Goal: Task Accomplishment & Management: Manage account settings

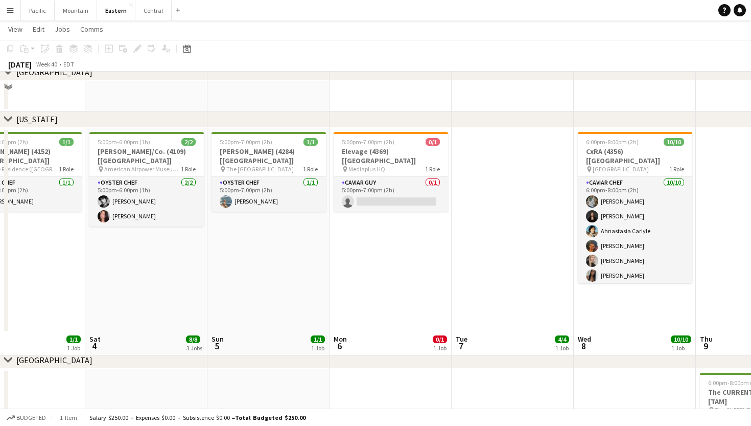
scroll to position [413, 0]
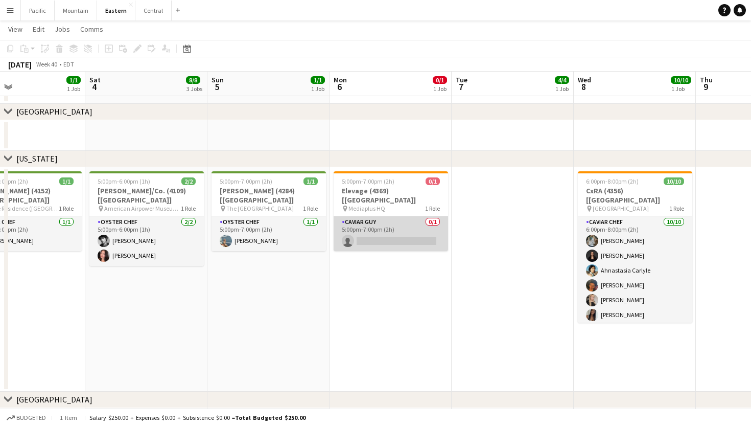
click at [384, 216] on app-card-role "Caviar Guy 0/1 5:00pm-7:00pm (2h) single-neutral-actions" at bounding box center [391, 233] width 114 height 35
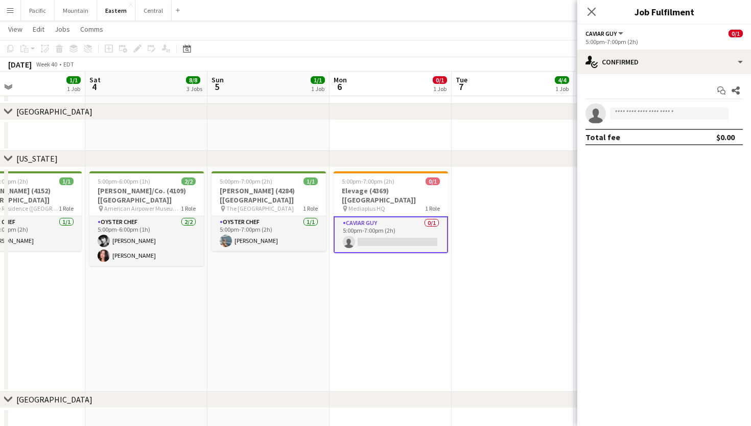
click at [637, 80] on div "Start chat Share single-neutral-actions Total fee $0.00" at bounding box center [664, 113] width 174 height 79
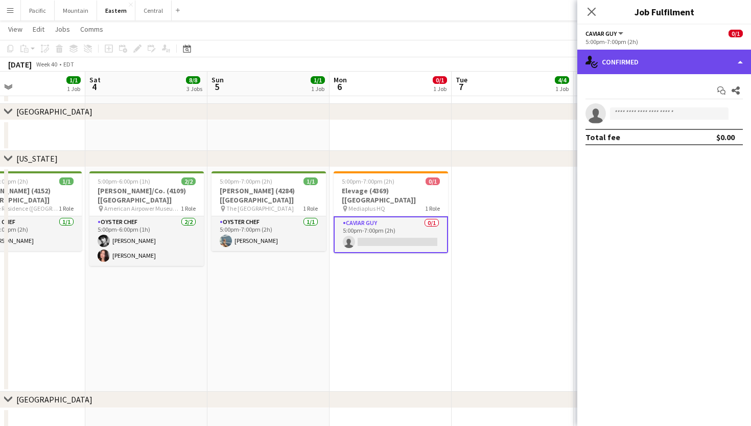
click at [644, 68] on div "single-neutral-actions-check-2 Confirmed" at bounding box center [664, 62] width 174 height 25
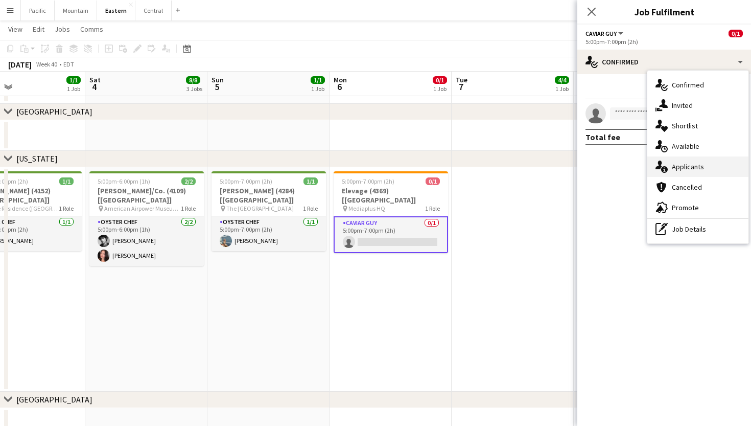
click at [673, 160] on div "single-neutral-actions-information Applicants" at bounding box center [697, 166] width 101 height 20
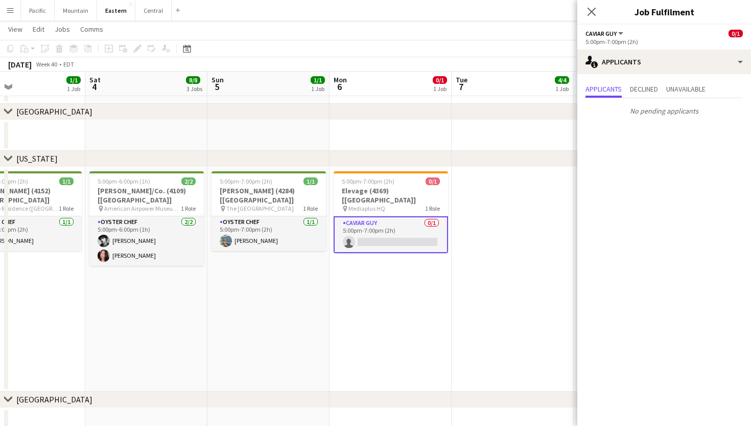
click at [414, 182] on div "5:00pm-7:00pm (2h) 0/1" at bounding box center [391, 181] width 114 height 8
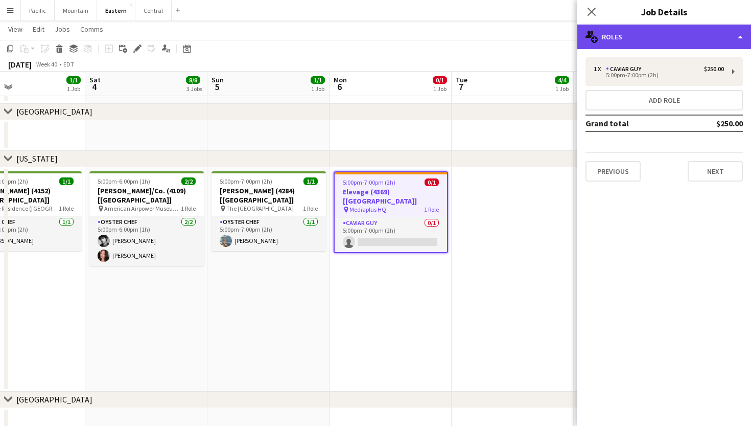
click at [652, 33] on div "multiple-users-add Roles" at bounding box center [664, 37] width 174 height 25
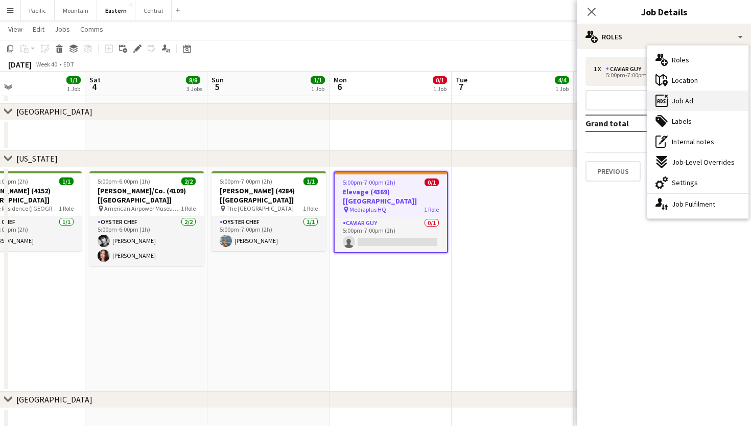
click at [688, 108] on div "ads-window Job Ad" at bounding box center [697, 100] width 101 height 20
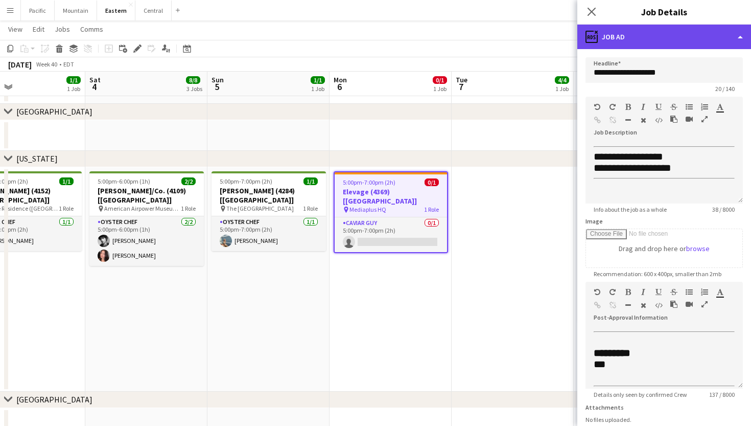
click at [678, 29] on div "ads-window Job Ad" at bounding box center [664, 37] width 174 height 25
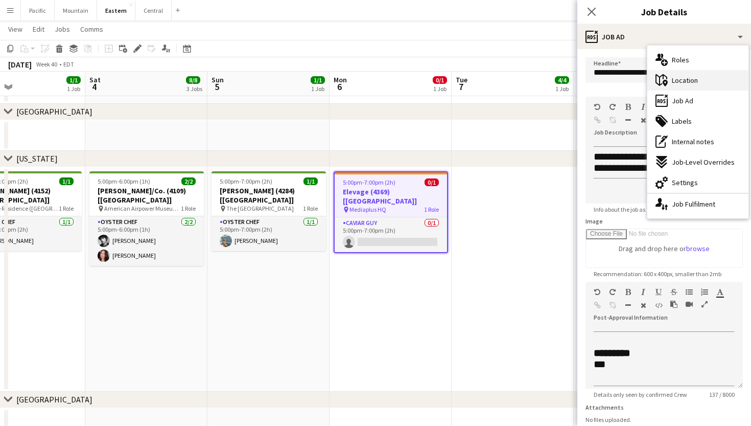
click at [679, 83] on span "Location" at bounding box center [685, 80] width 26 height 9
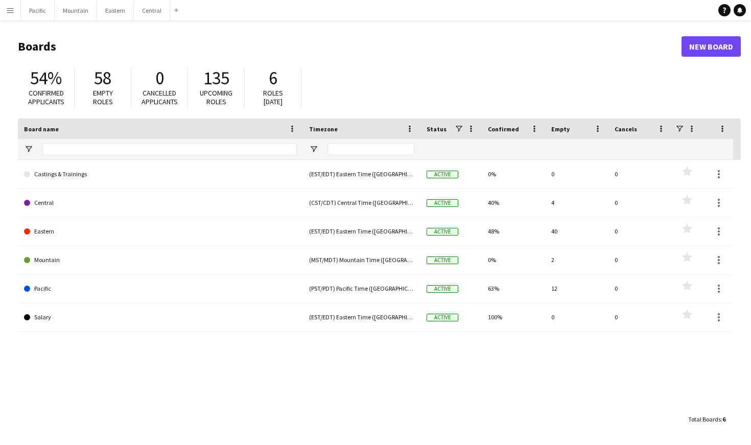
click at [11, 16] on button "Menu" at bounding box center [10, 10] width 20 height 20
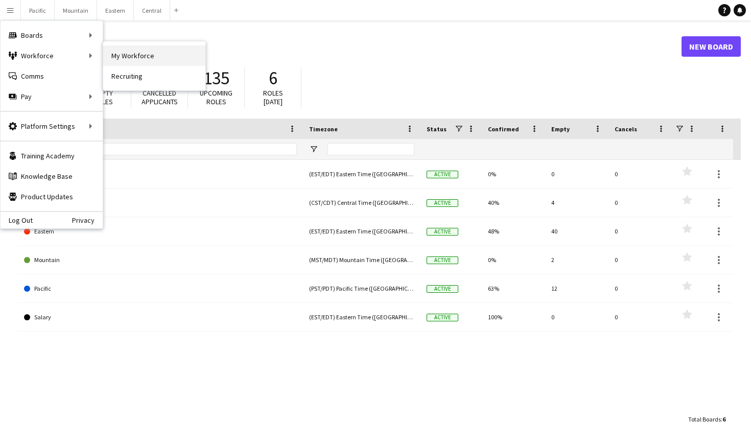
click at [137, 55] on link "My Workforce" at bounding box center [154, 55] width 102 height 20
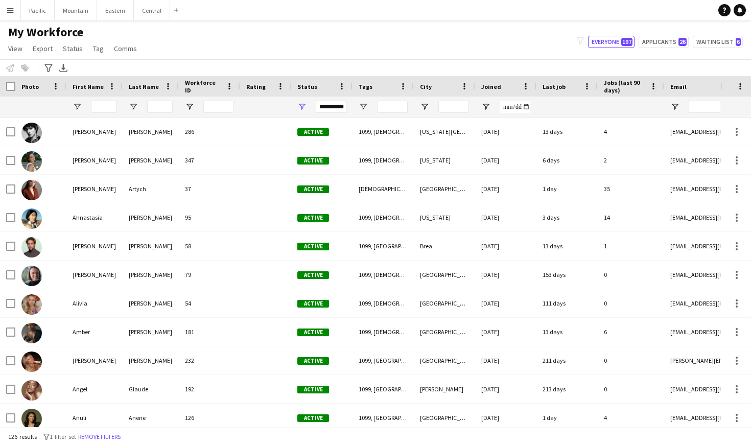
click at [13, 11] on app-icon "Menu" at bounding box center [10, 10] width 8 height 8
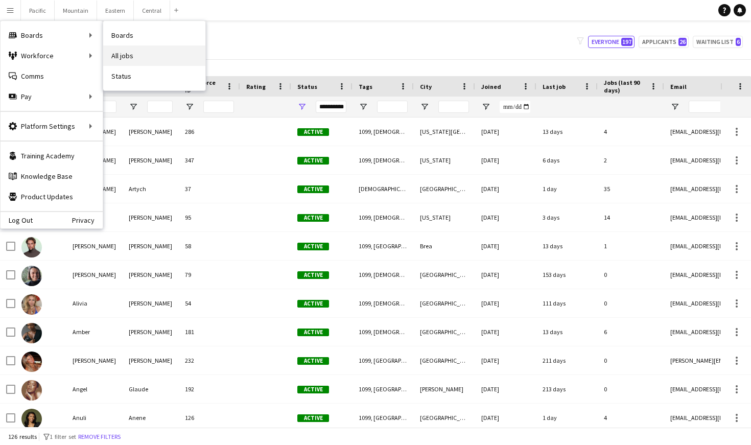
click at [127, 53] on link "All jobs" at bounding box center [154, 55] width 102 height 20
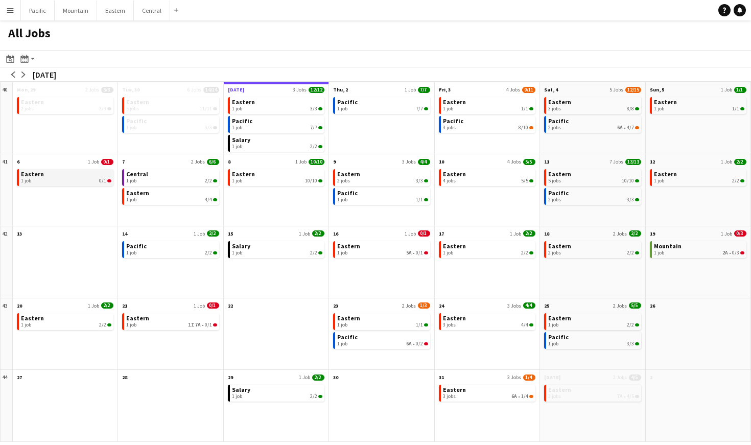
click at [98, 180] on div "1 job 0/1" at bounding box center [66, 181] width 90 height 6
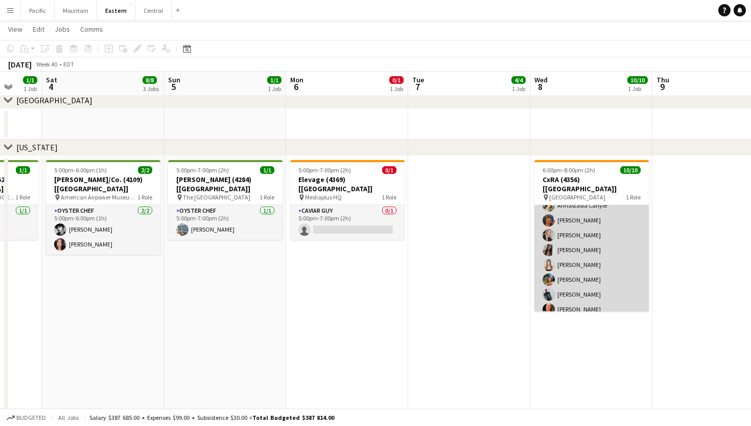
scroll to position [53, 0]
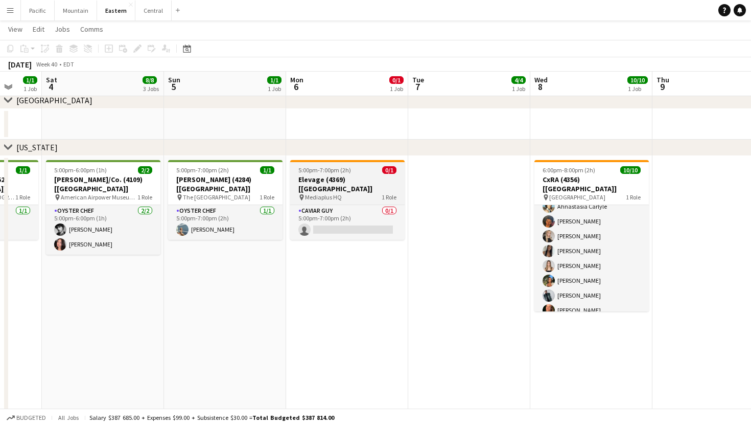
click at [389, 177] on h3 "Elevage (4369) [NYC]" at bounding box center [347, 184] width 114 height 18
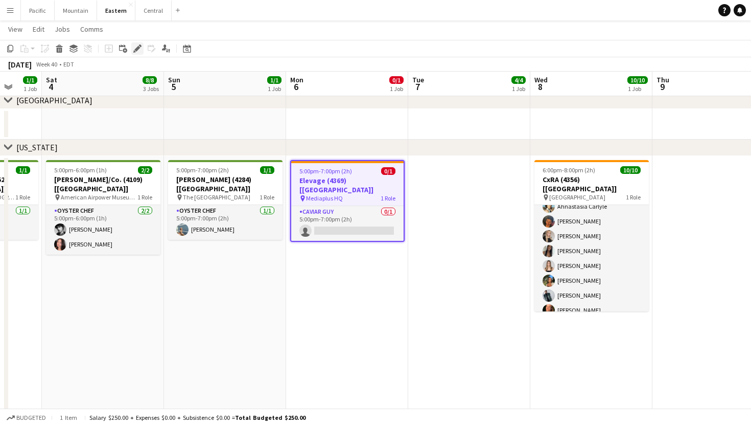
click at [138, 44] on icon "Edit" at bounding box center [137, 48] width 8 height 8
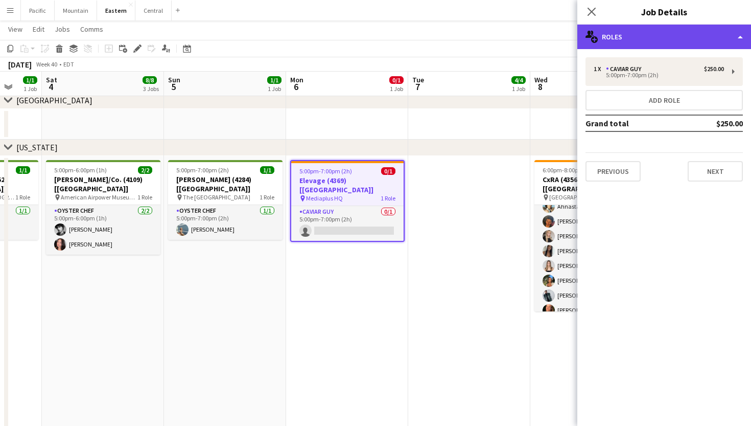
click at [711, 39] on div "multiple-users-add Roles" at bounding box center [664, 37] width 174 height 25
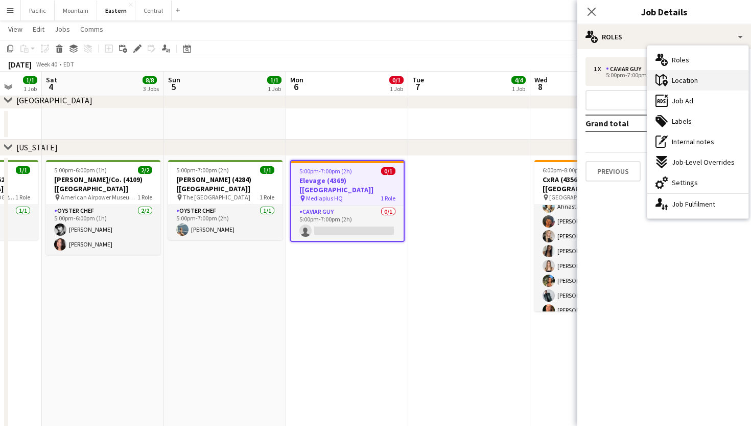
click at [709, 80] on div "maps-pin-1 Location" at bounding box center [697, 80] width 101 height 20
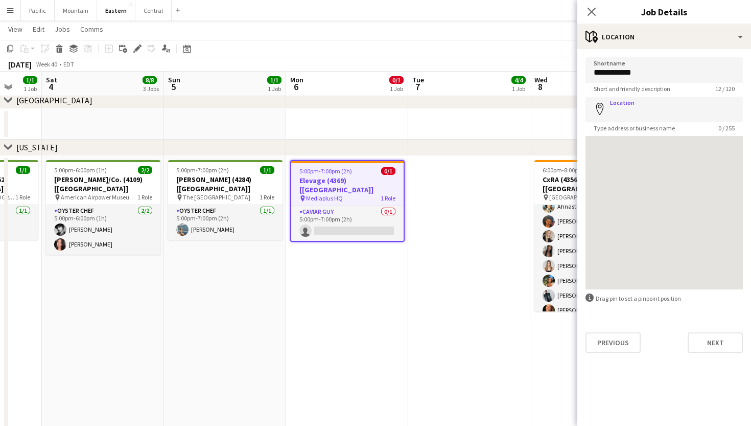
click at [670, 142] on div at bounding box center [664, 212] width 157 height 153
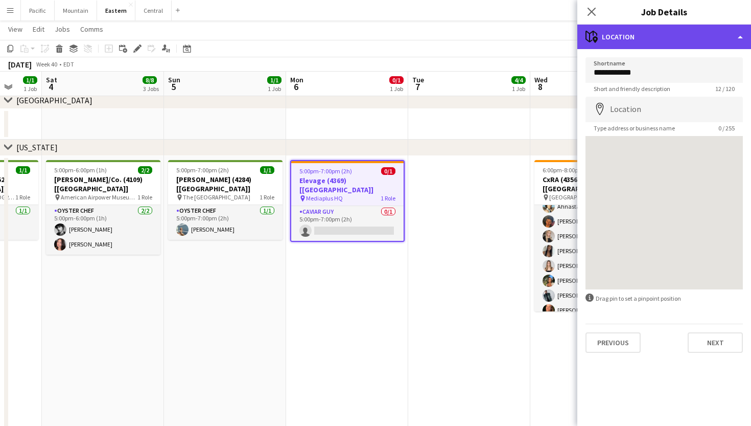
click at [660, 42] on div "maps-pin-1 Location" at bounding box center [664, 37] width 174 height 25
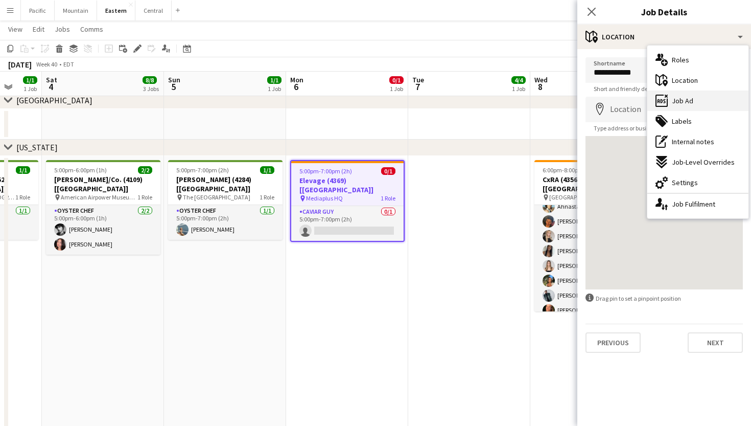
click at [677, 99] on span "Job Ad" at bounding box center [682, 100] width 21 height 9
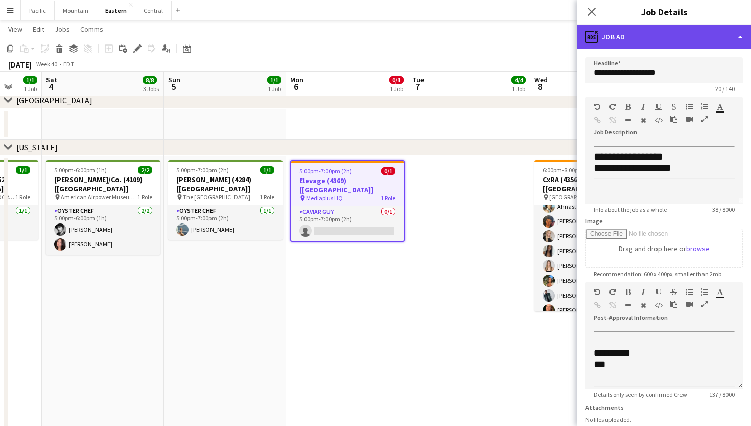
click at [672, 43] on div "ads-window Job Ad" at bounding box center [664, 37] width 174 height 25
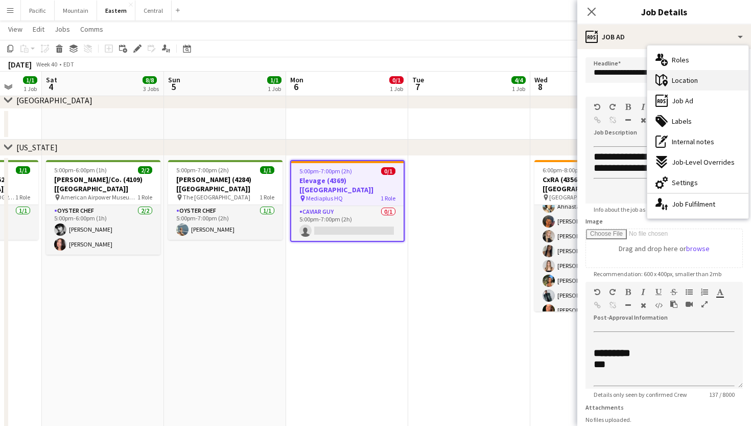
click at [677, 85] on div "maps-pin-1 Location" at bounding box center [697, 80] width 101 height 20
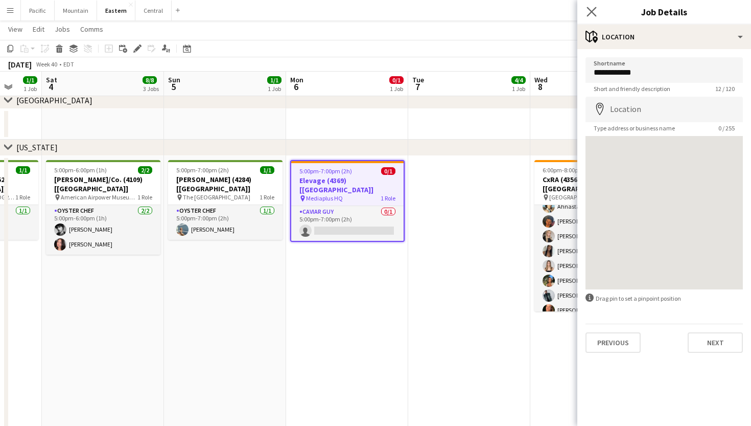
click at [594, 6] on app-icon "Close pop-in" at bounding box center [592, 12] width 15 height 15
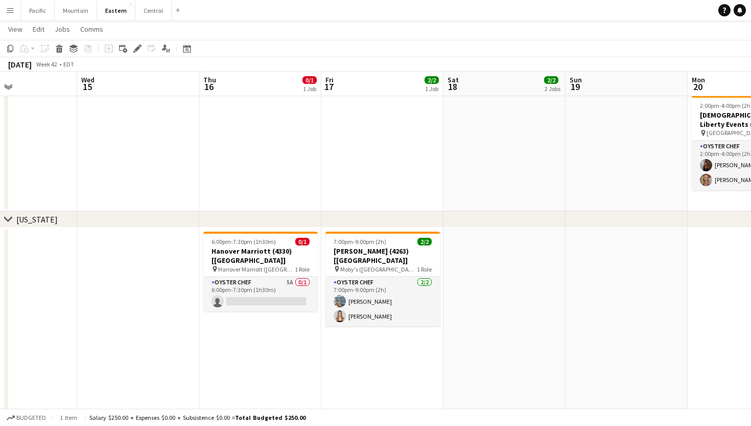
scroll to position [0, 308]
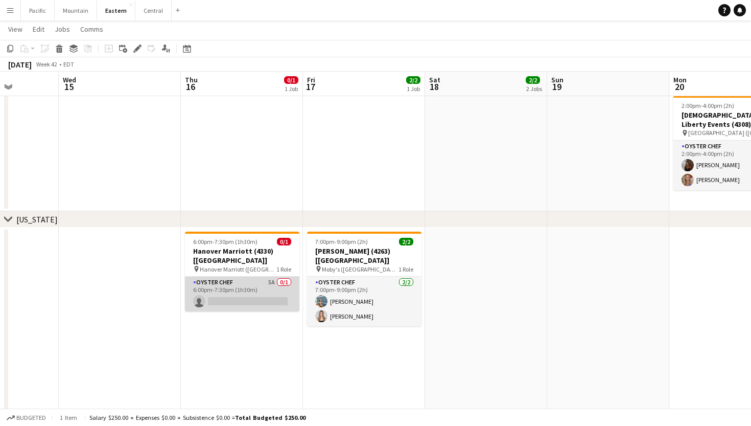
click at [252, 286] on app-card-role "Oyster Chef 5A 0/1 6:00pm-7:30pm (1h30m) single-neutral-actions" at bounding box center [242, 293] width 114 height 35
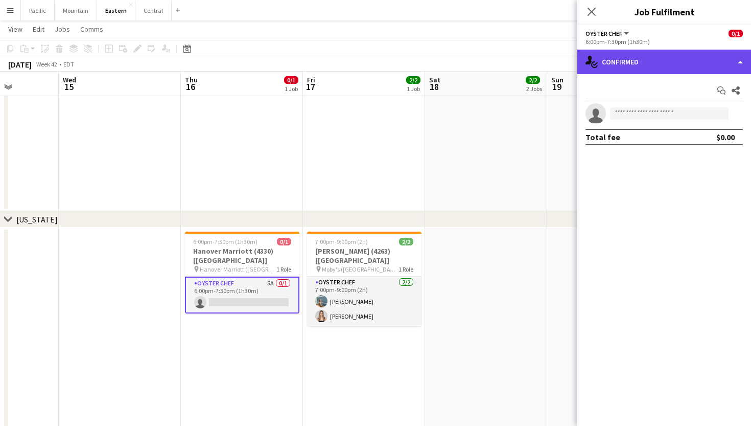
click at [687, 72] on div "single-neutral-actions-check-2 Confirmed" at bounding box center [664, 62] width 174 height 25
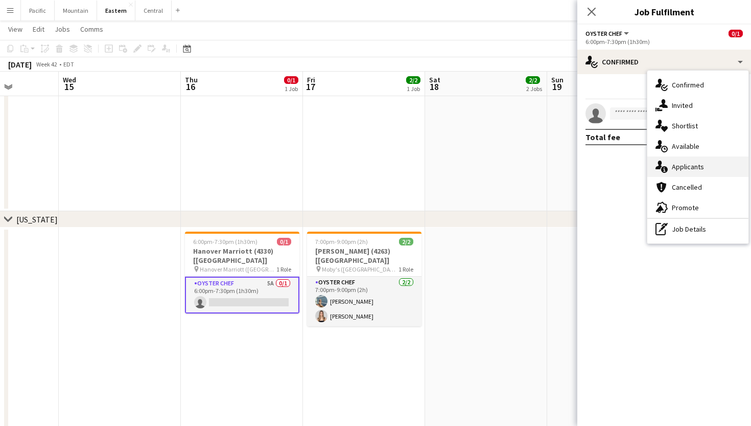
click at [699, 170] on span "Applicants" at bounding box center [688, 166] width 32 height 9
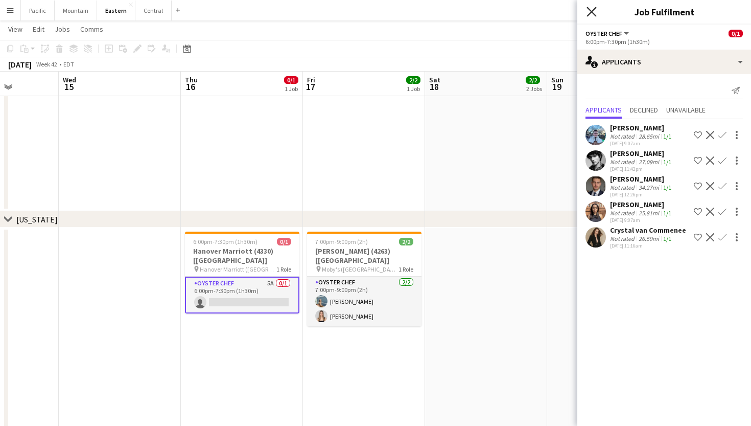
click at [593, 8] on icon "Close pop-in" at bounding box center [592, 12] width 10 height 10
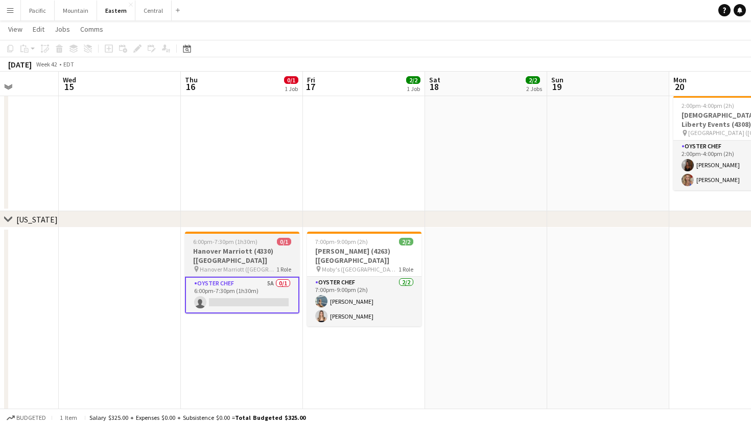
click at [253, 253] on h3 "Hanover Marriott (4330) [NYC]" at bounding box center [242, 255] width 114 height 18
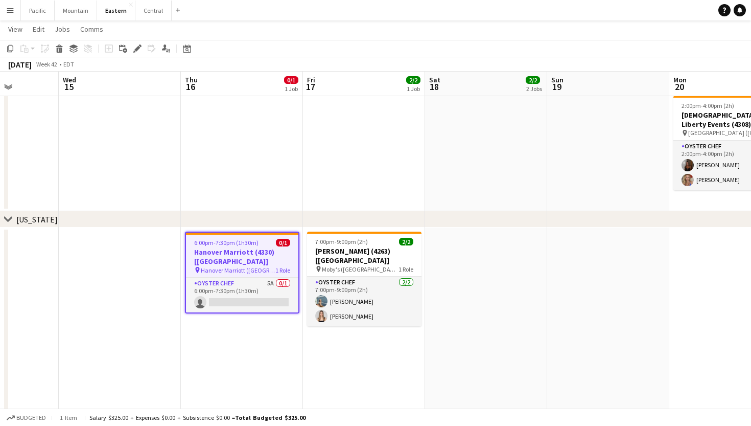
click at [268, 266] on span "Hanover Marriott (Whippany, NJ)" at bounding box center [238, 270] width 75 height 8
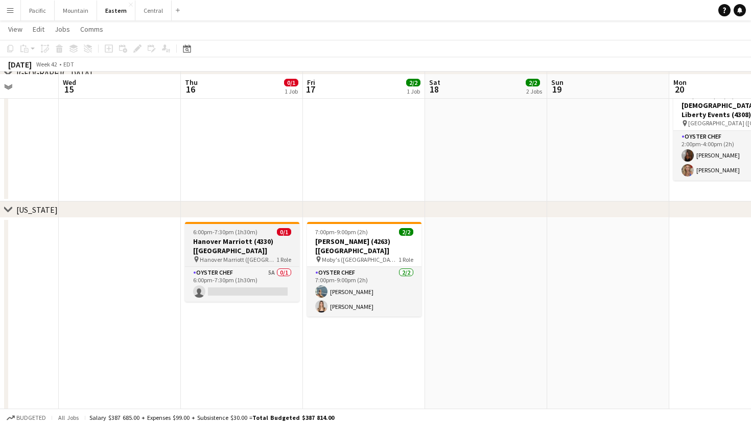
scroll to position [591, 0]
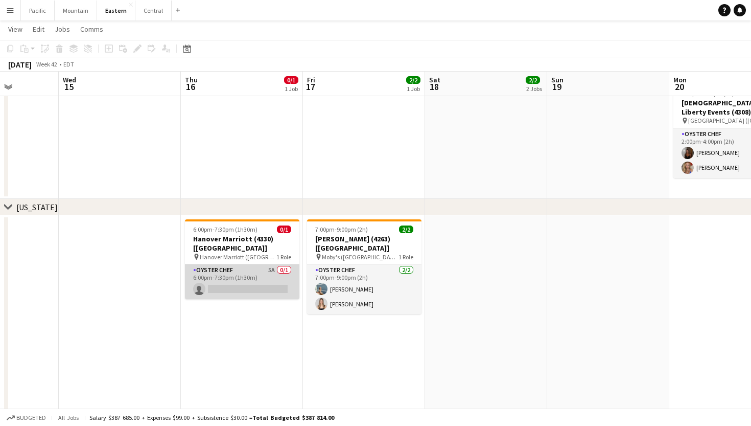
click at [272, 264] on app-card-role "Oyster Chef 5A 0/1 6:00pm-7:30pm (1h30m) single-neutral-actions" at bounding box center [242, 281] width 114 height 35
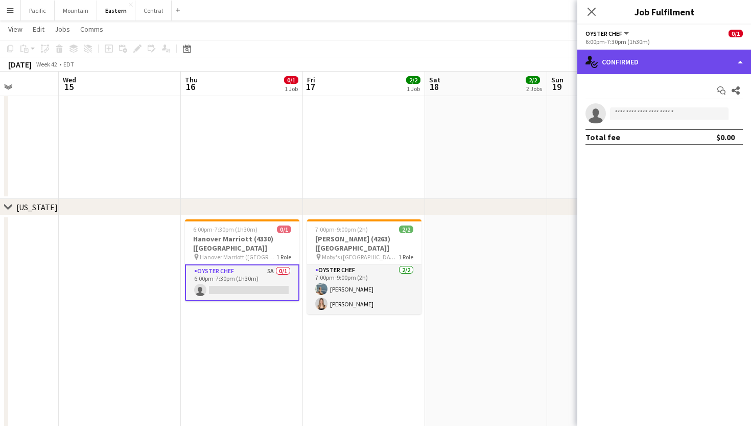
drag, startPoint x: 615, startPoint y: 57, endPoint x: 625, endPoint y: 58, distance: 10.3
click at [615, 57] on div "single-neutral-actions-check-2 Confirmed" at bounding box center [664, 62] width 174 height 25
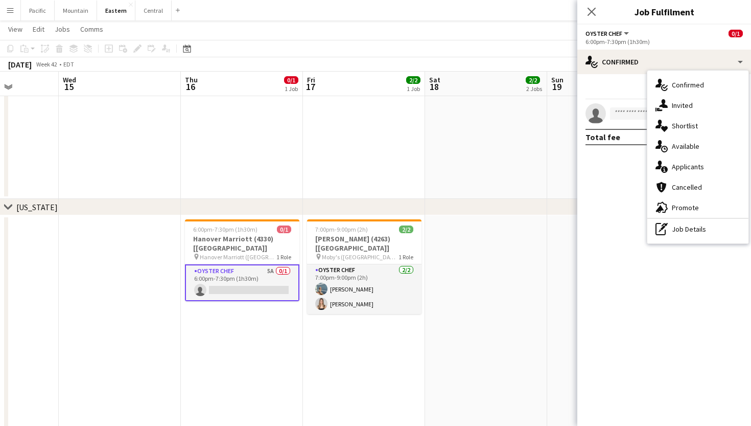
click at [581, 10] on div "Close pop-in" at bounding box center [591, 12] width 29 height 24
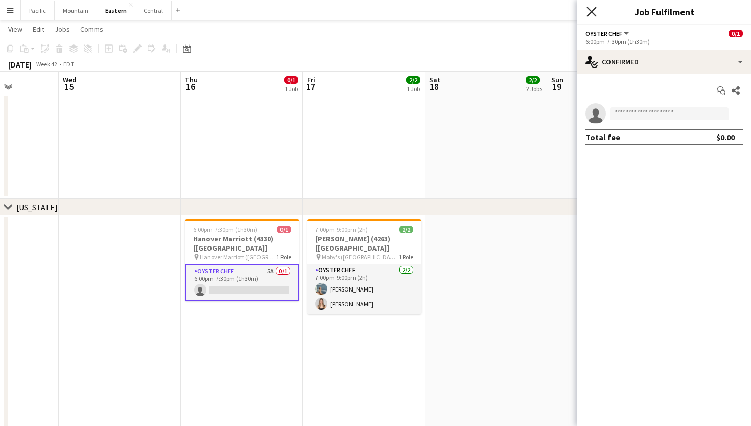
click at [593, 10] on icon at bounding box center [592, 12] width 10 height 10
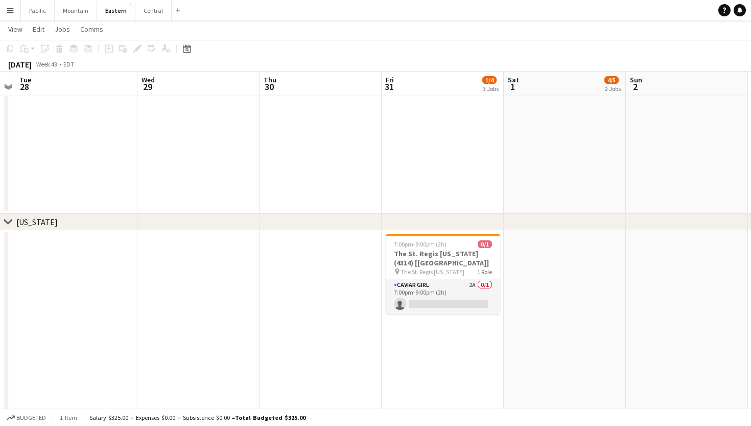
scroll to position [0, 491]
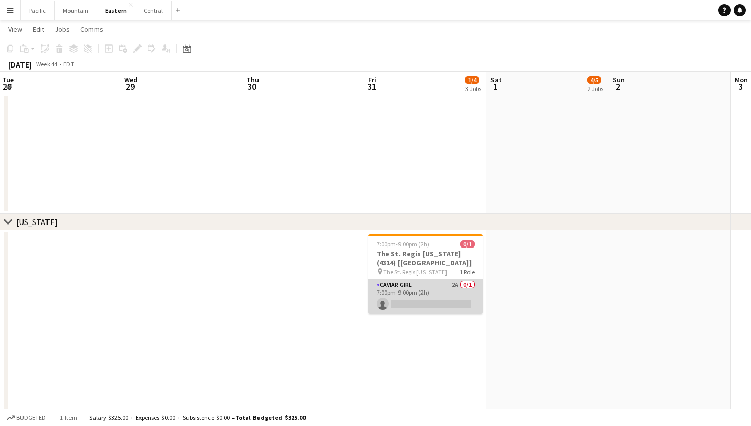
click at [429, 298] on app-card-role "Caviar Girl 2A 0/1 7:00pm-9:00pm (2h) single-neutral-actions" at bounding box center [425, 296] width 114 height 35
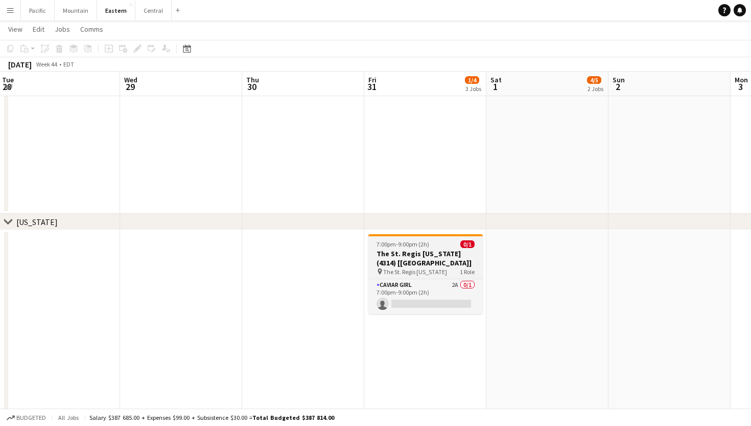
click at [463, 279] on div "Caviar Girl 2A 0/1 7:00pm-9:00pm (2h) single-neutral-actions" at bounding box center [425, 296] width 114 height 35
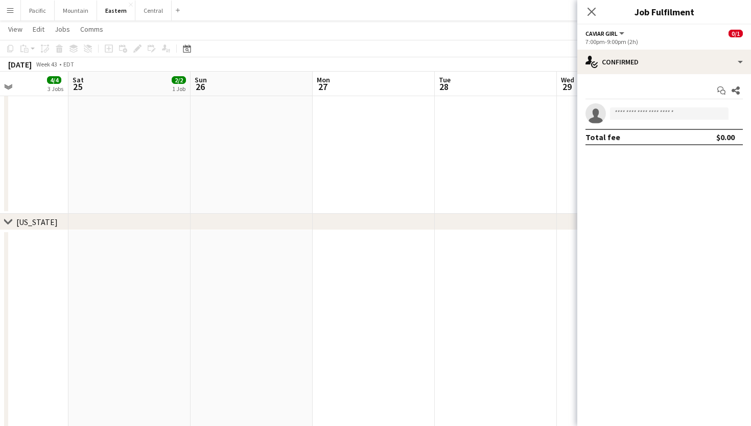
scroll to position [0, 297]
click at [9, 8] on app-icon "Menu" at bounding box center [10, 10] width 8 height 8
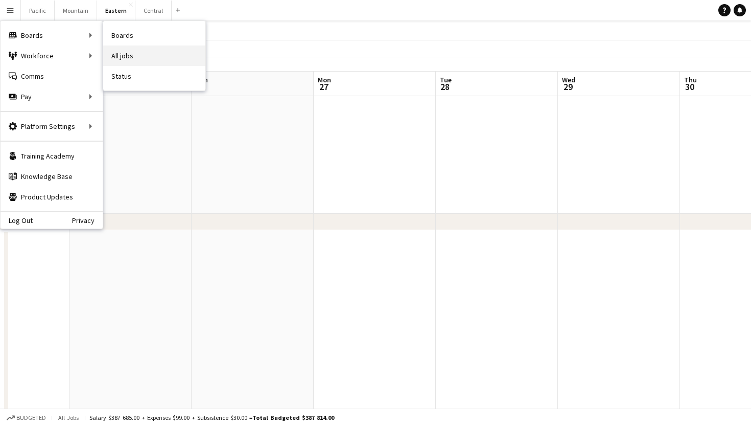
click at [109, 52] on link "All jobs" at bounding box center [154, 55] width 102 height 20
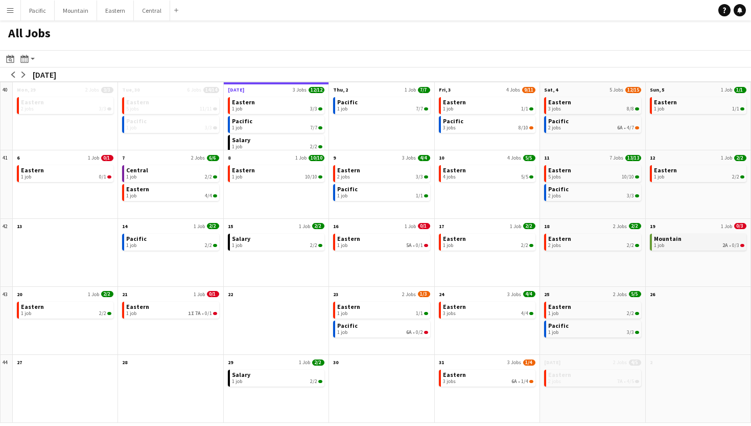
click at [682, 238] on link "Mountain 1 job 2A • 0/3" at bounding box center [699, 241] width 90 height 15
click at [282, 88] on app-all-jobs-month-view-date-header "Wed, 1 Oct 3 Jobs 12/12" at bounding box center [276, 88] width 105 height 13
click at [289, 105] on link "Eastern 1 job 3/3" at bounding box center [277, 104] width 90 height 15
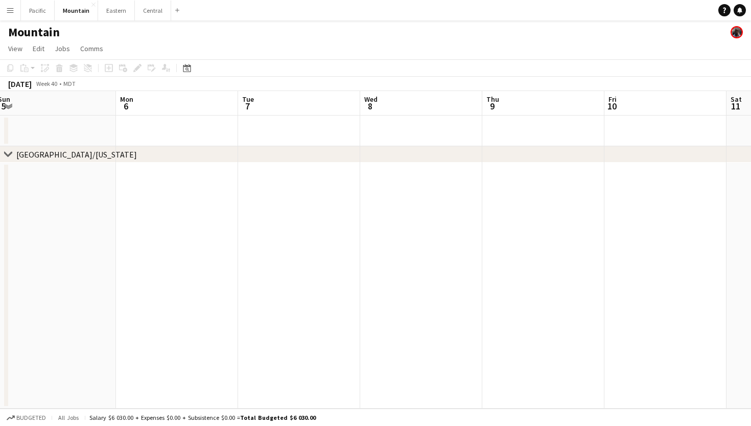
scroll to position [0, 391]
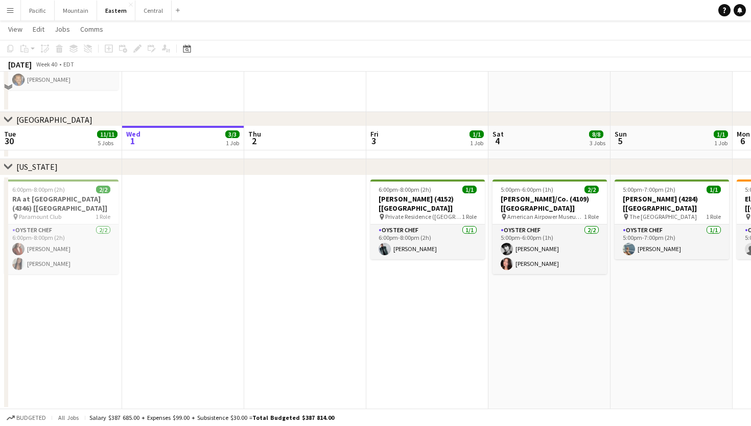
scroll to position [120, 0]
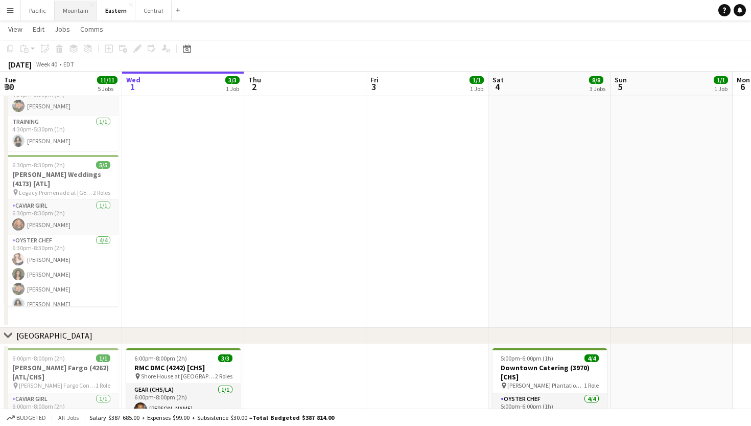
click at [80, 15] on button "Mountain Close" at bounding box center [76, 11] width 42 height 20
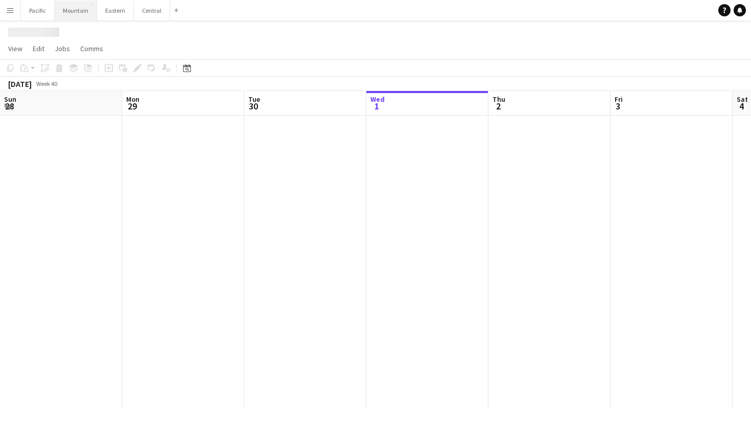
scroll to position [0, 244]
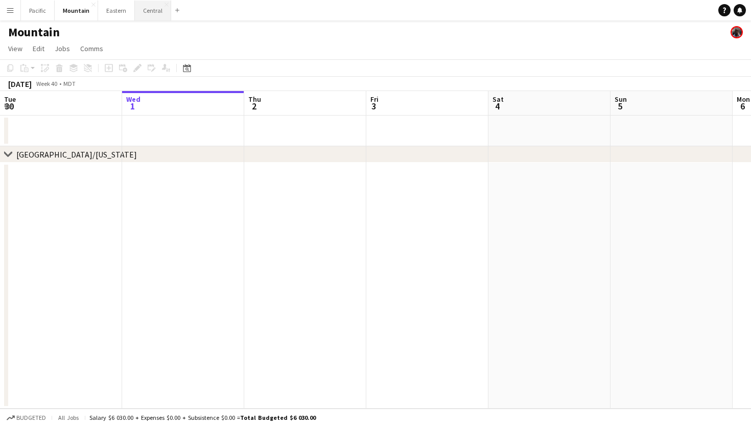
click at [140, 10] on button "Central Close" at bounding box center [153, 11] width 36 height 20
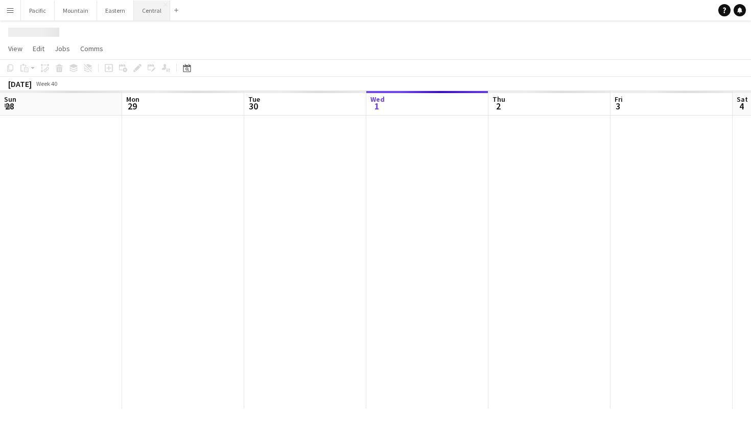
scroll to position [0, 244]
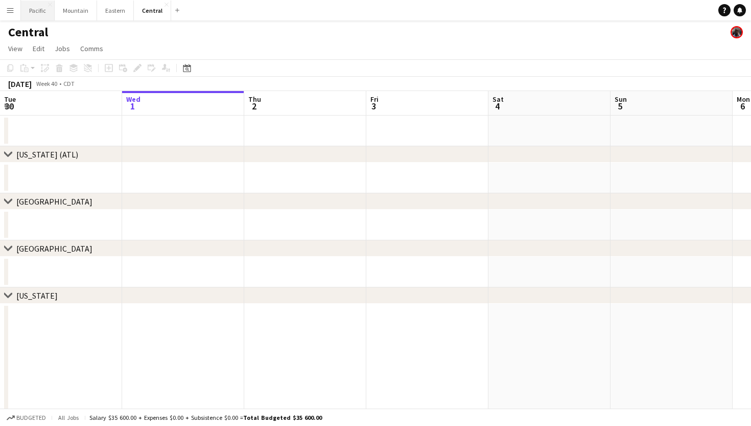
click at [46, 12] on button "Pacific Close" at bounding box center [38, 11] width 34 height 20
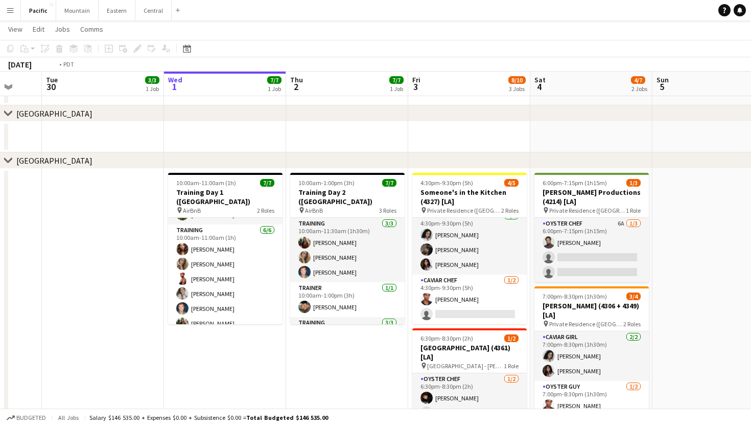
scroll to position [0, 300]
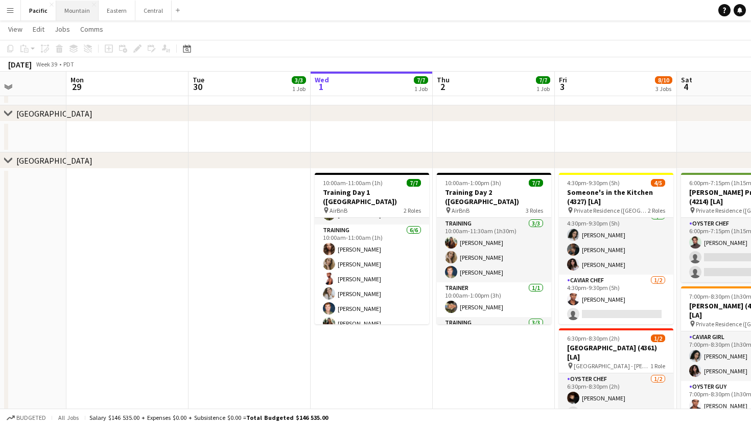
click at [77, 12] on button "Mountain Close" at bounding box center [77, 11] width 42 height 20
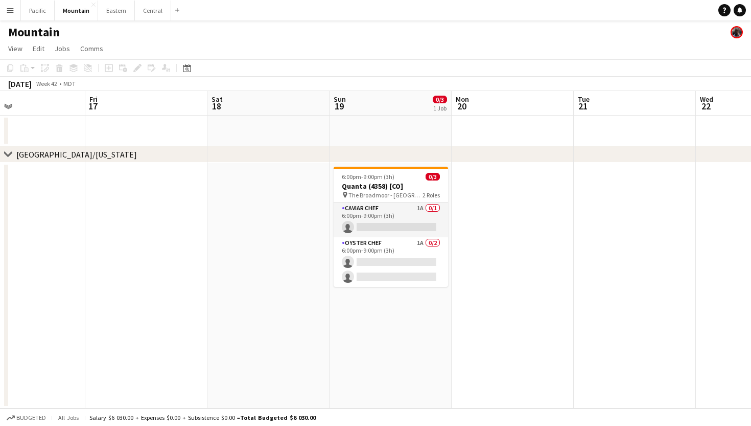
scroll to position [0, 293]
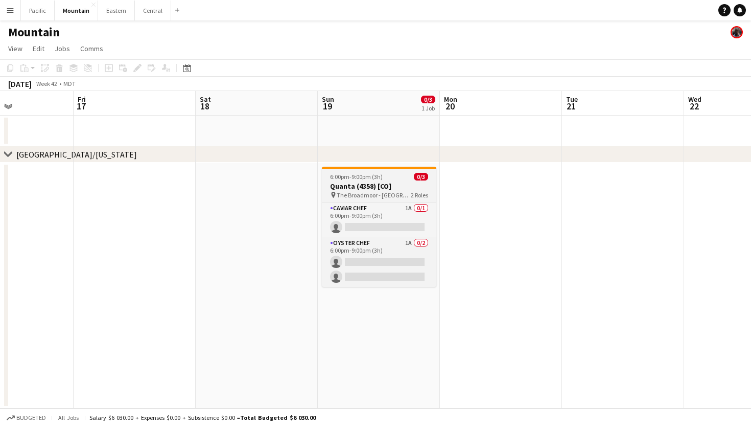
click at [394, 198] on span "The Broadmoor - Lake Terrace Dining Room (Colorado Springs, CO)" at bounding box center [374, 195] width 74 height 8
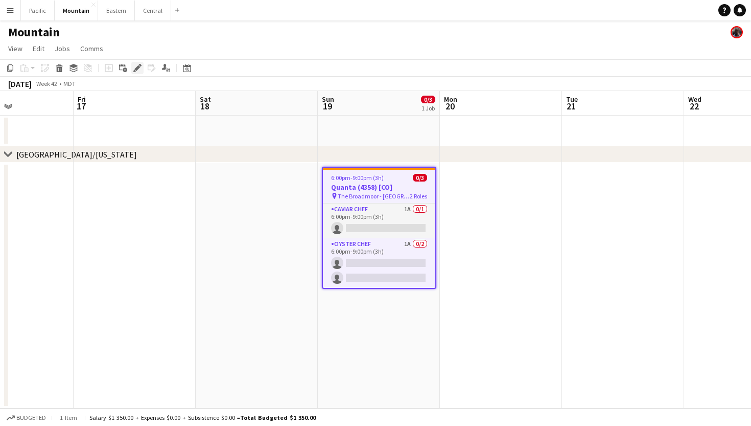
click at [138, 65] on icon "Edit" at bounding box center [137, 68] width 8 height 8
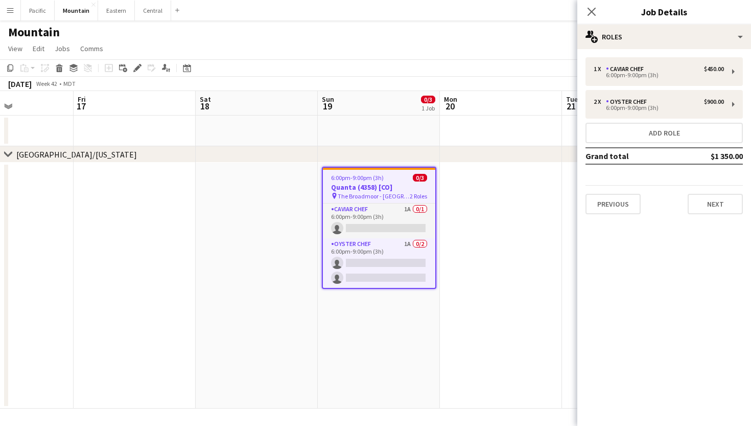
click at [669, 53] on div "1 x Caviar Chef $450.00 6:00pm-9:00pm (3h) 2 x Oyster Chef $900.00 6:00pm-9:00p…" at bounding box center [664, 135] width 174 height 173
click at [676, 49] on div "1 x Caviar Chef $450.00 6:00pm-9:00pm (3h) 2 x Oyster Chef $900.00 6:00pm-9:00p…" at bounding box center [664, 135] width 174 height 173
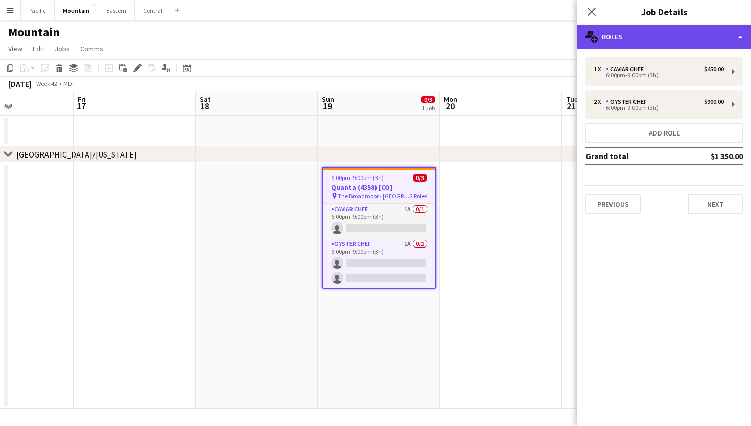
click at [707, 48] on div "multiple-users-add Roles" at bounding box center [664, 37] width 174 height 25
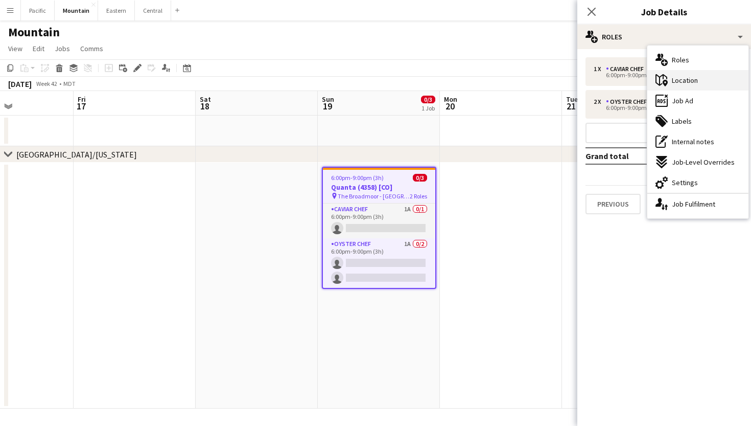
click at [723, 78] on div "maps-pin-1 Location" at bounding box center [697, 80] width 101 height 20
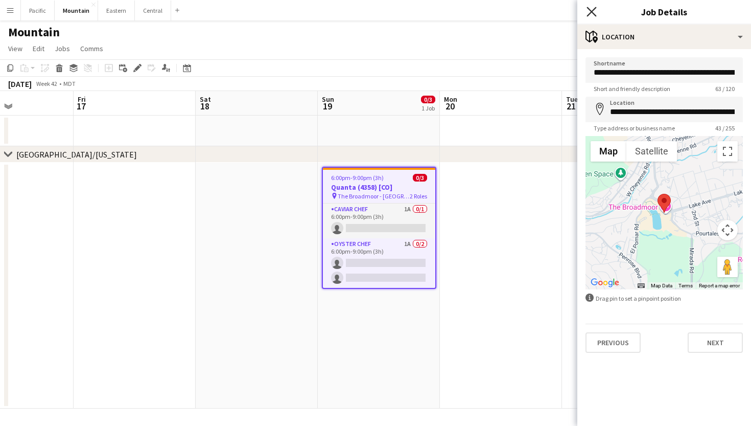
click at [594, 11] on icon "Close pop-in" at bounding box center [592, 12] width 10 height 10
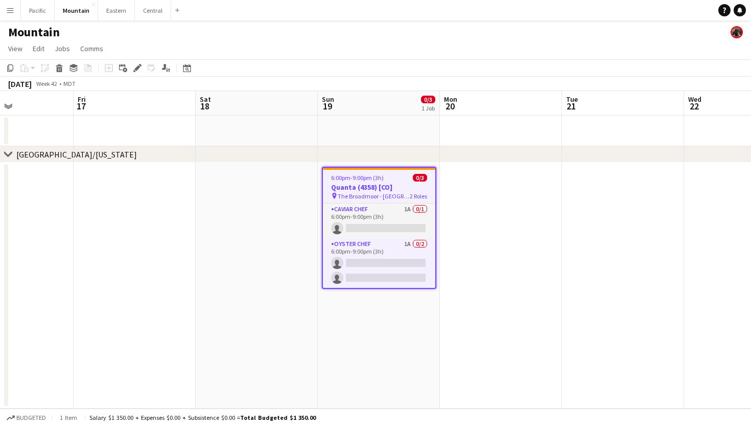
click at [358, 288] on app-job-card "6:00pm-9:00pm (3h) 0/3 Quanta (4358) [CO] pin The Broadmoor - Lake Terrace Dini…" at bounding box center [379, 228] width 114 height 122
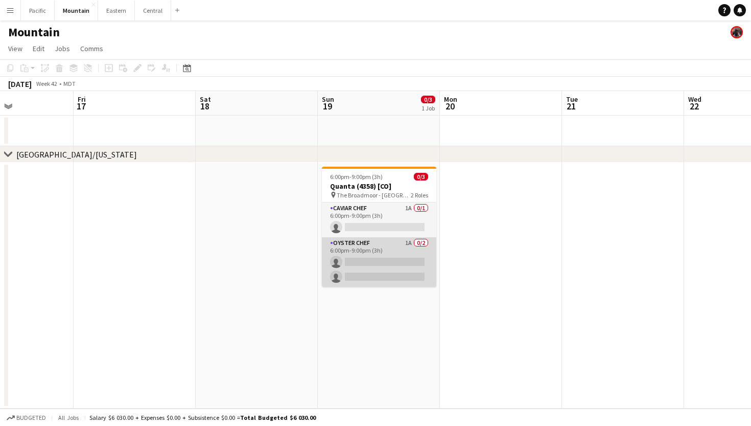
click at [380, 270] on app-card-role "Oyster Chef 1A 0/2 6:00pm-9:00pm (3h) single-neutral-actions single-neutral-act…" at bounding box center [379, 262] width 114 height 50
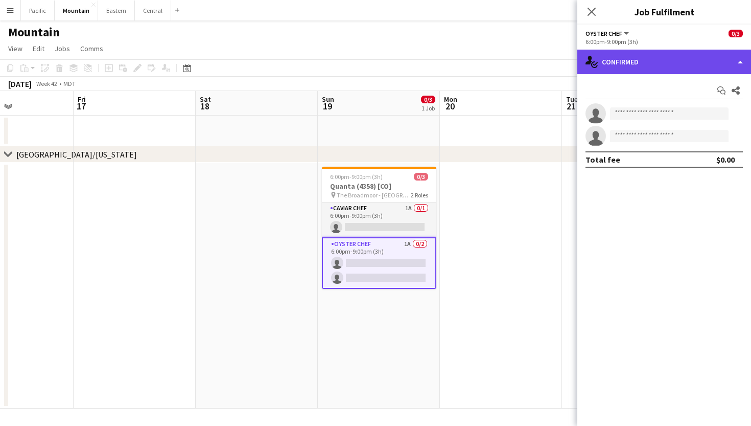
click at [660, 62] on div "single-neutral-actions-check-2 Confirmed" at bounding box center [664, 62] width 174 height 25
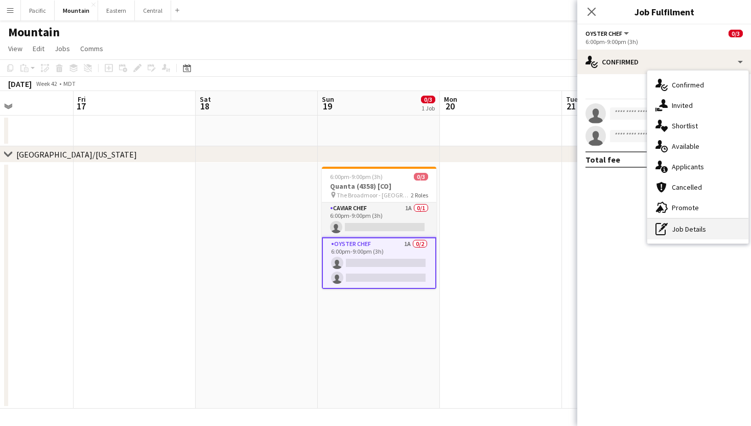
click at [678, 232] on div "pen-write Job Details" at bounding box center [697, 229] width 101 height 20
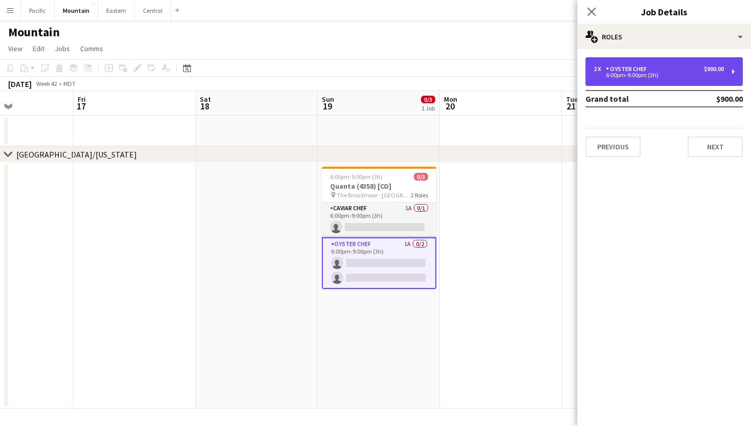
click at [732, 74] on div "2 x Oyster Chef $900.00 6:00pm-9:00pm (3h)" at bounding box center [664, 71] width 157 height 29
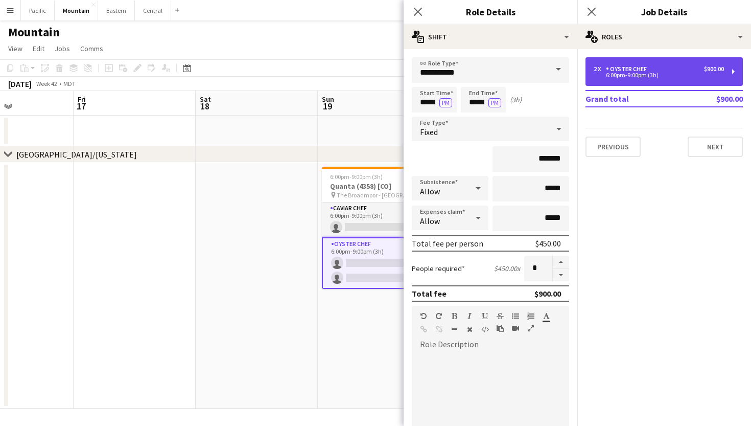
click at [732, 75] on div "2 x Oyster Chef $900.00 6:00pm-9:00pm (3h)" at bounding box center [664, 71] width 157 height 29
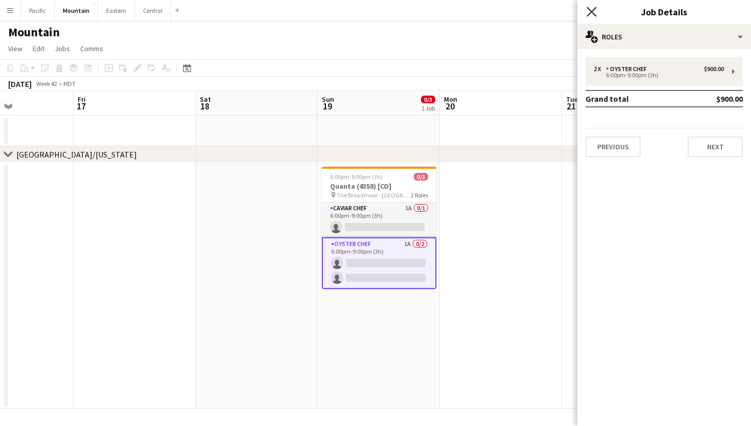
click at [587, 11] on icon "Close pop-in" at bounding box center [592, 12] width 10 height 10
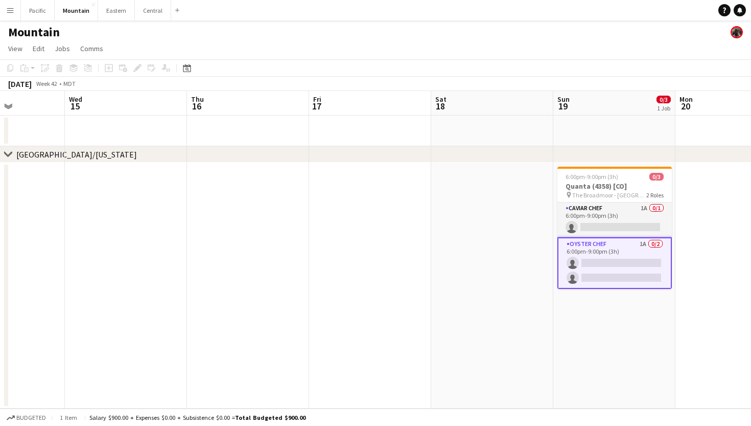
scroll to position [0, 425]
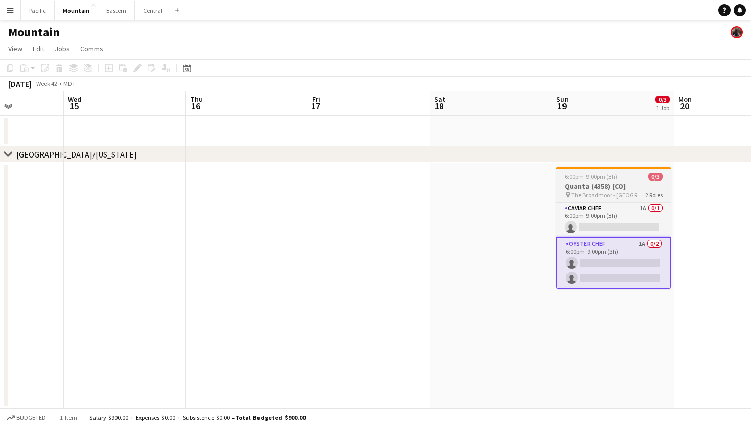
click at [624, 188] on h3 "Quanta (4358) [CO]" at bounding box center [614, 185] width 114 height 9
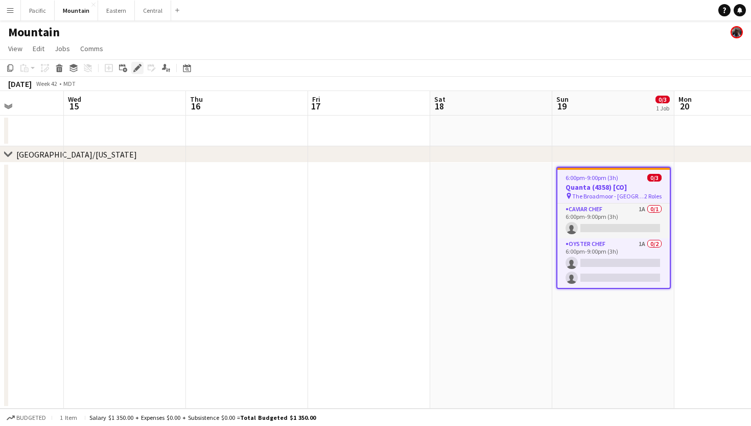
click at [140, 67] on icon "Edit" at bounding box center [137, 68] width 8 height 8
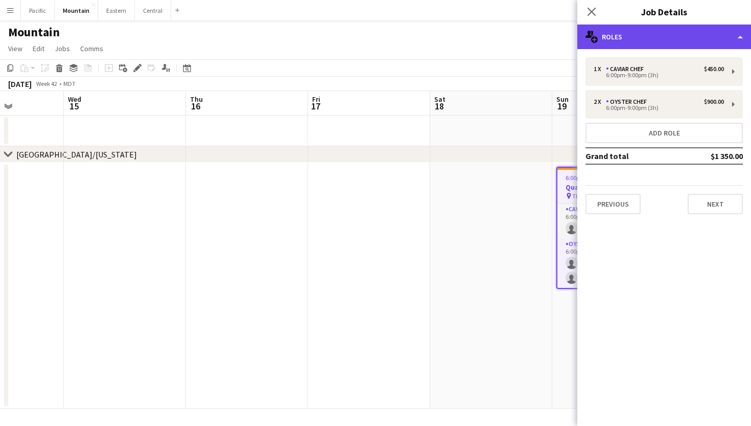
click at [663, 28] on div "multiple-users-add Roles" at bounding box center [664, 37] width 174 height 25
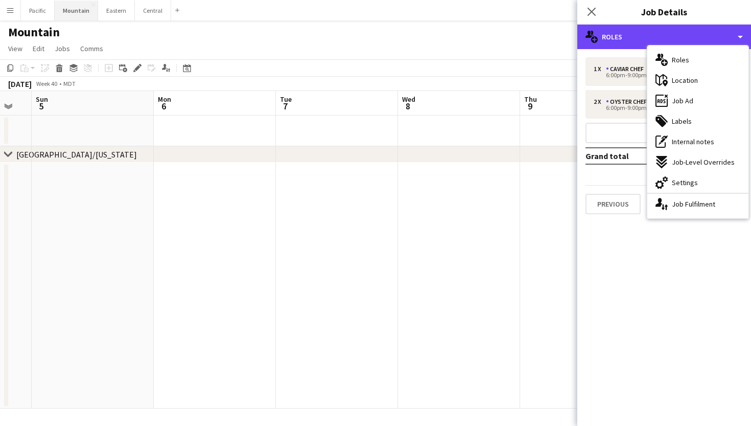
scroll to position [0, 0]
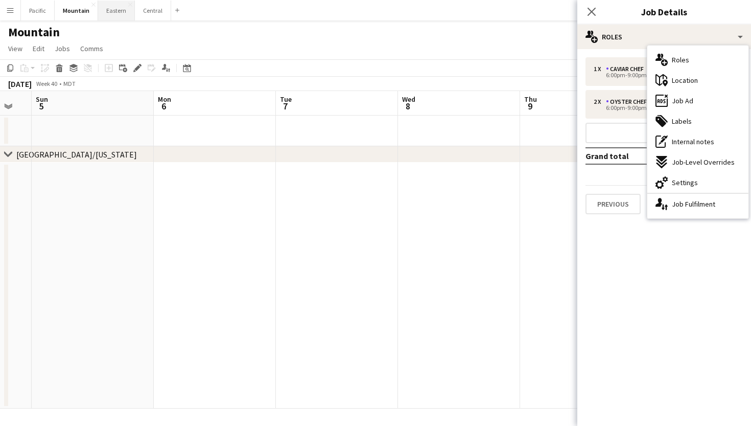
click at [117, 12] on button "Eastern Close" at bounding box center [116, 11] width 37 height 20
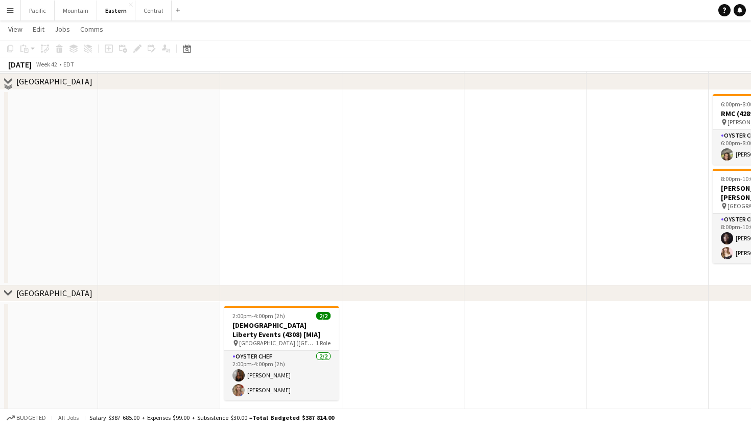
scroll to position [293, 0]
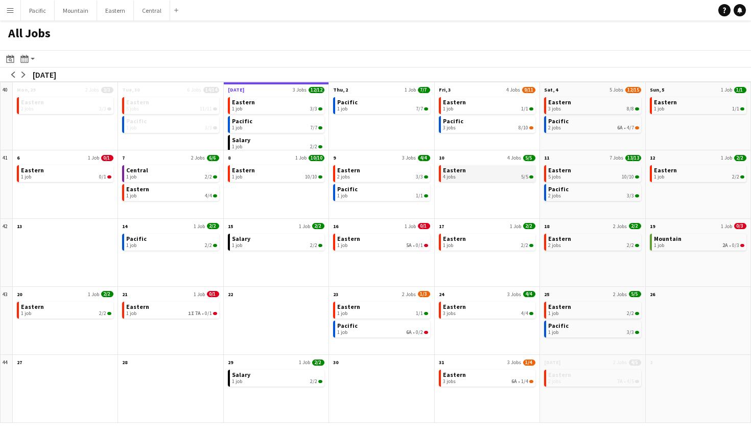
click at [480, 173] on link "Eastern 4 jobs 5/5" at bounding box center [488, 172] width 90 height 15
click at [7, 10] on app-icon "Menu" at bounding box center [10, 10] width 8 height 8
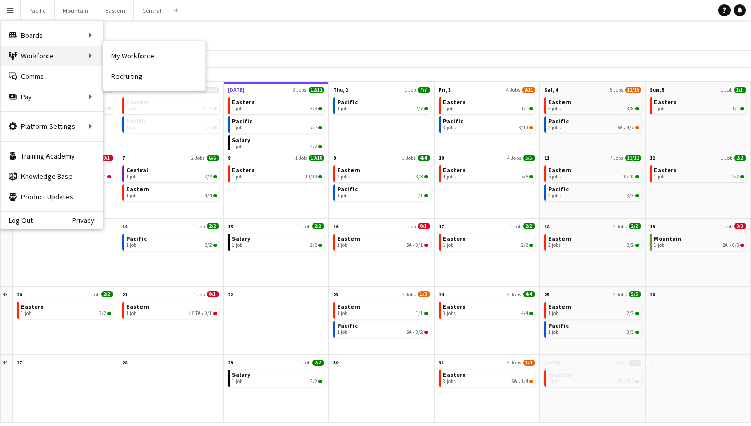
click at [66, 58] on div "Workforce Workforce" at bounding box center [52, 55] width 102 height 20
click at [140, 46] on link "My Workforce" at bounding box center [154, 55] width 102 height 20
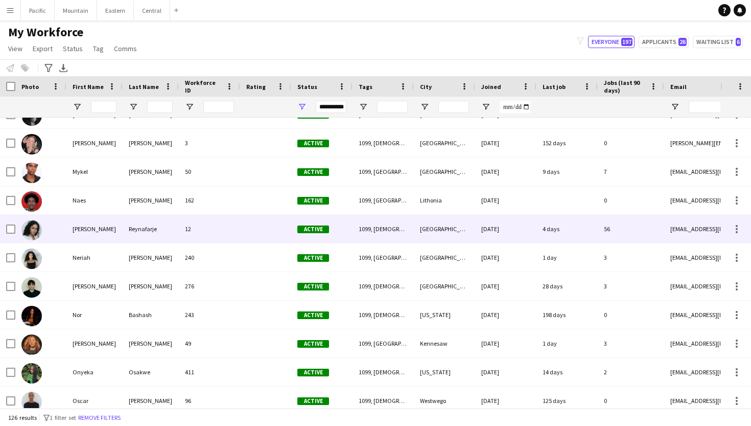
scroll to position [2429, 0]
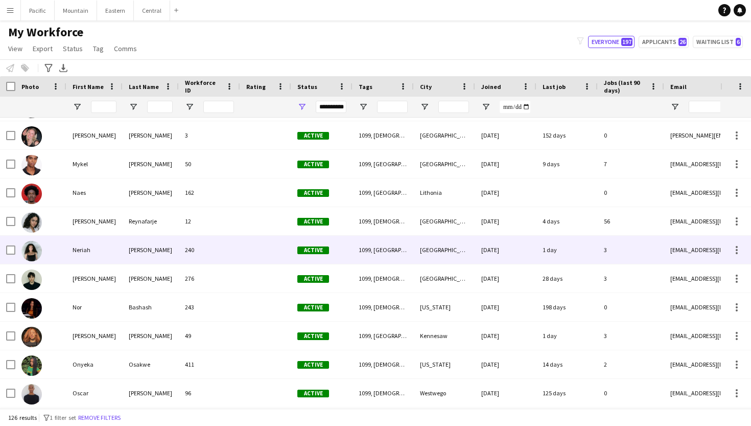
click at [95, 255] on div "Neriah" at bounding box center [94, 250] width 56 height 28
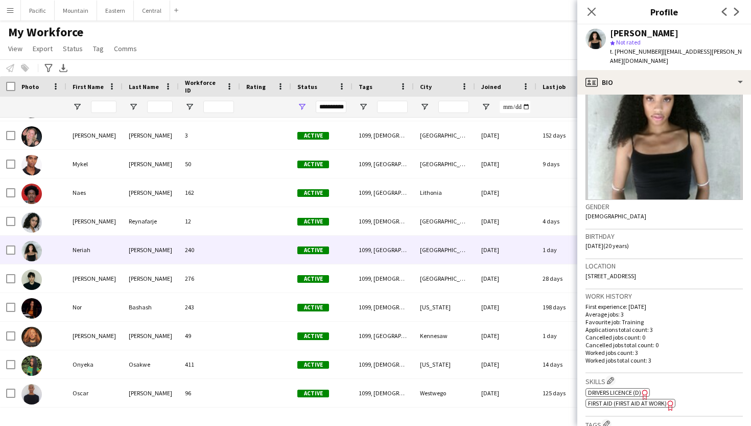
scroll to position [57, 0]
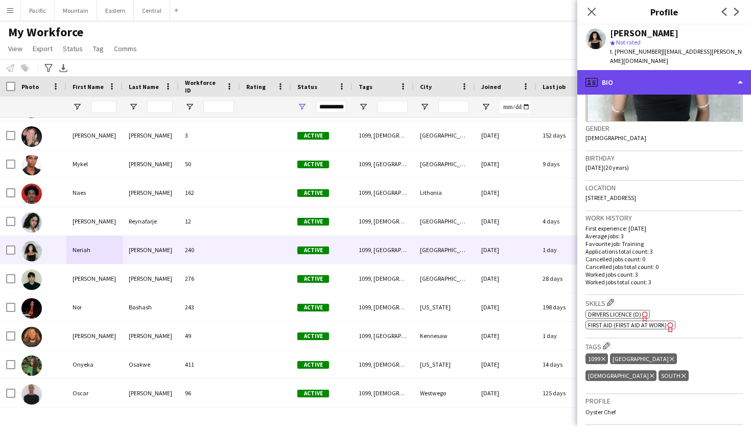
click at [717, 71] on div "profile Bio" at bounding box center [664, 82] width 174 height 25
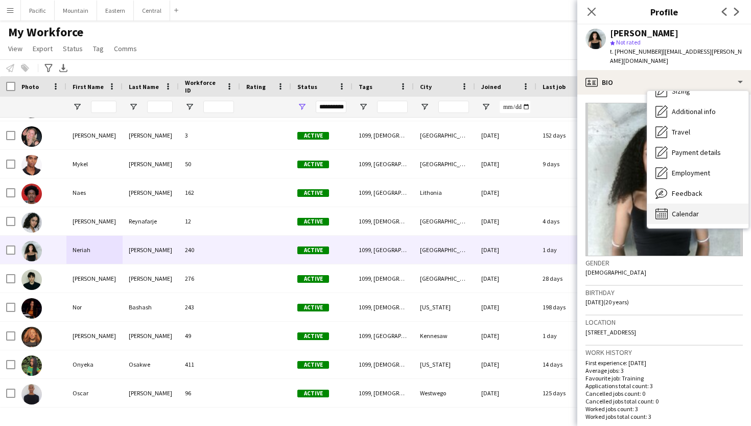
click at [693, 211] on div "Calendar Calendar" at bounding box center [697, 213] width 101 height 20
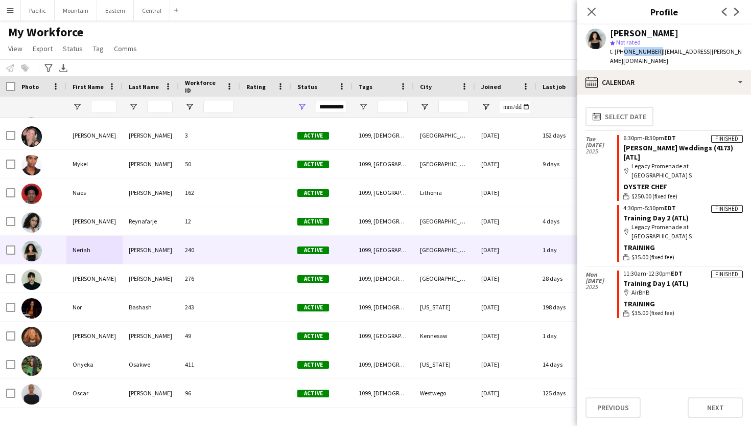
drag, startPoint x: 621, startPoint y: 51, endPoint x: 653, endPoint y: 53, distance: 31.8
click at [653, 53] on div "t. +13367099009 | neriah.elise.carson@gmail.com" at bounding box center [676, 56] width 133 height 18
copy span "3367099009"
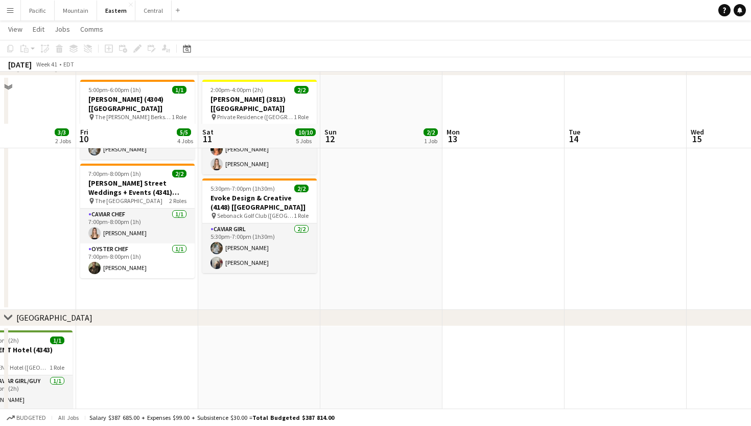
scroll to position [584, 0]
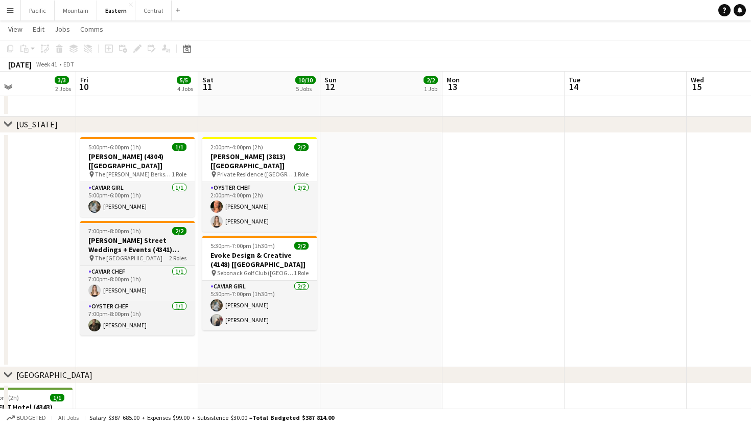
click at [160, 254] on div "pin The [GEOGRAPHIC_DATA] 2 Roles" at bounding box center [137, 258] width 114 height 8
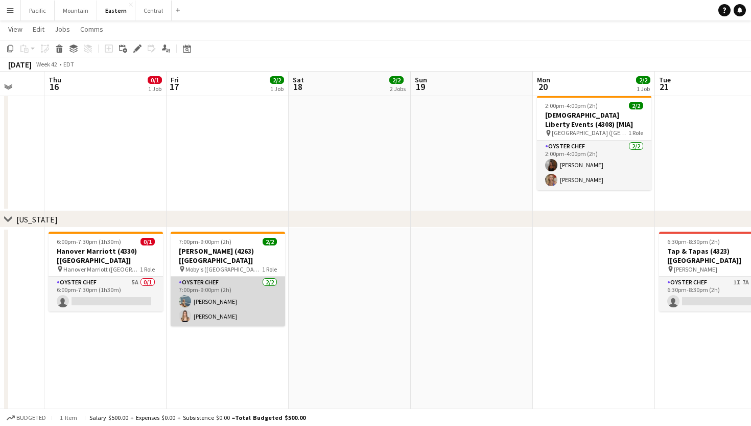
scroll to position [0, 277]
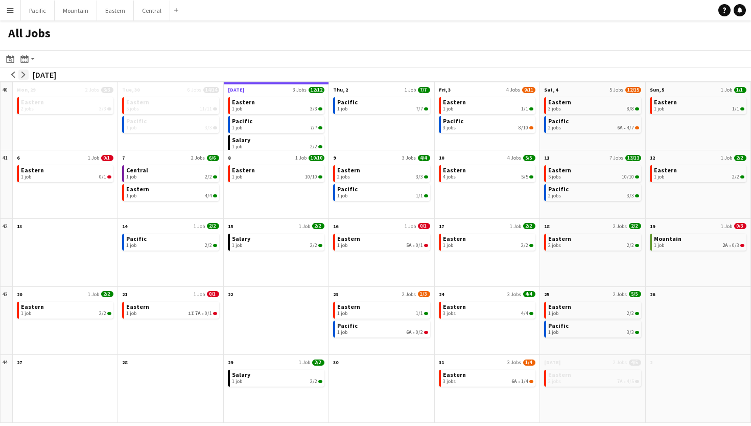
click at [24, 73] on app-icon "arrow-right" at bounding box center [23, 75] width 6 height 6
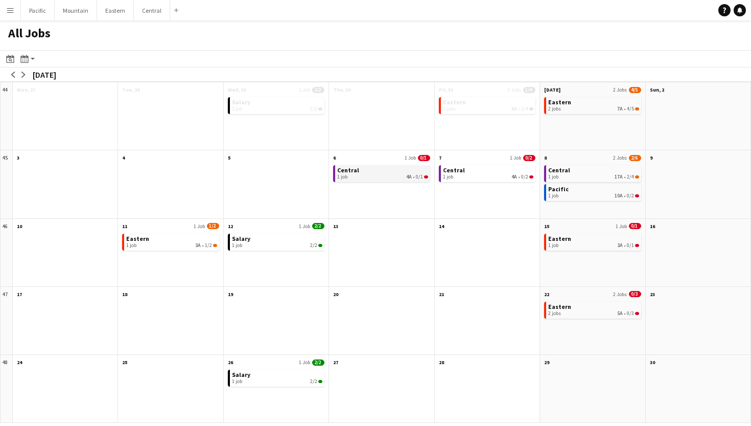
click at [401, 172] on link "Central 1 job 4A • 0/1" at bounding box center [382, 172] width 90 height 15
click at [579, 195] on div "1 job 10A • 0/2" at bounding box center [593, 196] width 90 height 6
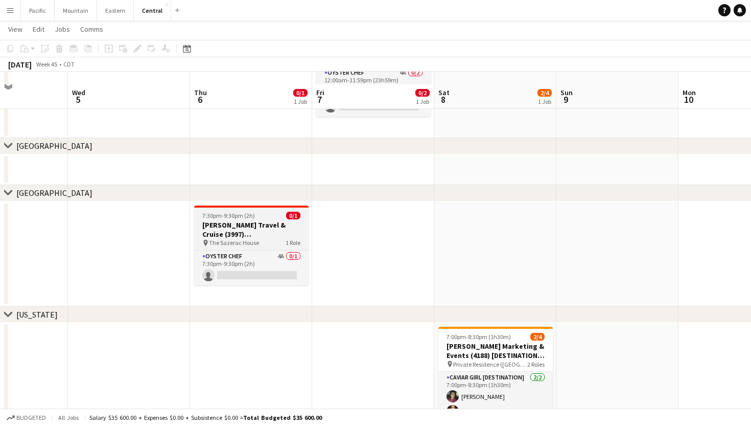
scroll to position [159, 0]
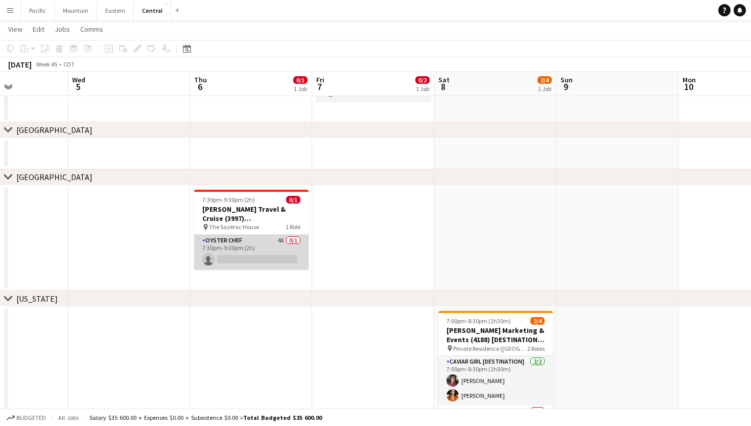
click at [283, 245] on app-card-role "Oyster Chef 4A 0/1 7:30pm-9:30pm (2h) single-neutral-actions" at bounding box center [251, 252] width 114 height 35
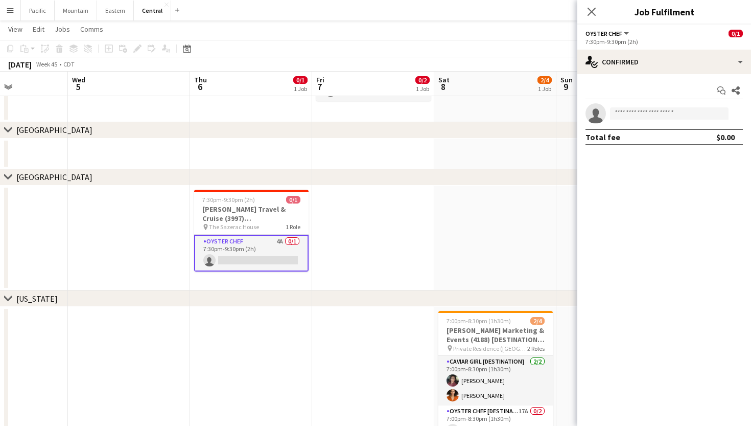
click at [693, 74] on div "Start chat Share single-neutral-actions Total fee $0.00" at bounding box center [664, 113] width 174 height 79
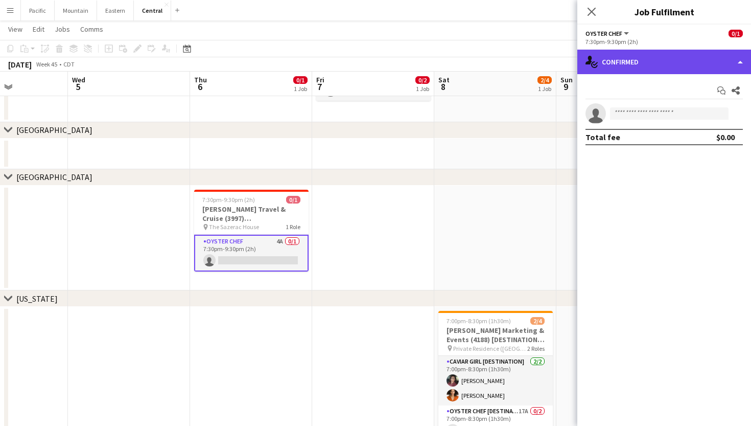
click at [698, 67] on div "single-neutral-actions-check-2 Confirmed" at bounding box center [664, 62] width 174 height 25
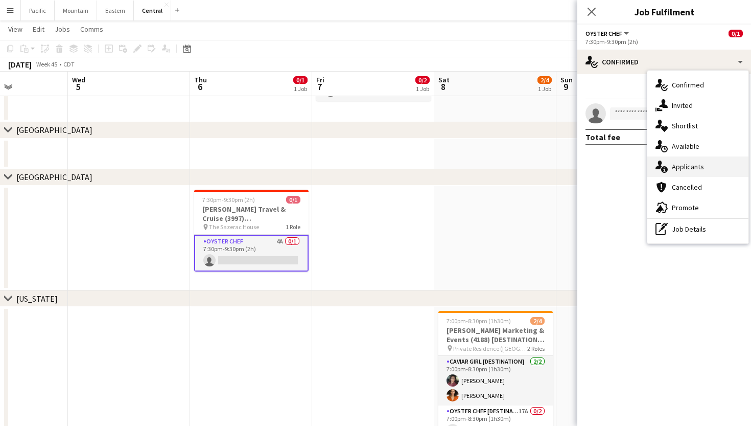
click at [694, 164] on span "Applicants" at bounding box center [688, 166] width 32 height 9
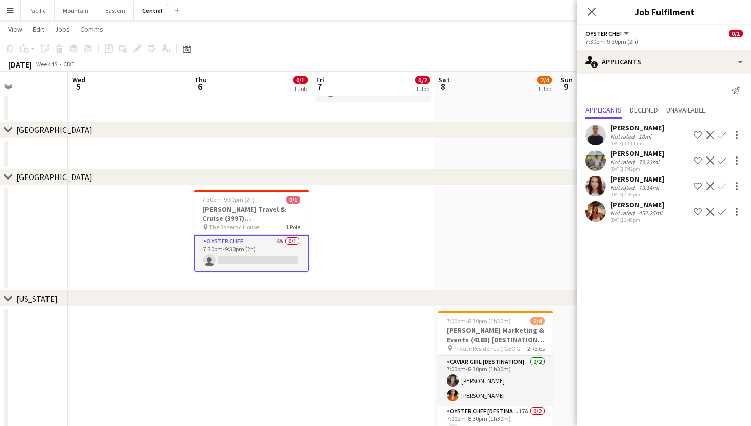
click at [599, 218] on app-user-avatar at bounding box center [596, 211] width 20 height 20
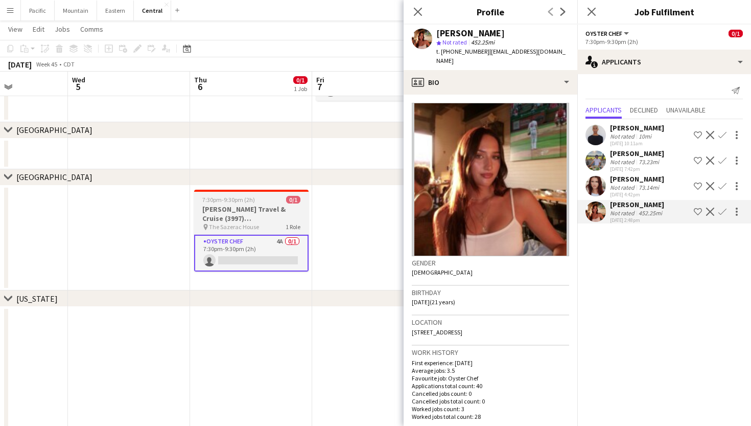
click at [283, 220] on h3 "Thomas Travel & Cruise (3997) [NOLA]" at bounding box center [251, 213] width 114 height 18
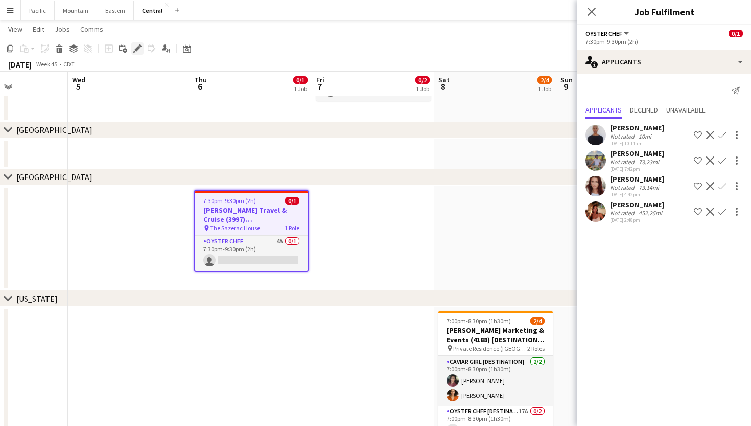
click at [138, 51] on icon "Edit" at bounding box center [137, 48] width 8 height 8
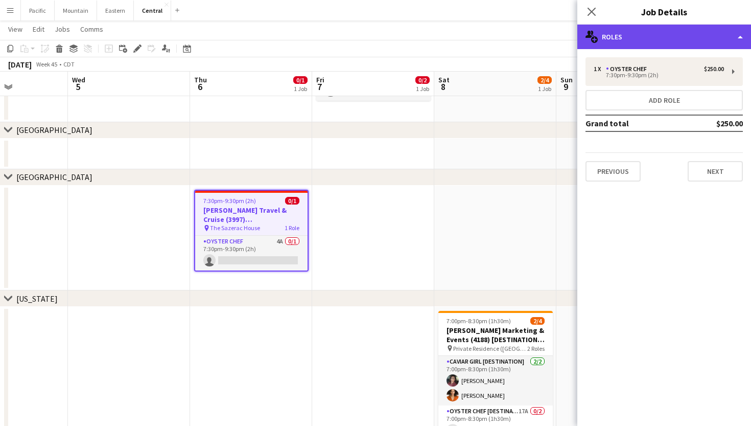
click at [705, 40] on div "multiple-users-add Roles" at bounding box center [664, 37] width 174 height 25
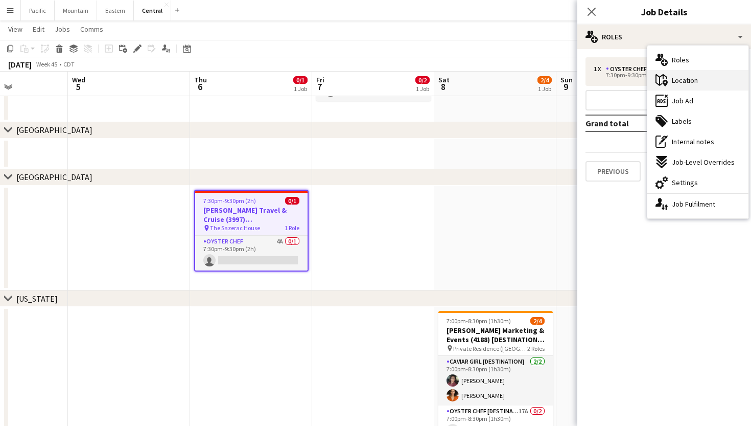
click at [715, 84] on div "maps-pin-1 Location" at bounding box center [697, 80] width 101 height 20
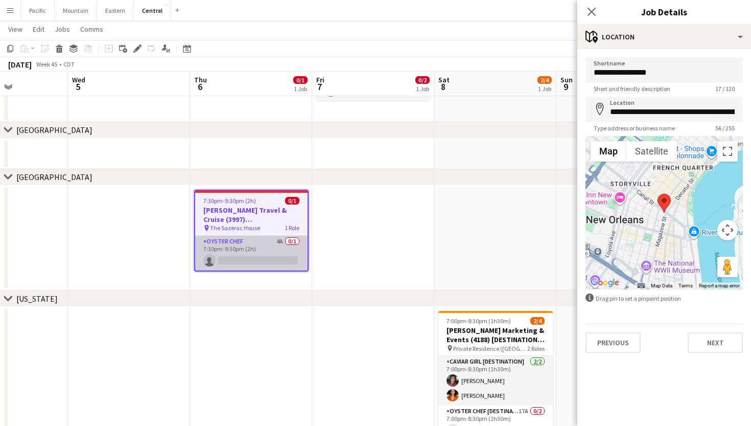
click at [268, 259] on app-card-role "Oyster Chef 4A 0/1 7:30pm-9:30pm (2h) single-neutral-actions" at bounding box center [251, 253] width 112 height 35
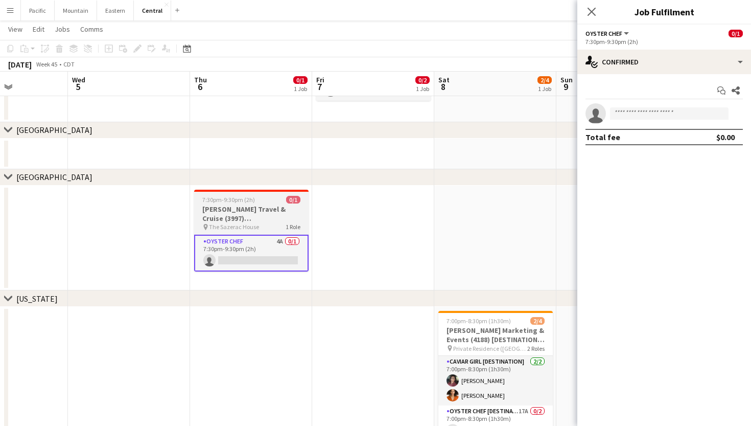
click at [275, 216] on h3 "Thomas Travel & Cruise (3997) [NOLA]" at bounding box center [251, 213] width 114 height 18
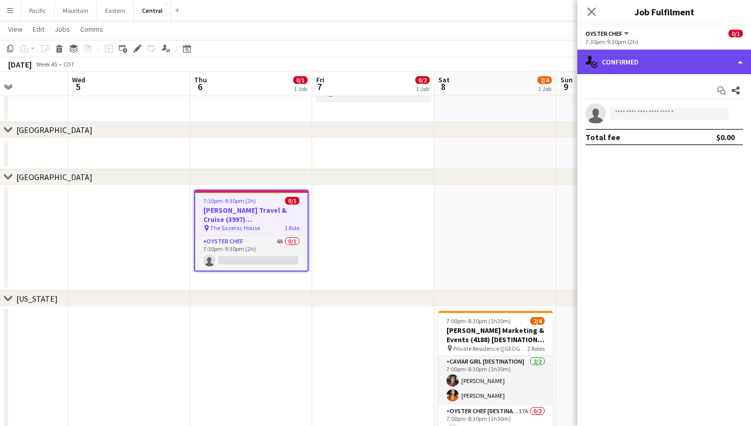
click at [671, 64] on div "single-neutral-actions-check-2 Confirmed" at bounding box center [664, 62] width 174 height 25
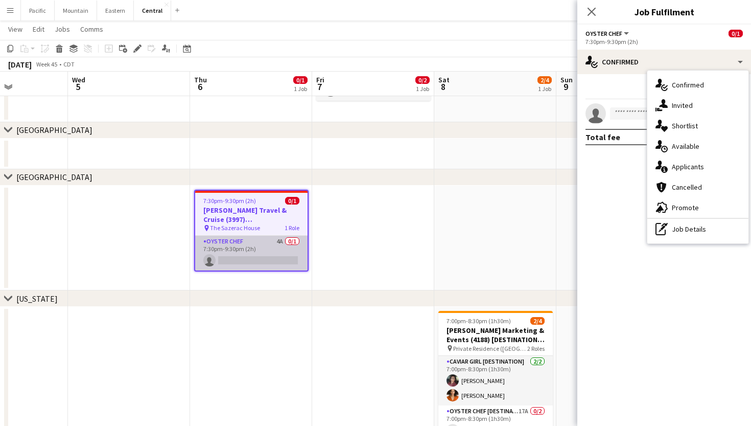
click at [298, 243] on app-card-role "Oyster Chef 4A 0/1 7:30pm-9:30pm (2h) single-neutral-actions" at bounding box center [251, 253] width 112 height 35
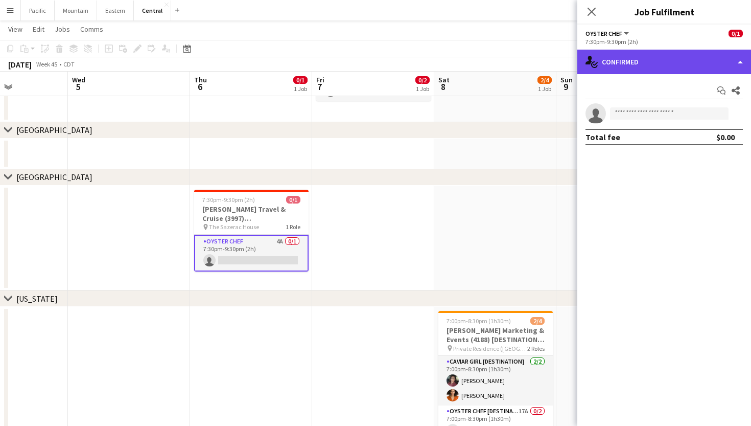
click at [688, 56] on div "single-neutral-actions-check-2 Confirmed" at bounding box center [664, 62] width 174 height 25
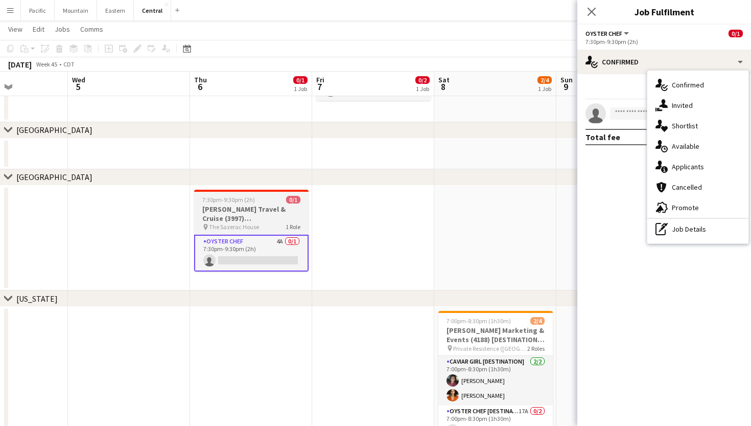
click at [271, 209] on h3 "Thomas Travel & Cruise (3997) [NOLA]" at bounding box center [251, 213] width 114 height 18
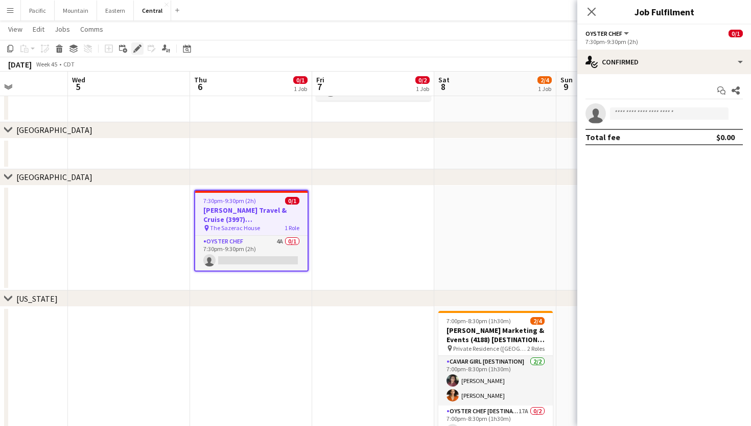
click at [137, 54] on app-toolbar "Copy Paste Paste Command V Paste with crew Command Shift V Paste linked Job Del…" at bounding box center [375, 48] width 751 height 17
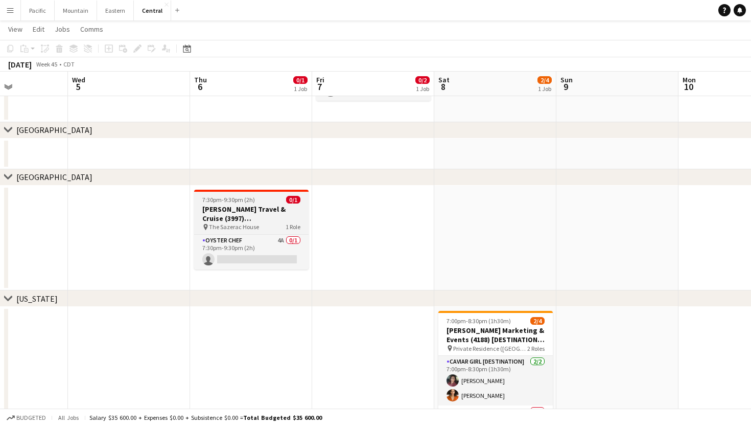
click at [227, 220] on h3 "Thomas Travel & Cruise (3997) [NOLA]" at bounding box center [251, 213] width 114 height 18
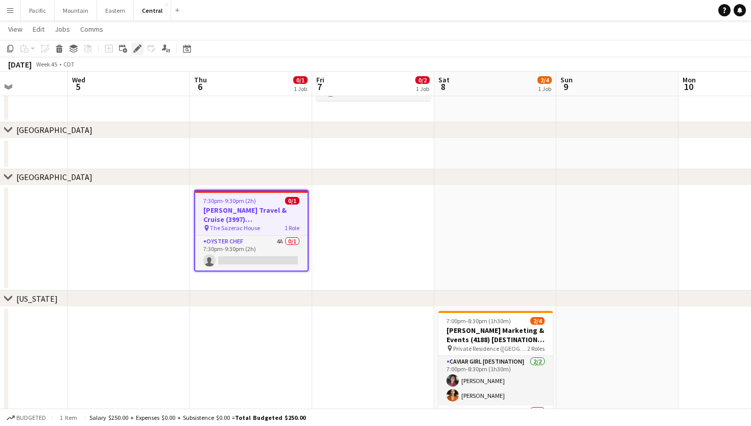
click at [139, 53] on div "Edit" at bounding box center [137, 48] width 12 height 12
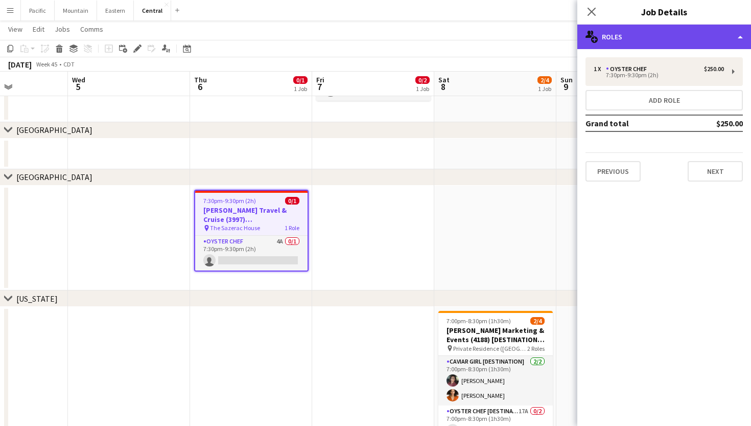
click at [732, 36] on div "multiple-users-add Roles" at bounding box center [664, 37] width 174 height 25
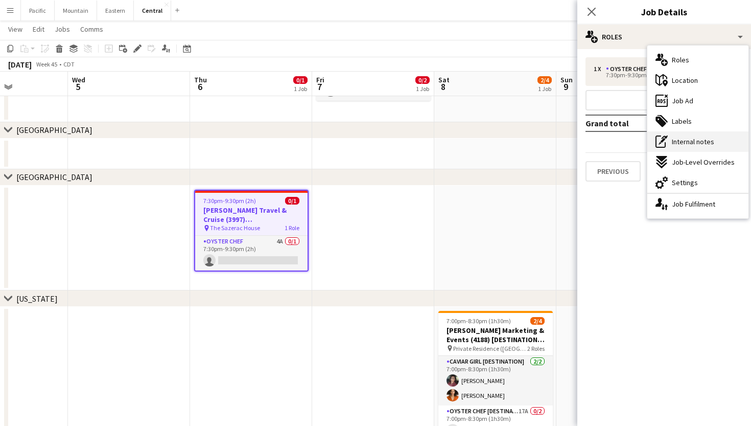
click at [709, 136] on div "pen-write Internal notes" at bounding box center [697, 141] width 101 height 20
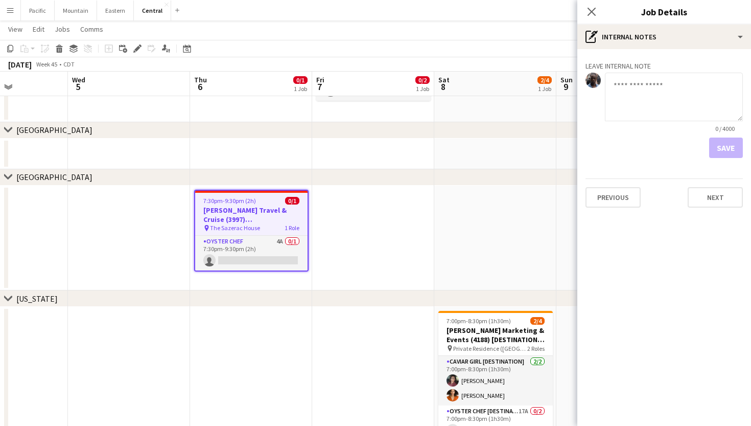
click at [652, 108] on textarea at bounding box center [674, 97] width 138 height 49
type textarea "**********"
click at [729, 150] on button "Save" at bounding box center [726, 147] width 34 height 20
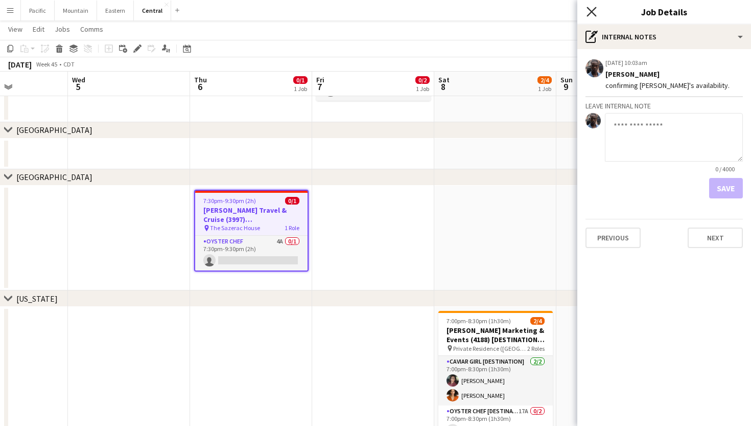
click at [592, 9] on icon "Close pop-in" at bounding box center [592, 12] width 10 height 10
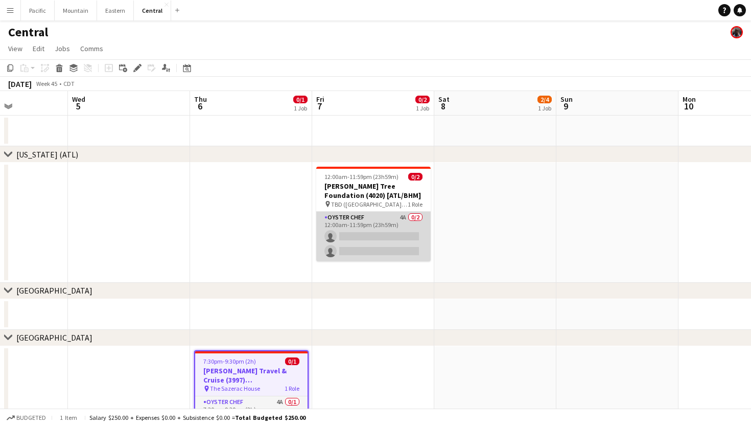
scroll to position [0, 0]
click at [384, 238] on app-card-role "Oyster Chef 4A 0/2 12:00am-11:59pm (23h59m) single-neutral-actions single-neutr…" at bounding box center [373, 237] width 114 height 50
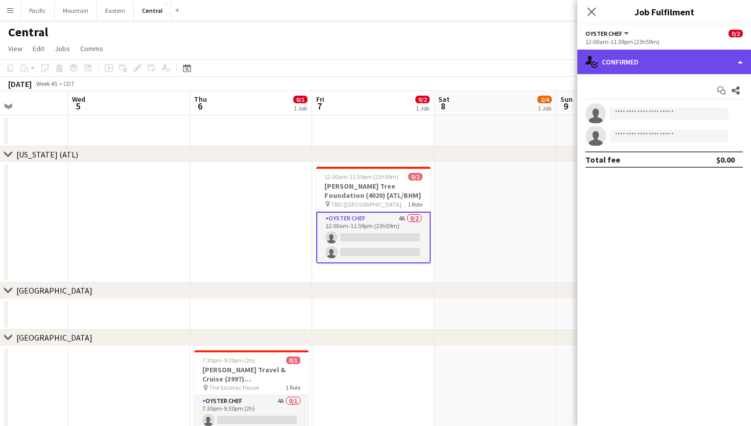
click at [702, 54] on div "single-neutral-actions-check-2 Confirmed" at bounding box center [664, 62] width 174 height 25
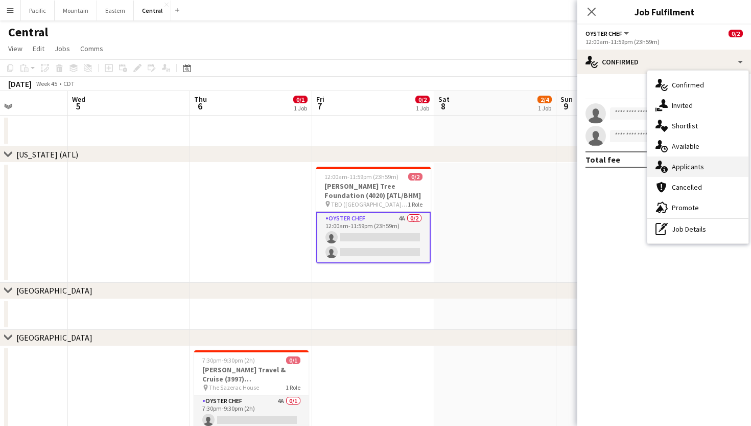
click at [689, 166] on span "Applicants" at bounding box center [688, 166] width 32 height 9
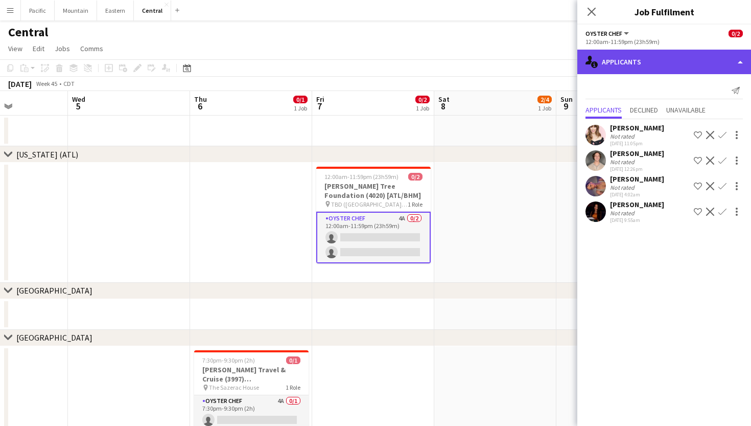
click at [686, 64] on div "single-neutral-actions-information Applicants" at bounding box center [664, 62] width 174 height 25
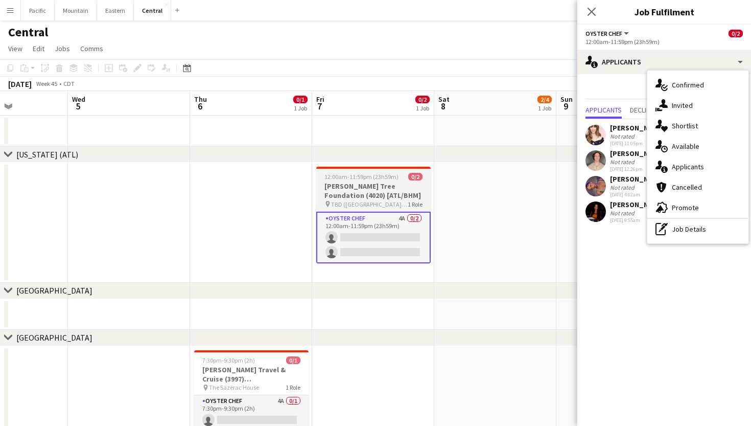
click at [375, 192] on h3 "Tum Tum Tree Foundation (4020) [ATL/BHM]" at bounding box center [373, 190] width 114 height 18
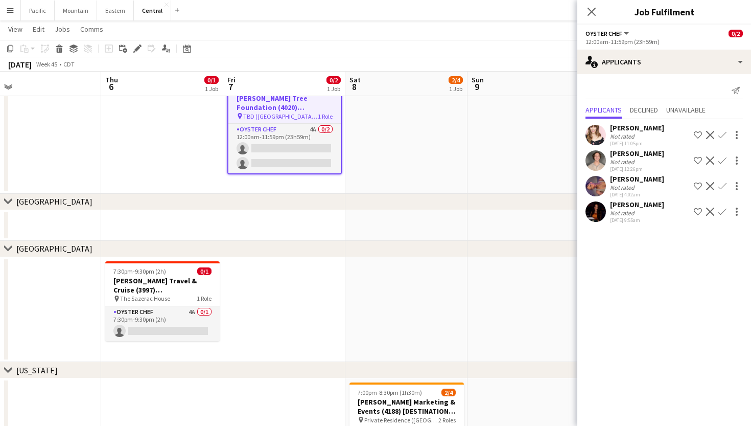
scroll to position [0, 388]
click at [136, 54] on div "Edit" at bounding box center [137, 48] width 12 height 12
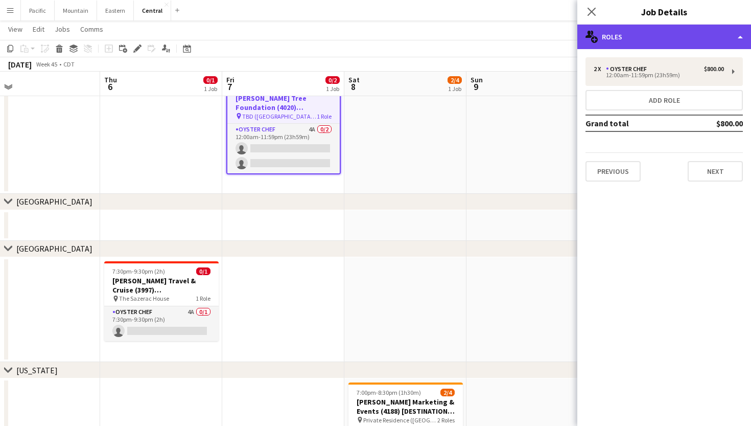
click at [688, 32] on div "multiple-users-add Roles" at bounding box center [664, 37] width 174 height 25
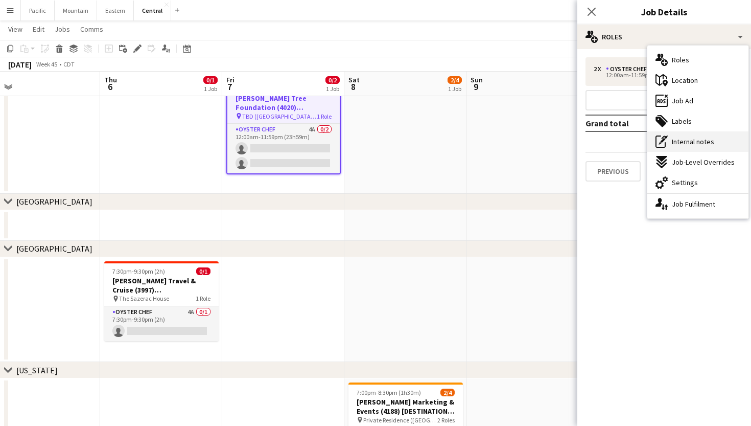
click at [704, 132] on div "pen-write Internal notes" at bounding box center [697, 141] width 101 height 20
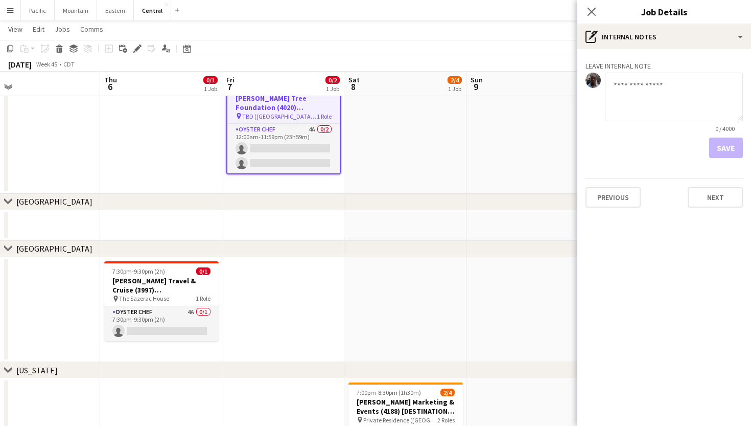
click at [638, 94] on textarea at bounding box center [674, 97] width 138 height 49
click at [644, 87] on textarea "**********" at bounding box center [674, 97] width 138 height 49
type textarea "**********"
click at [731, 149] on button "Save" at bounding box center [726, 147] width 34 height 20
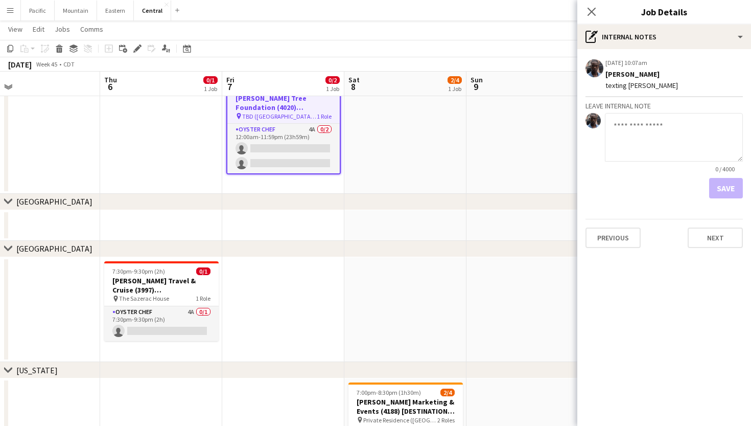
click at [592, 4] on div "Close pop-in" at bounding box center [591, 12] width 29 height 24
click at [588, 13] on icon "Close pop-in" at bounding box center [592, 12] width 10 height 10
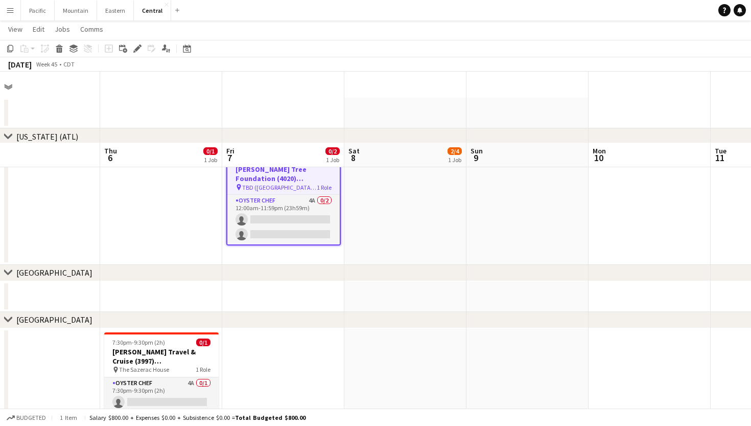
scroll to position [10, 0]
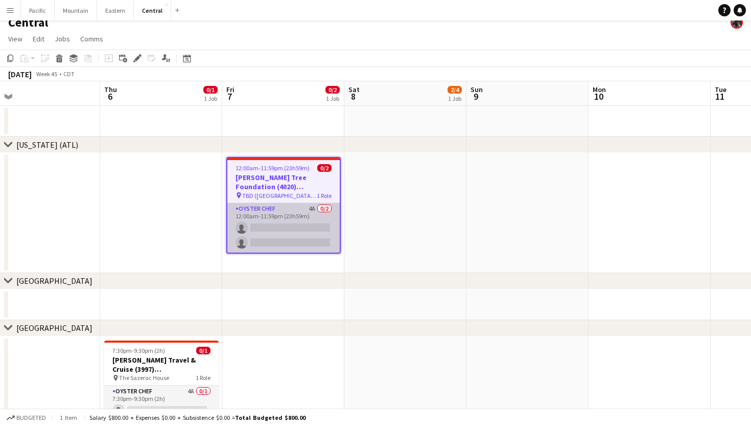
click at [305, 220] on app-card-role "Oyster Chef 4A 0/2 12:00am-11:59pm (23h59m) single-neutral-actions single-neutr…" at bounding box center [283, 228] width 112 height 50
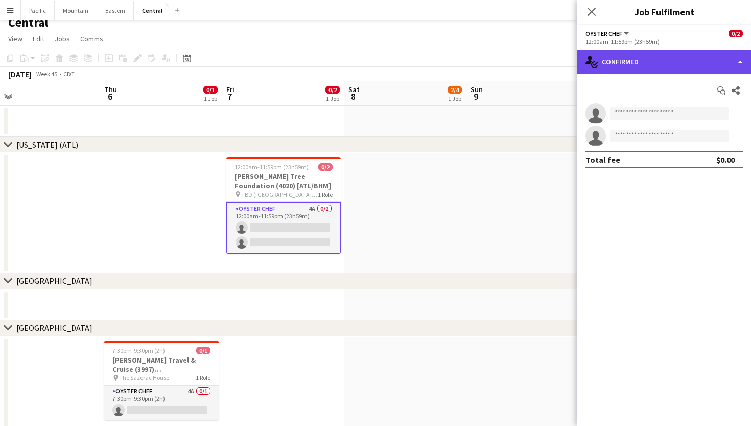
click at [675, 67] on div "single-neutral-actions-check-2 Confirmed" at bounding box center [664, 62] width 174 height 25
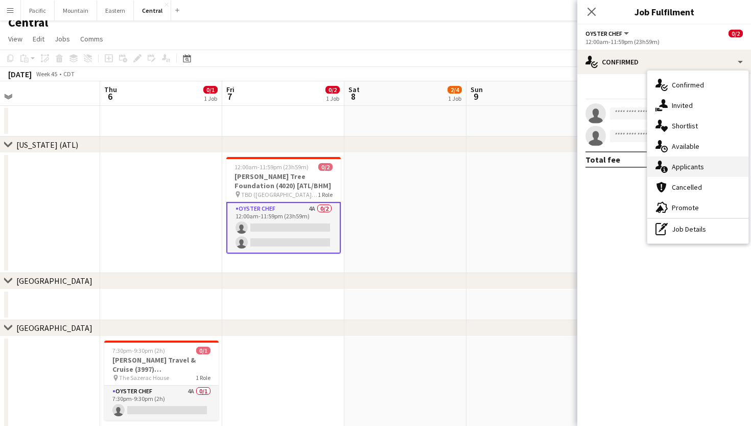
click at [688, 171] on span "Applicants" at bounding box center [688, 166] width 32 height 9
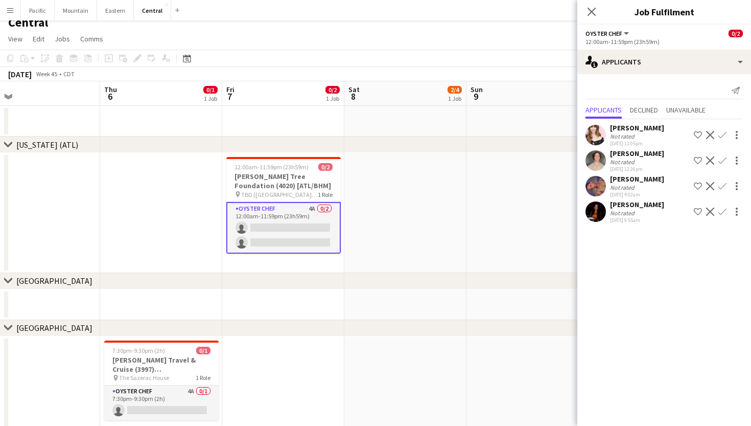
click at [591, 18] on div "Close pop-in" at bounding box center [591, 12] width 29 height 24
click at [592, 13] on icon "Close pop-in" at bounding box center [592, 12] width 10 height 10
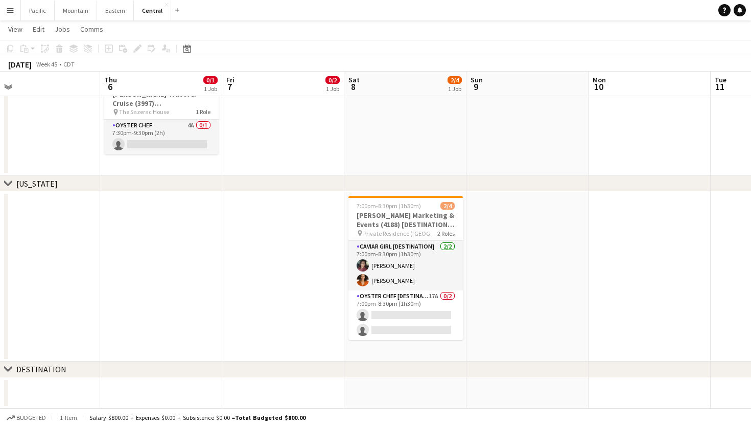
scroll to position [274, 0]
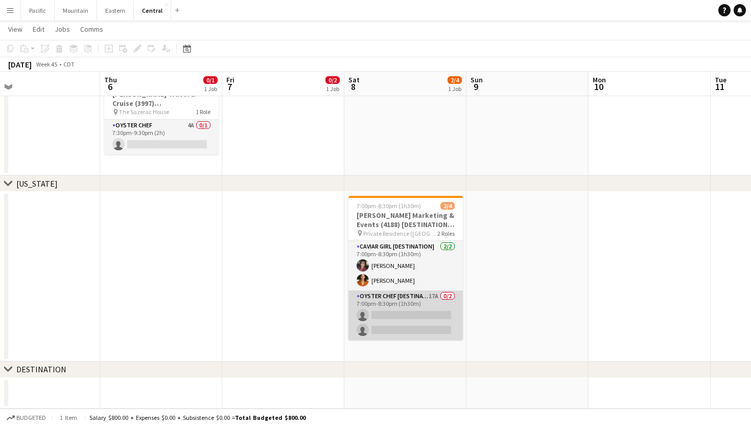
click at [401, 334] on app-card-role "Oyster Chef [DESTINATION] 17A 0/2 7:00pm-8:30pm (1h30m) single-neutral-actions …" at bounding box center [406, 315] width 114 height 50
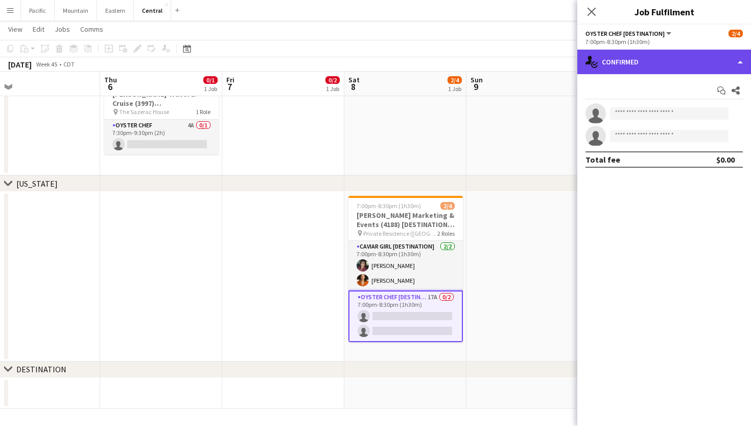
click at [720, 59] on div "single-neutral-actions-check-2 Confirmed" at bounding box center [664, 62] width 174 height 25
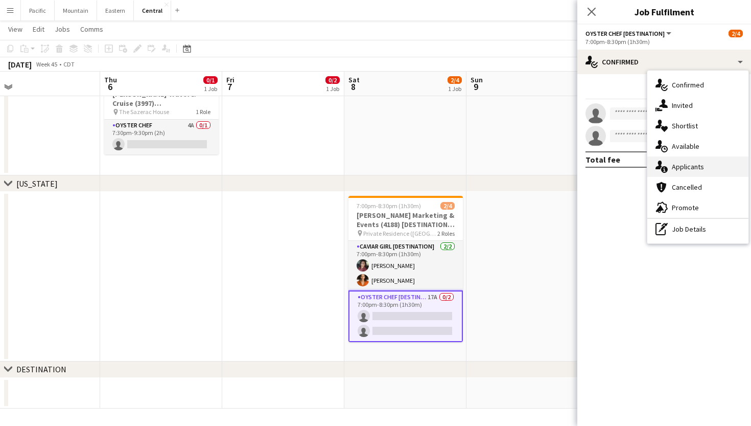
click at [698, 173] on div "single-neutral-actions-information Applicants" at bounding box center [697, 166] width 101 height 20
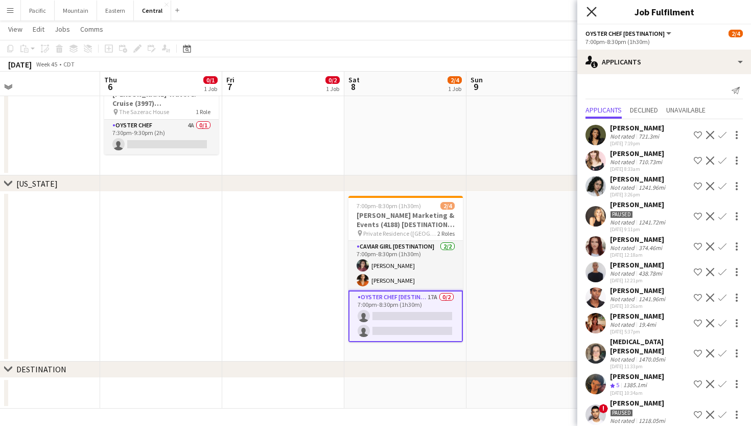
click at [591, 14] on icon "Close pop-in" at bounding box center [592, 12] width 10 height 10
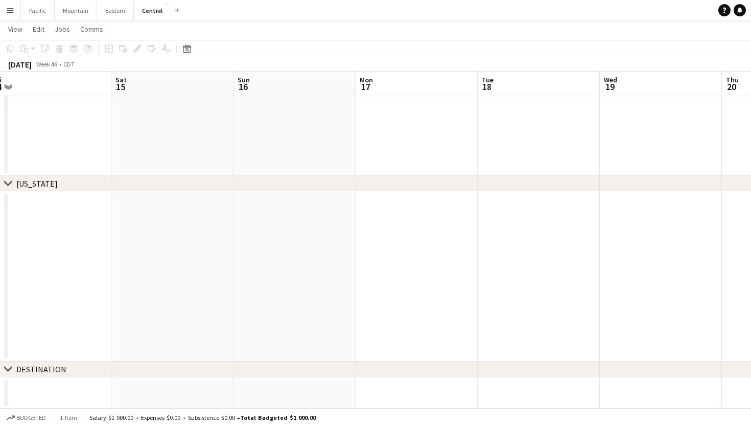
scroll to position [0, 231]
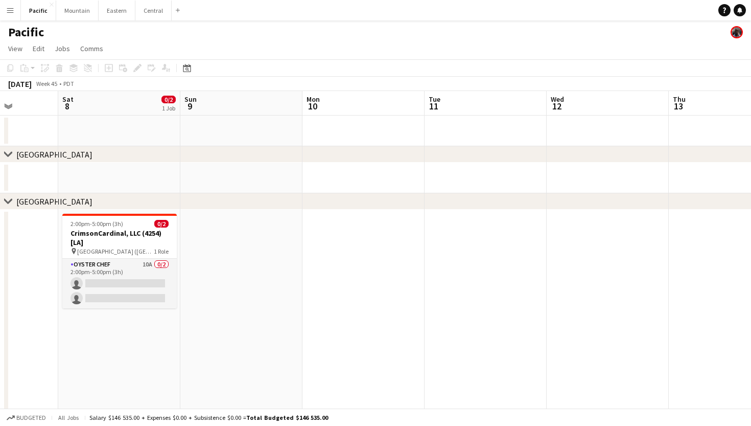
scroll to position [0, 286]
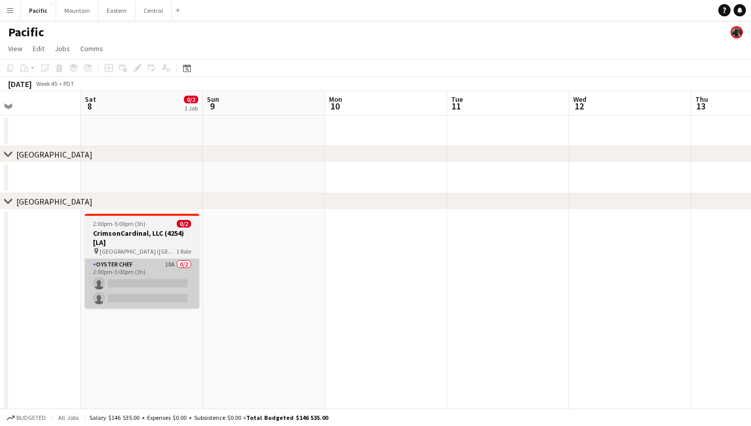
click at [169, 269] on app-card-role "Oyster Chef 10A 0/2 2:00pm-5:00pm (3h) single-neutral-actions single-neutral-ac…" at bounding box center [142, 284] width 114 height 50
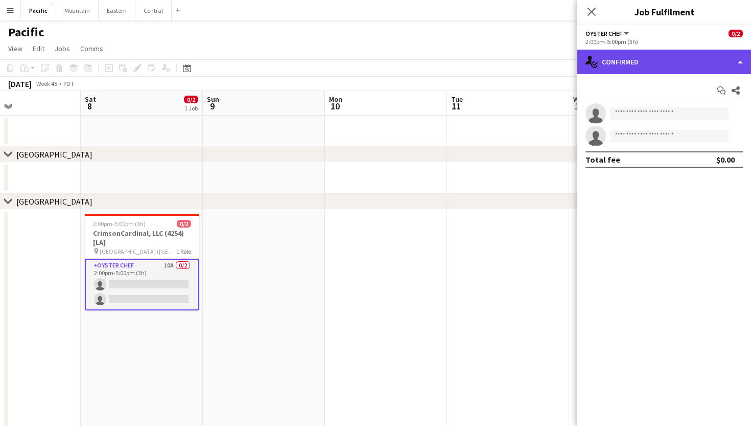
click at [689, 72] on div "single-neutral-actions-check-2 Confirmed" at bounding box center [664, 62] width 174 height 25
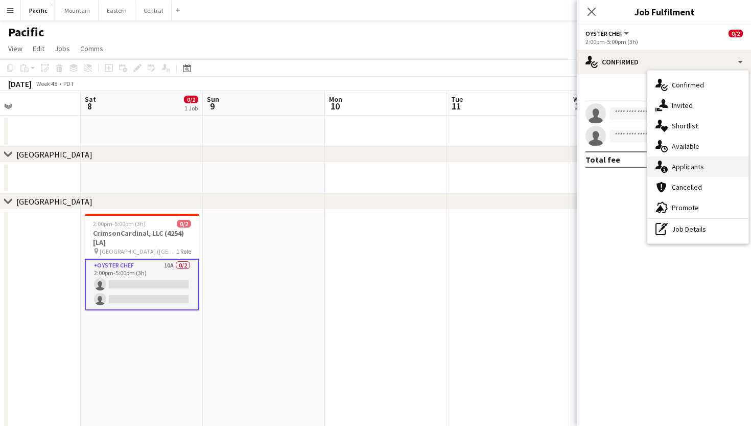
click at [697, 168] on span "Applicants" at bounding box center [688, 166] width 32 height 9
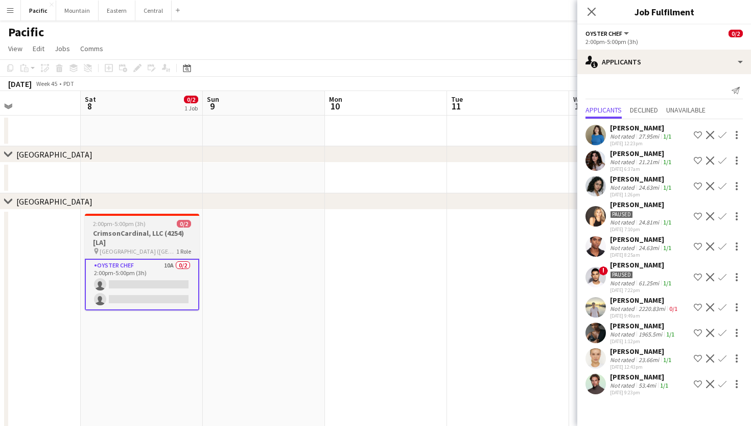
click at [161, 242] on h3 "CrimsonCardinal, LLC (4254) [LA]" at bounding box center [142, 237] width 114 height 18
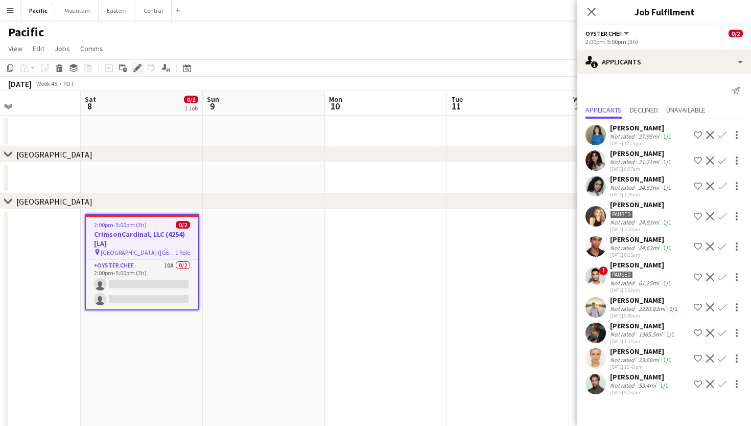
click at [137, 69] on icon at bounding box center [137, 68] width 6 height 6
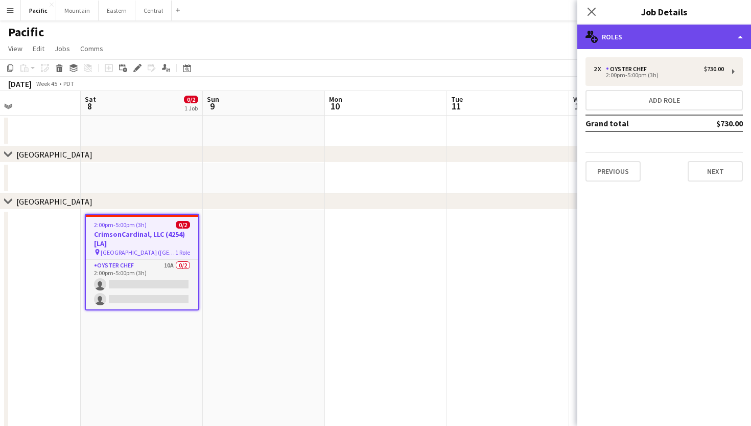
click at [680, 45] on div "multiple-users-add Roles" at bounding box center [664, 37] width 174 height 25
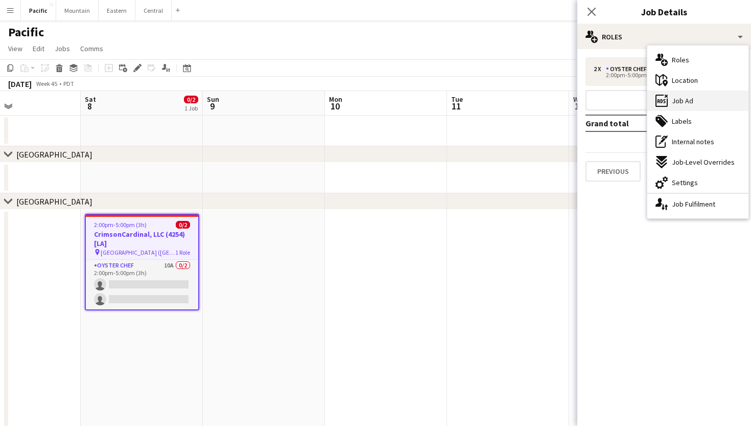
click at [702, 92] on div "ads-window Job Ad" at bounding box center [697, 100] width 101 height 20
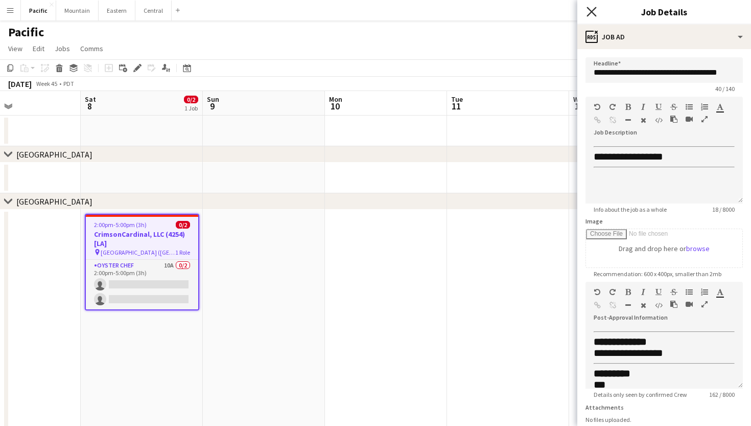
click at [595, 12] on icon "Close pop-in" at bounding box center [592, 12] width 10 height 10
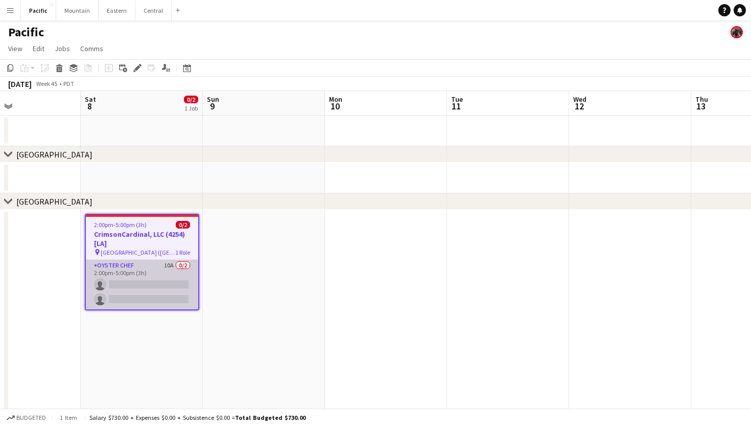
click at [172, 288] on app-card-role "Oyster Chef 10A 0/2 2:00pm-5:00pm (3h) single-neutral-actions single-neutral-ac…" at bounding box center [142, 285] width 112 height 50
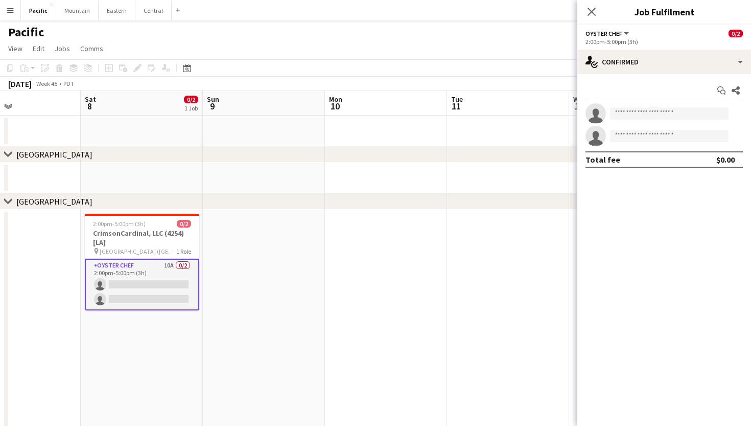
click at [679, 47] on app-options-switcher "Oyster Chef All roles Oyster Chef 0/2 2:00pm-5:00pm (3h)" at bounding box center [664, 37] width 174 height 25
click at [679, 49] on app-options-switcher "Oyster Chef All roles Oyster Chef 0/2 2:00pm-5:00pm (3h)" at bounding box center [664, 37] width 174 height 25
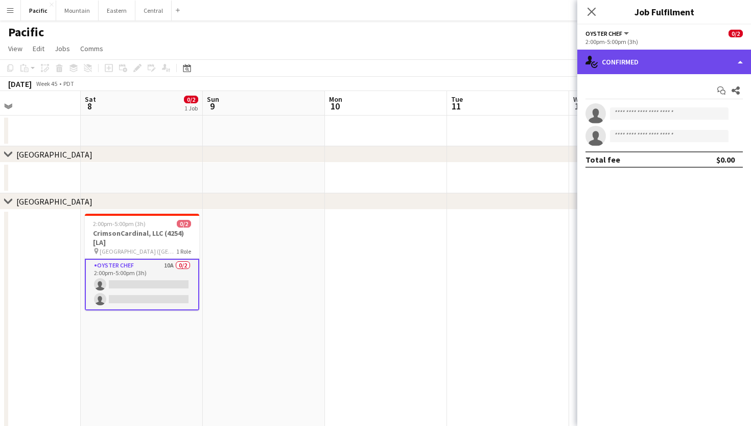
click at [678, 60] on div "single-neutral-actions-check-2 Confirmed" at bounding box center [664, 62] width 174 height 25
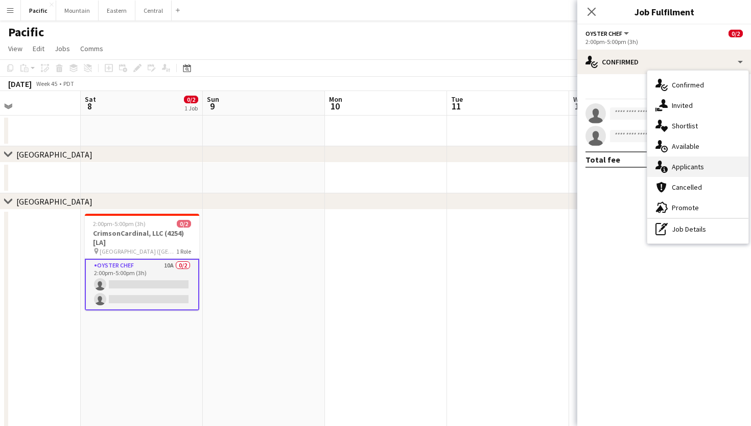
click at [688, 167] on span "Applicants" at bounding box center [688, 166] width 32 height 9
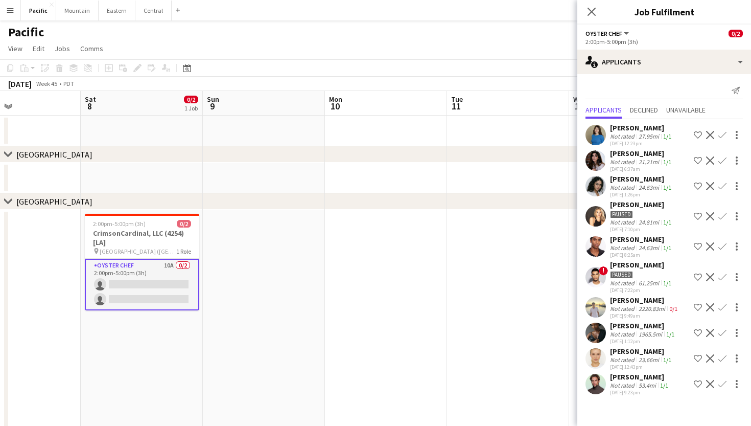
click at [723, 357] on app-icon "Confirm" at bounding box center [723, 358] width 8 height 8
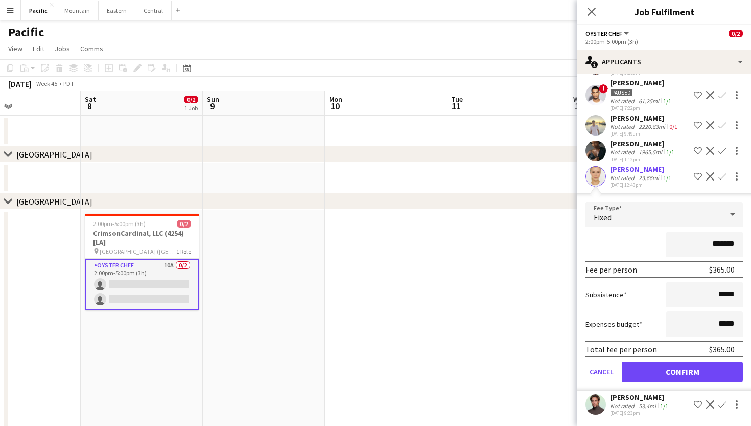
scroll to position [182, 0]
click at [692, 372] on button "Confirm" at bounding box center [682, 371] width 121 height 20
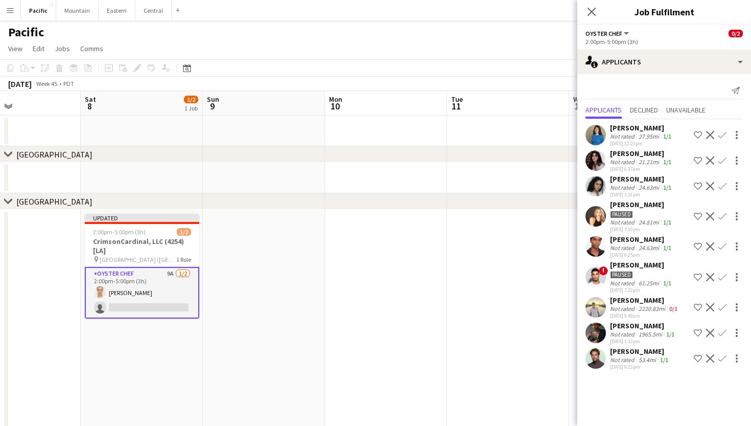
click at [723, 358] on app-icon "Confirm" at bounding box center [723, 358] width 8 height 8
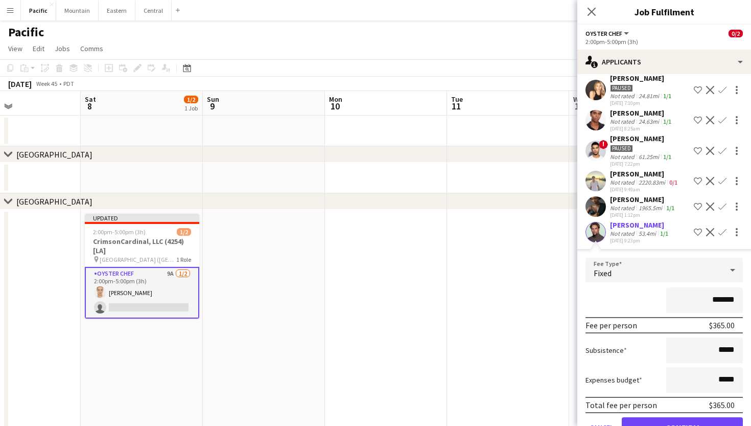
scroll to position [126, 0]
click at [166, 235] on div "2:00pm-5:00pm (3h) 1/2" at bounding box center [142, 232] width 114 height 8
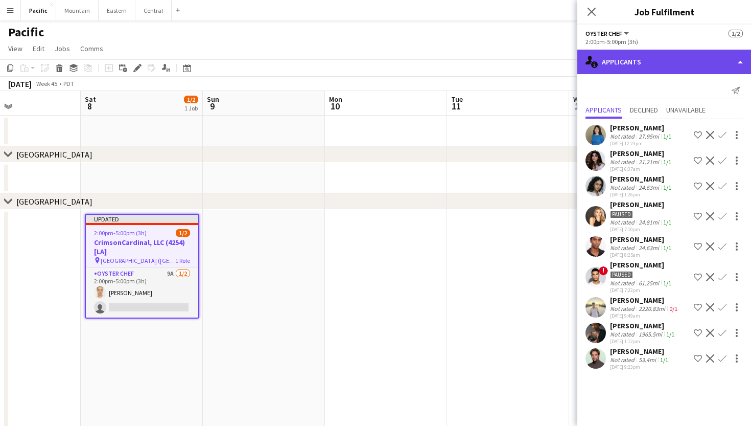
click at [630, 58] on div "single-neutral-actions-information Applicants" at bounding box center [664, 62] width 174 height 25
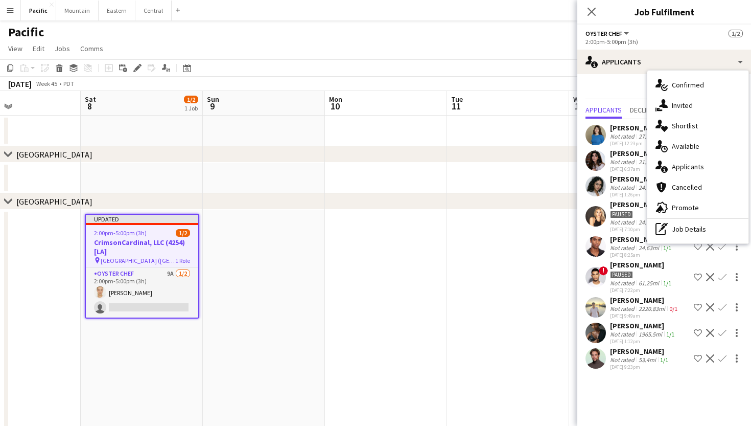
click at [664, 397] on mat-expansion-panel "users2 Applicants Send notification Applicants Declined Unavailable [PERSON_NAM…" at bounding box center [664, 250] width 174 height 352
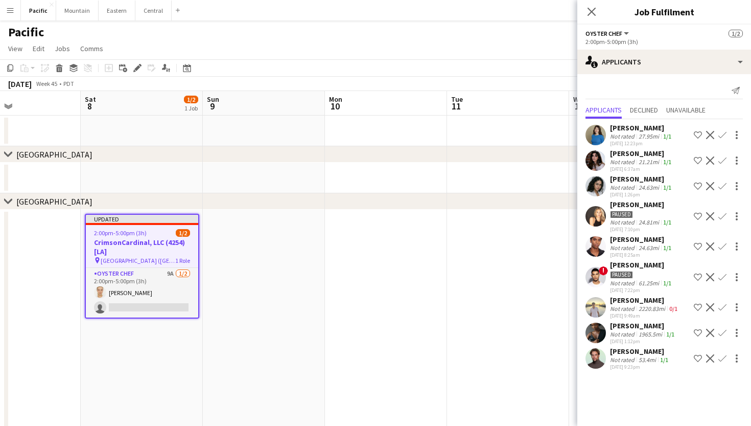
click at [723, 360] on app-icon "Confirm" at bounding box center [723, 358] width 8 height 8
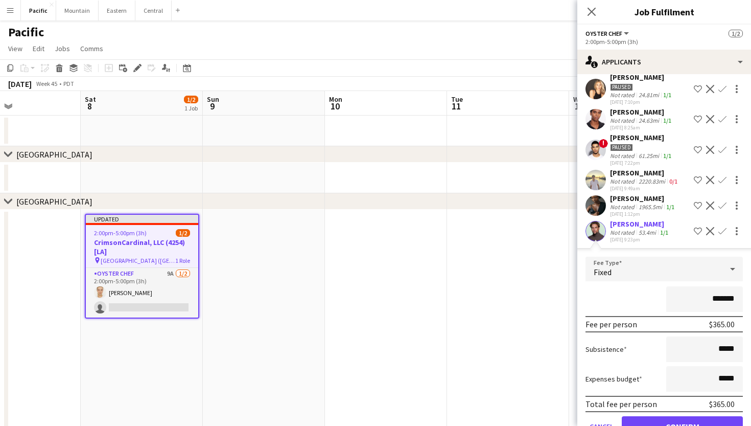
scroll to position [155, 0]
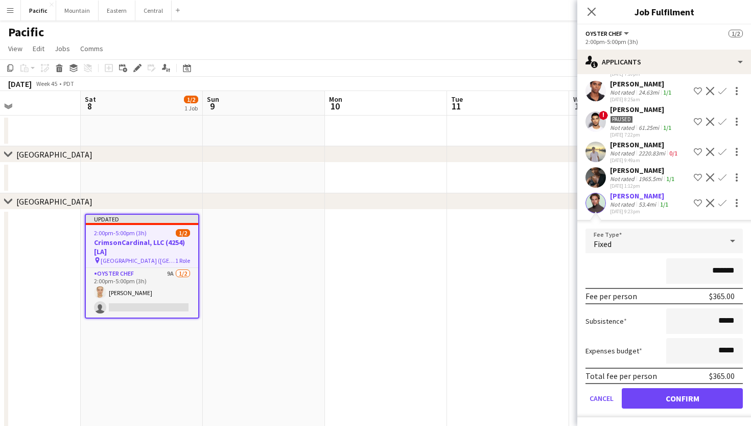
click at [670, 397] on button "Confirm" at bounding box center [682, 398] width 121 height 20
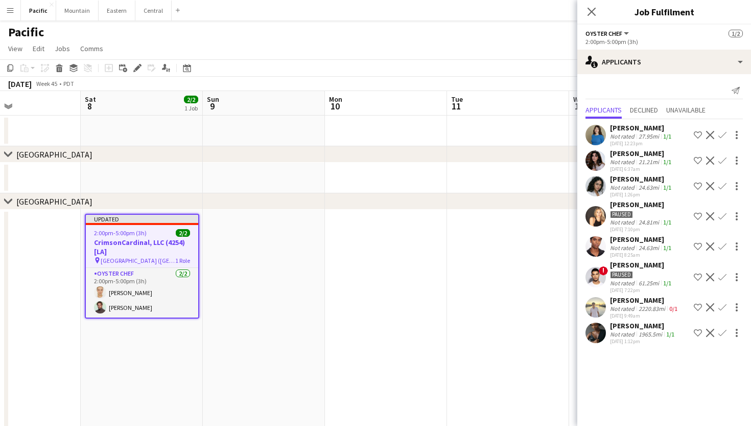
scroll to position [0, 0]
click at [590, 11] on icon "Close pop-in" at bounding box center [592, 12] width 10 height 10
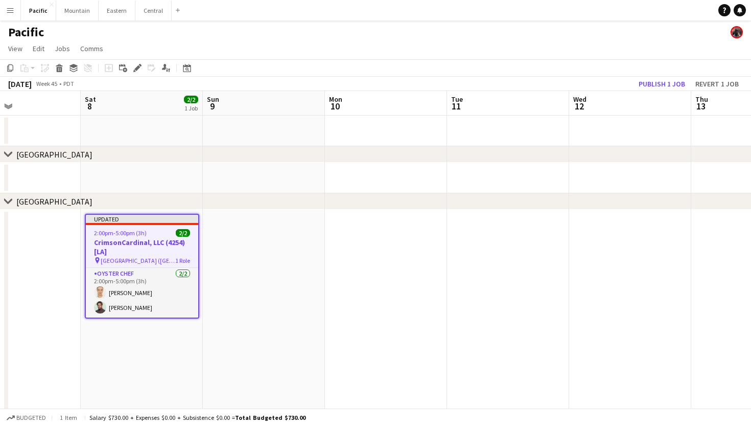
click at [186, 233] on span "2/2" at bounding box center [183, 233] width 14 height 8
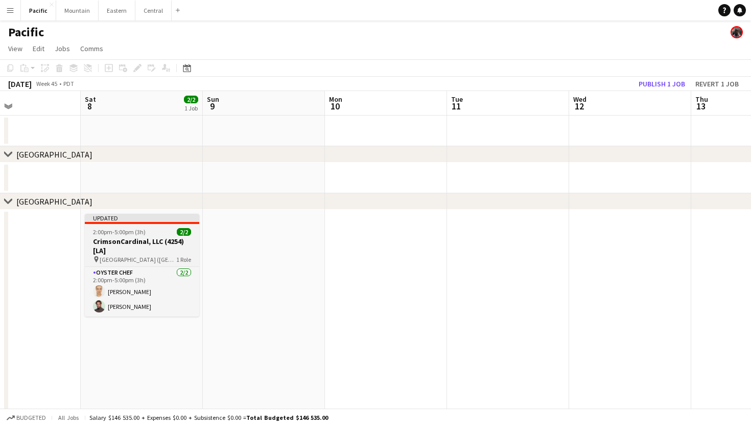
click at [179, 233] on span "2/2" at bounding box center [184, 232] width 14 height 8
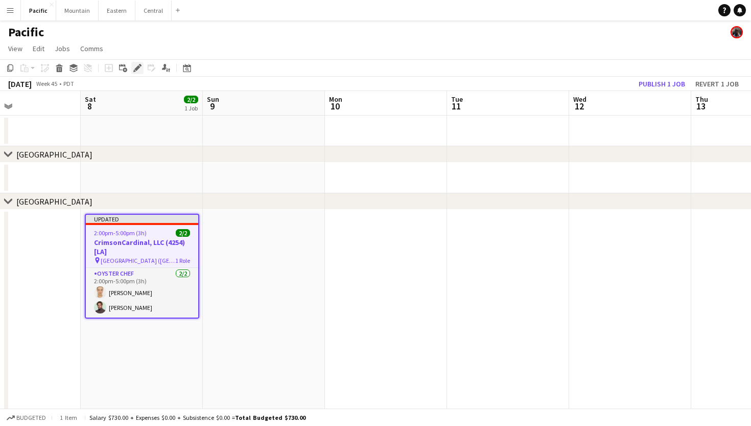
click at [138, 68] on icon at bounding box center [137, 68] width 6 height 6
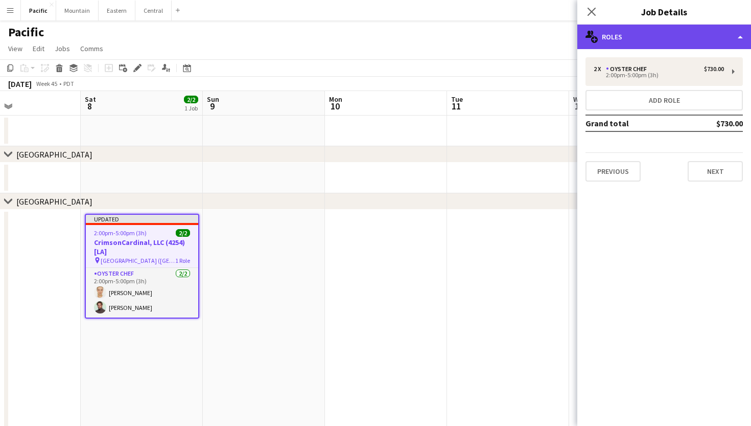
click at [650, 37] on div "multiple-users-add Roles" at bounding box center [664, 37] width 174 height 25
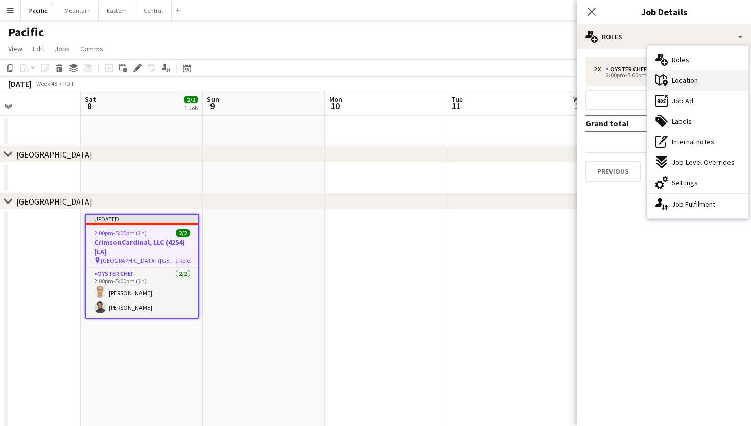
click at [715, 83] on div "maps-pin-1 Location" at bounding box center [697, 80] width 101 height 20
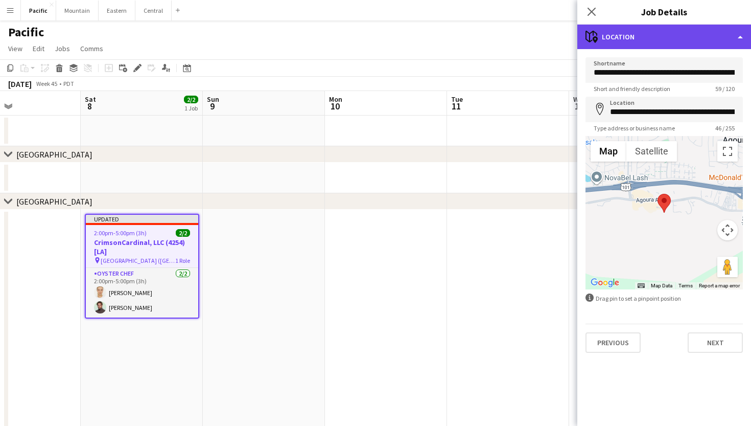
click at [702, 45] on div "maps-pin-1 Location" at bounding box center [664, 37] width 174 height 25
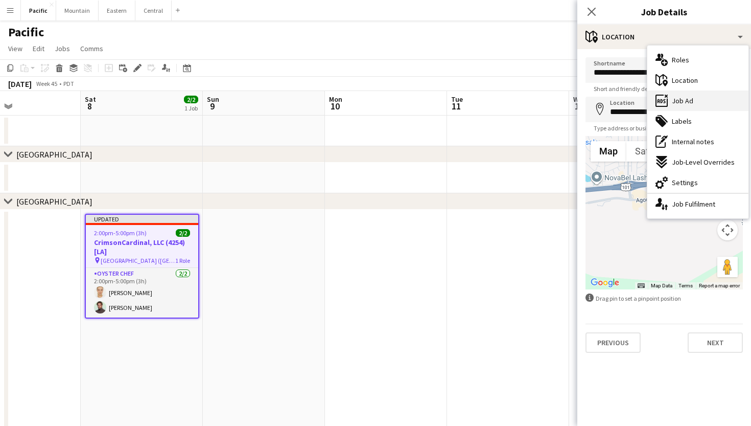
click at [695, 100] on div "ads-window Job Ad" at bounding box center [697, 100] width 101 height 20
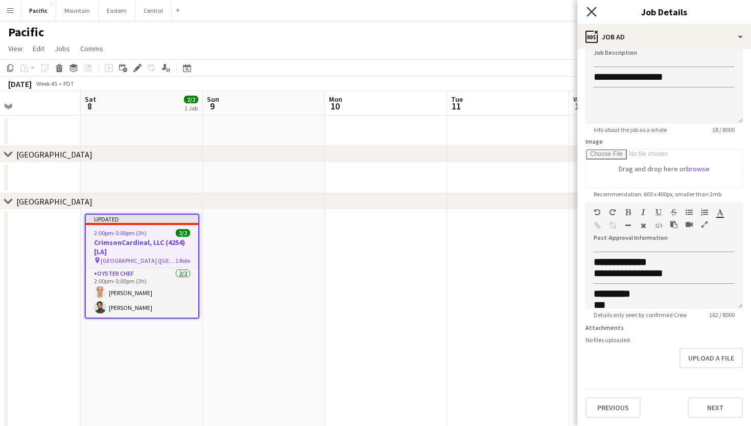
click at [591, 13] on icon at bounding box center [592, 12] width 10 height 10
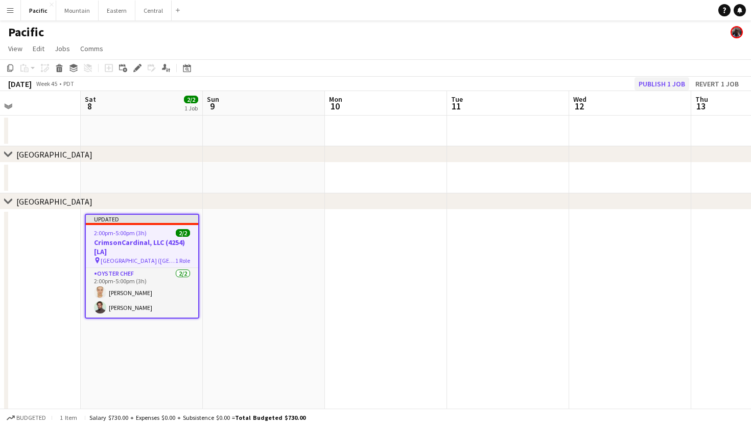
click at [671, 81] on button "Publish 1 job" at bounding box center [662, 83] width 55 height 13
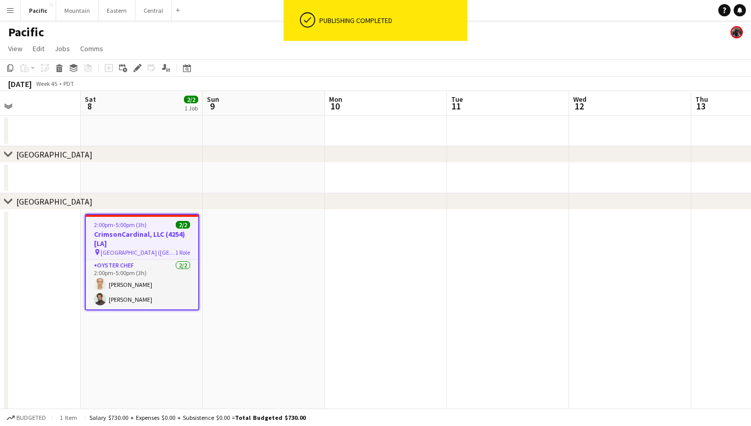
click at [160, 246] on h3 "CrimsonCardinal, LLC (4254) [LA]" at bounding box center [142, 238] width 112 height 18
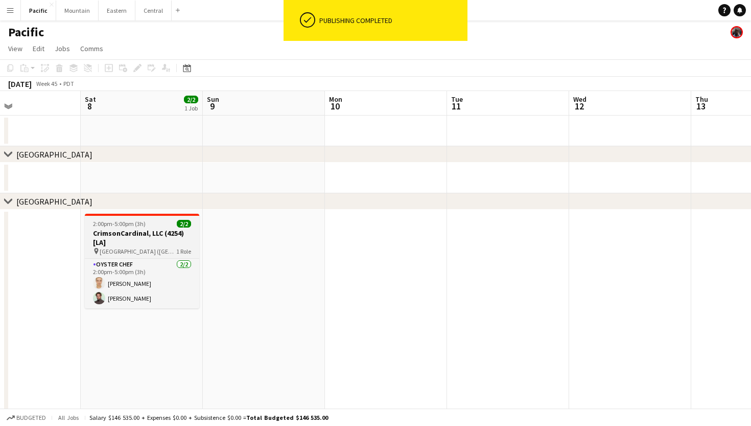
click at [160, 246] on h3 "CrimsonCardinal, LLC (4254) [LA]" at bounding box center [142, 237] width 114 height 18
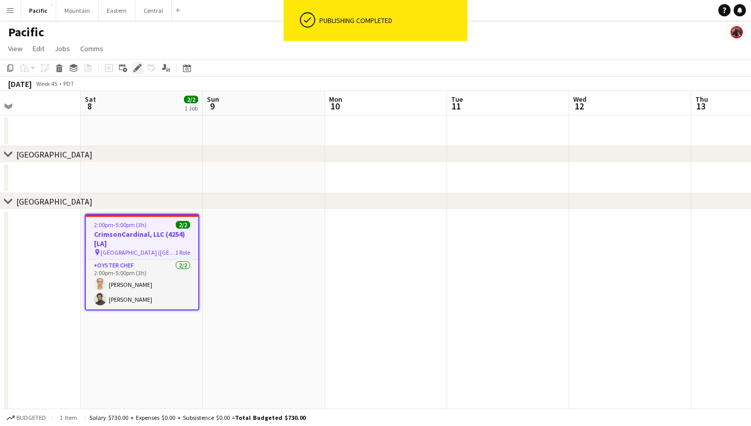
click at [137, 70] on icon at bounding box center [137, 68] width 6 height 6
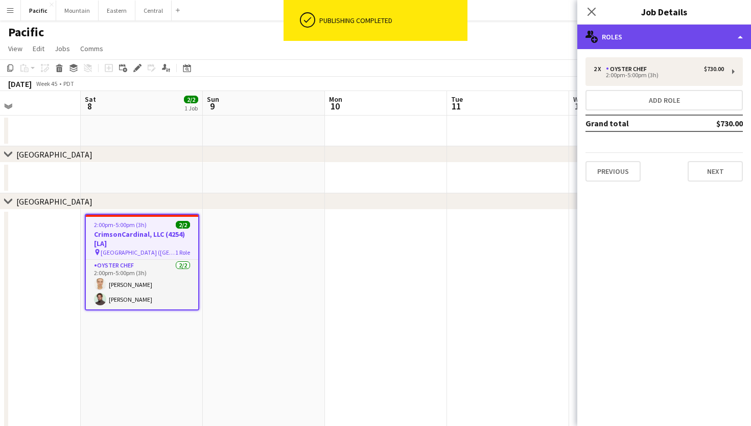
click at [691, 45] on div "multiple-users-add Roles" at bounding box center [664, 37] width 174 height 25
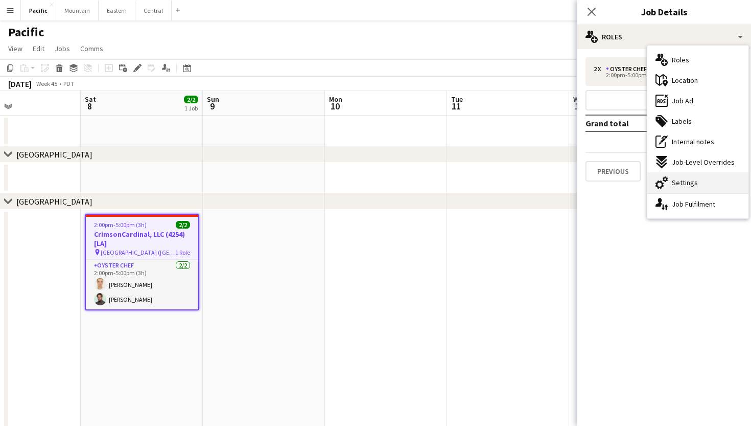
click at [695, 181] on span "Settings" at bounding box center [685, 182] width 26 height 9
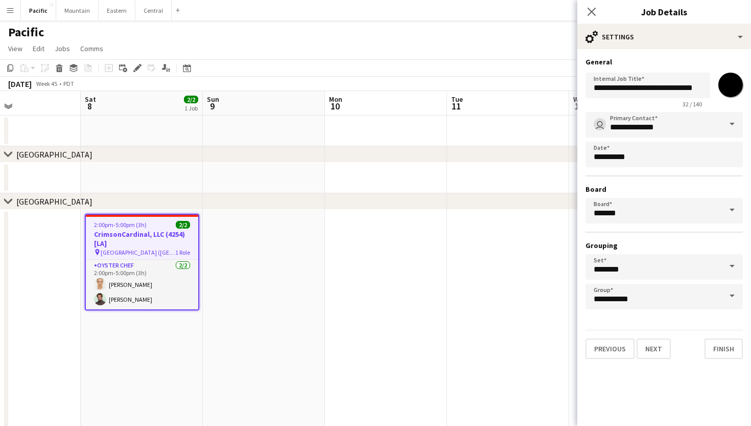
click at [731, 74] on input "*******" at bounding box center [730, 84] width 37 height 37
type input "*******"
click at [590, 15] on icon "Close pop-in" at bounding box center [592, 12] width 10 height 10
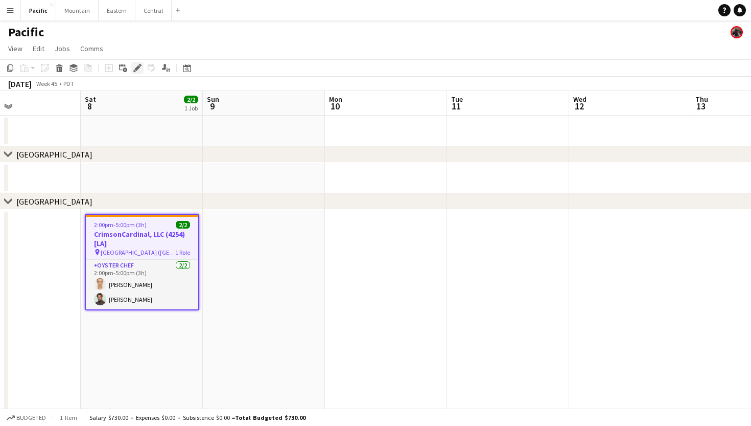
click at [139, 64] on icon "Edit" at bounding box center [137, 68] width 8 height 8
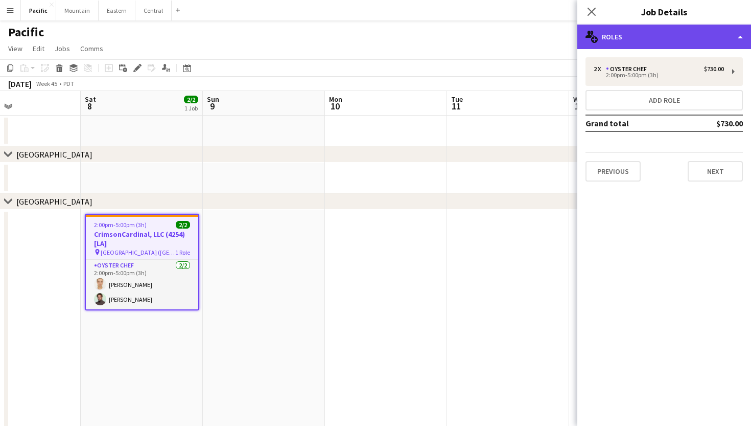
click at [647, 35] on div "multiple-users-add Roles" at bounding box center [664, 37] width 174 height 25
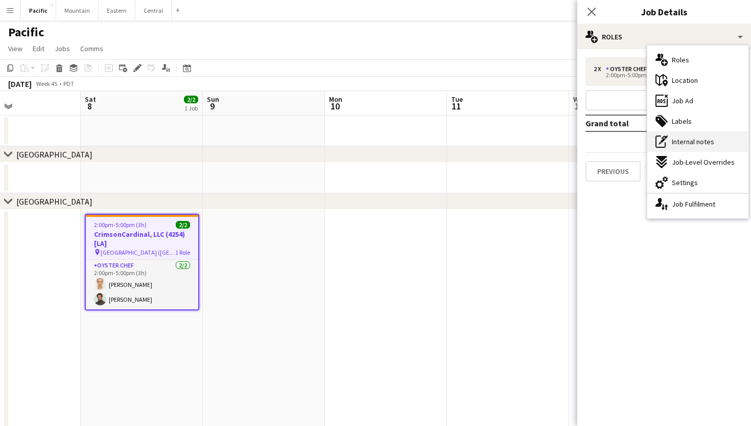
click at [704, 144] on span "Internal notes" at bounding box center [693, 141] width 42 height 9
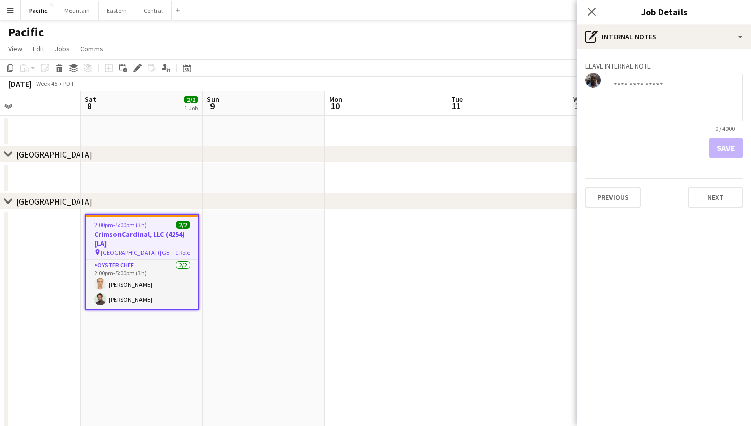
click at [657, 112] on textarea at bounding box center [674, 97] width 138 height 49
type textarea "**********"
click at [730, 150] on button "Save" at bounding box center [726, 147] width 34 height 20
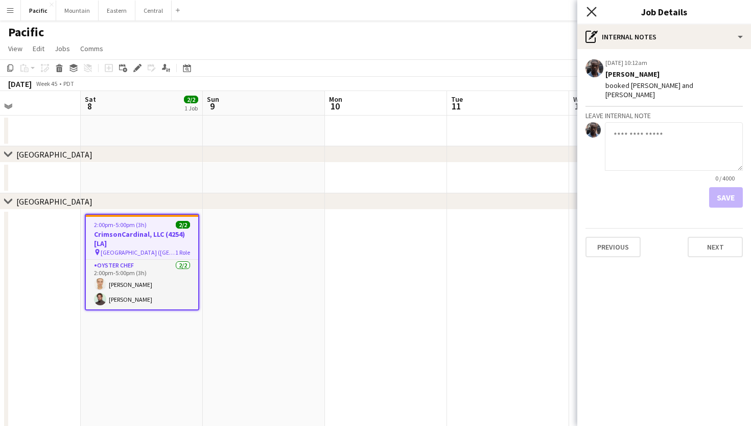
click at [592, 11] on icon "Close pop-in" at bounding box center [592, 12] width 10 height 10
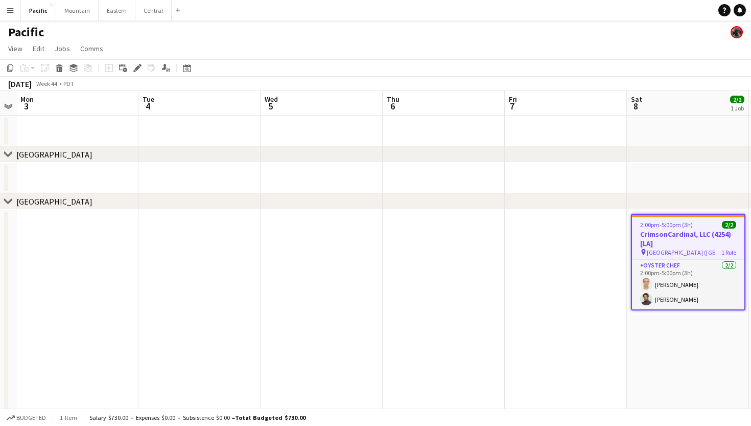
scroll to position [0, 227]
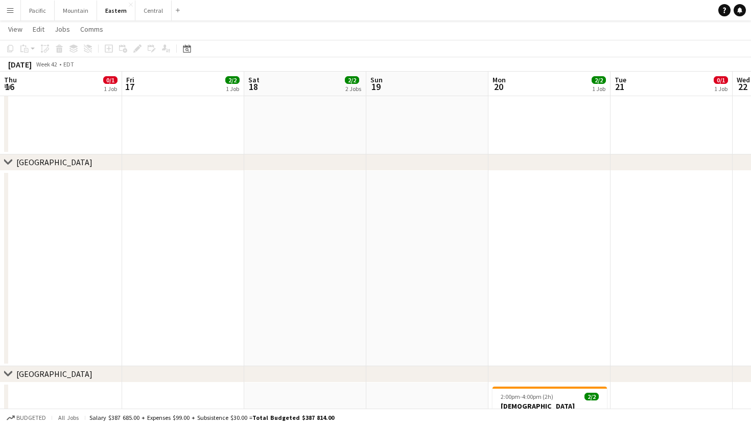
scroll to position [0, 268]
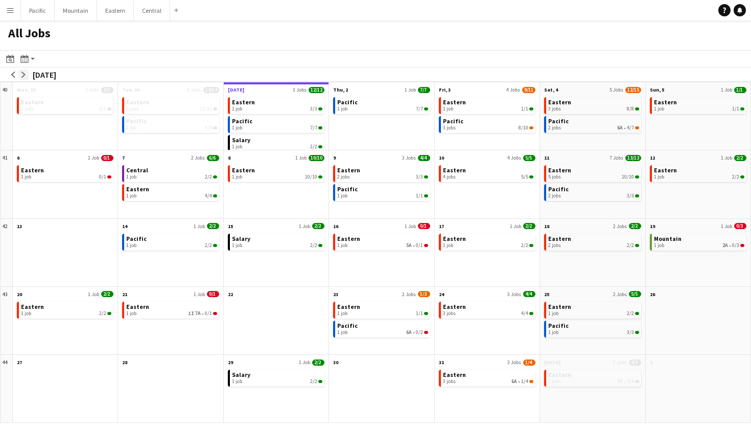
click at [25, 74] on app-icon "arrow-right" at bounding box center [23, 75] width 6 height 6
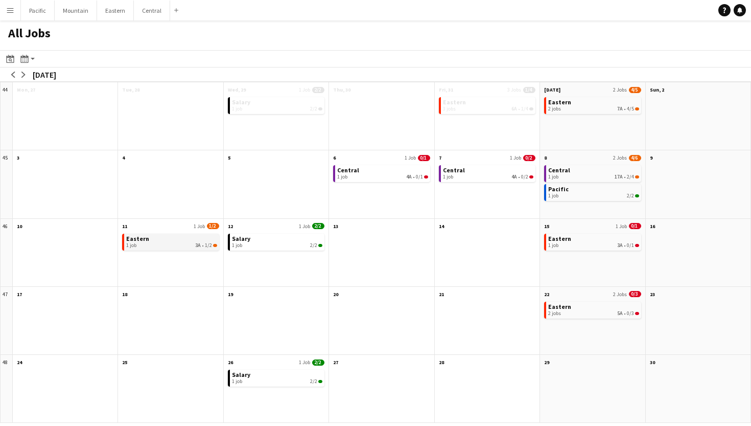
click at [208, 243] on span "1/2" at bounding box center [208, 245] width 7 height 6
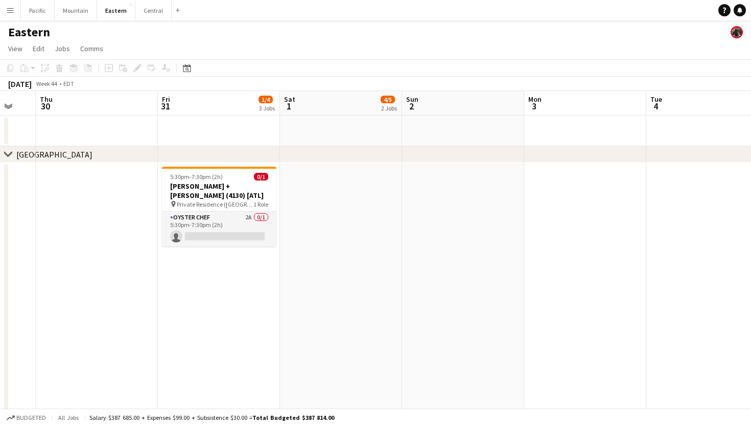
scroll to position [0, 280]
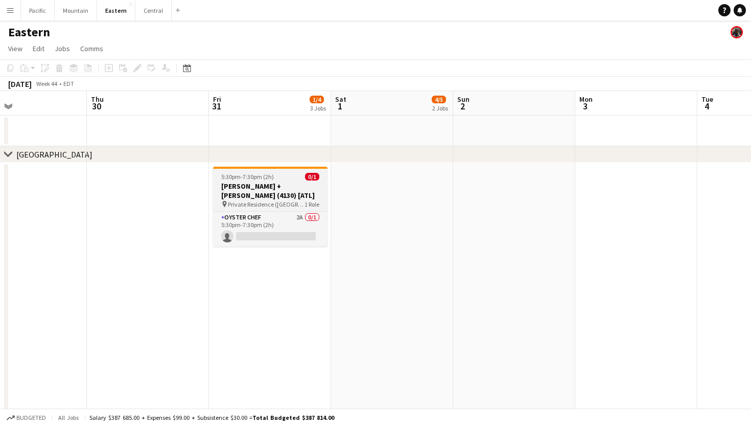
click at [284, 189] on h3 "Jacqueline + Rose (4130) [ATL]" at bounding box center [270, 190] width 114 height 18
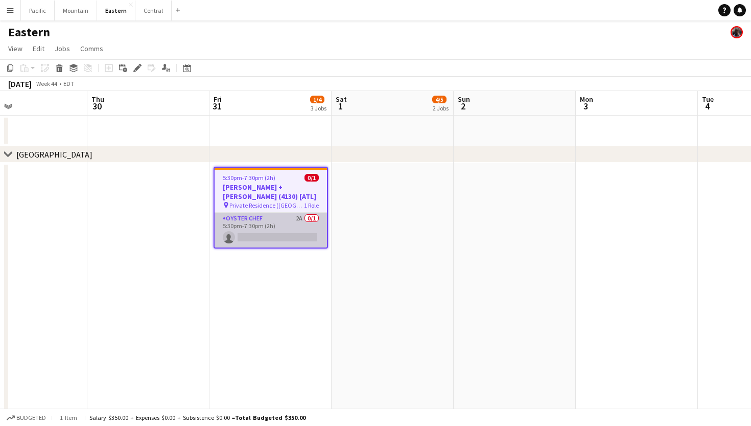
click at [296, 223] on app-card-role "Oyster Chef 2A 0/1 5:30pm-7:30pm (2h) single-neutral-actions" at bounding box center [271, 230] width 112 height 35
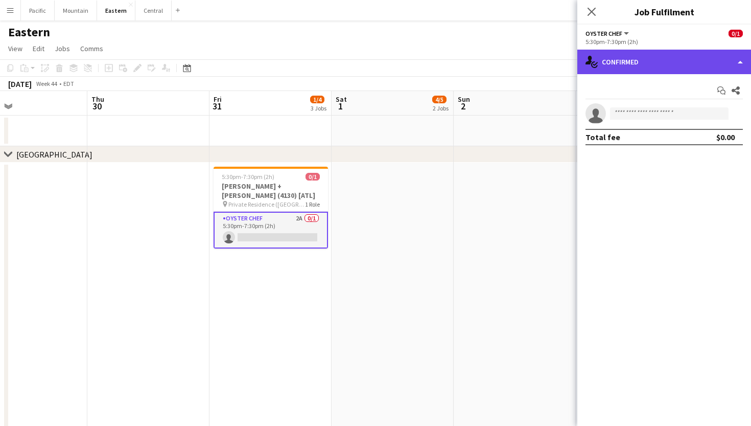
click at [699, 60] on div "single-neutral-actions-check-2 Confirmed" at bounding box center [664, 62] width 174 height 25
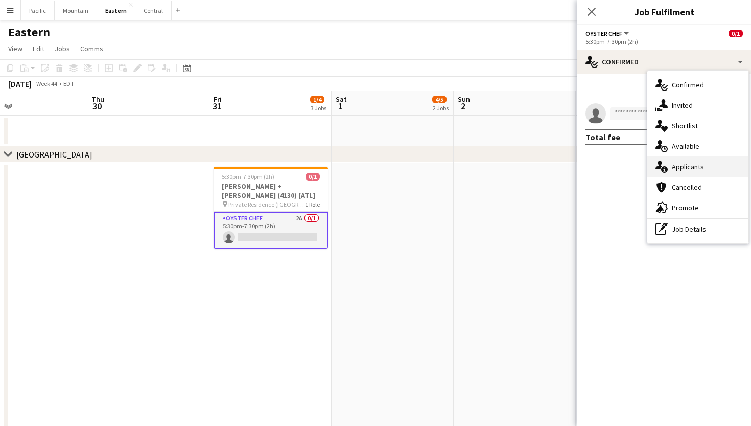
click at [690, 167] on span "Applicants" at bounding box center [688, 166] width 32 height 9
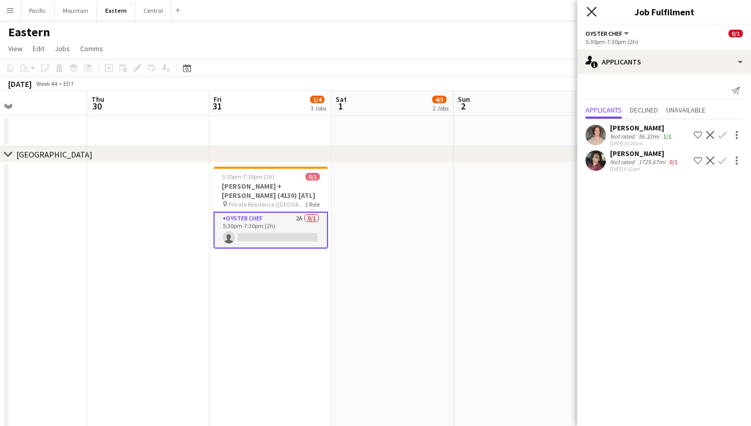
click at [589, 10] on icon "Close pop-in" at bounding box center [592, 12] width 10 height 10
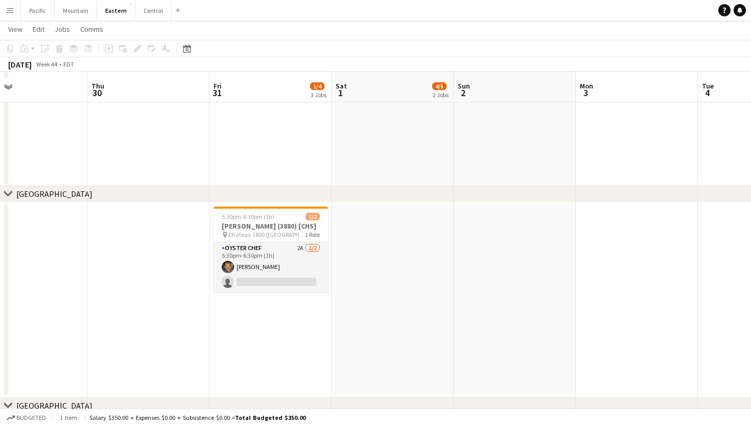
scroll to position [268, 0]
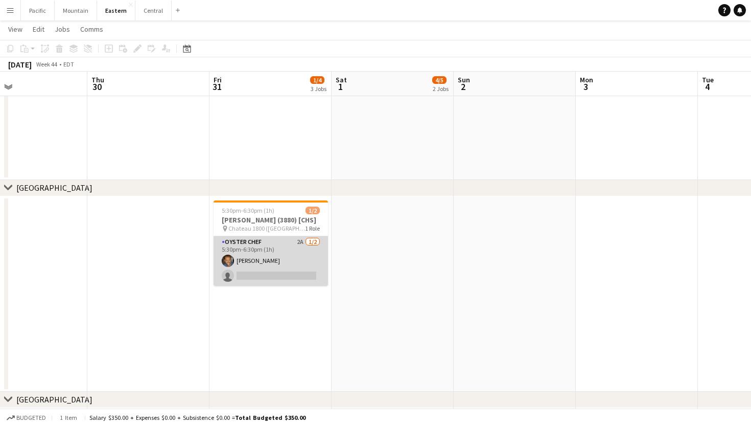
click at [308, 264] on app-card-role "Oyster Chef 2A 1/2 5:30pm-6:30pm (1h) Evan Towell single-neutral-actions" at bounding box center [271, 261] width 114 height 50
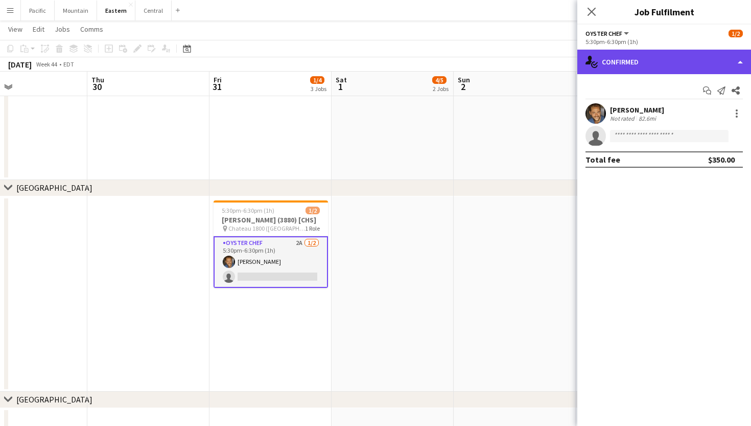
click at [703, 57] on div "single-neutral-actions-check-2 Confirmed" at bounding box center [664, 62] width 174 height 25
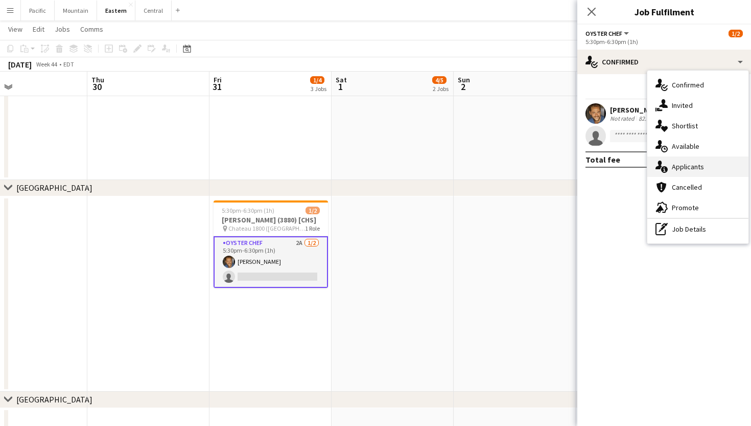
click at [702, 166] on span "Applicants" at bounding box center [688, 166] width 32 height 9
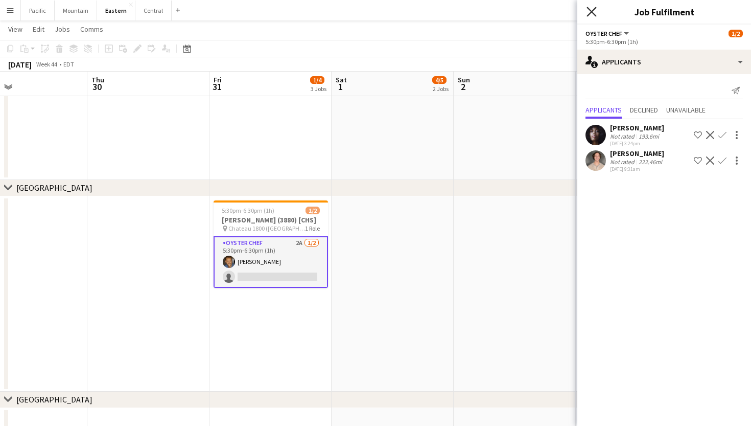
click at [592, 11] on icon "Close pop-in" at bounding box center [592, 12] width 10 height 10
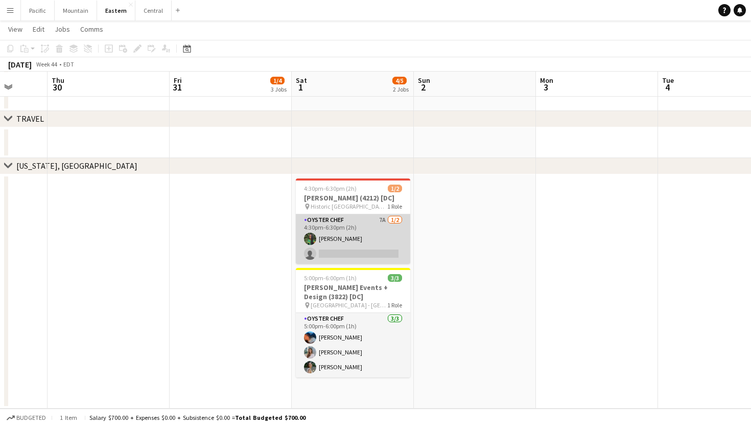
scroll to position [1056, 0]
click at [370, 242] on app-card-role "Oyster Chef 7A 1/2 4:30pm-6:30pm (2h) Onyeka Osakwe single-neutral-actions" at bounding box center [353, 239] width 114 height 50
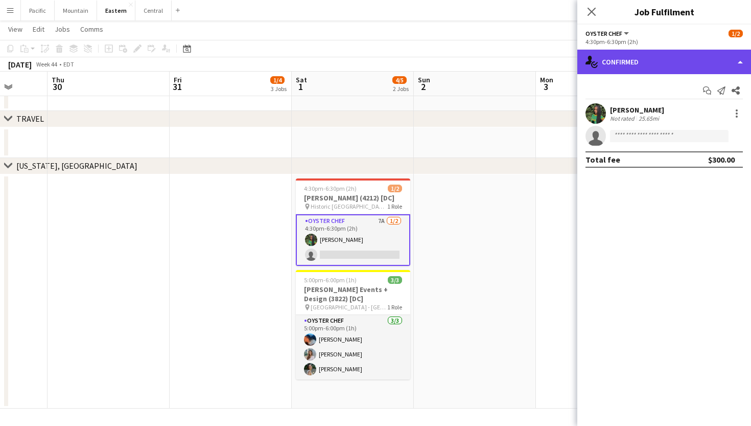
click at [645, 60] on div "single-neutral-actions-check-2 Confirmed" at bounding box center [664, 62] width 174 height 25
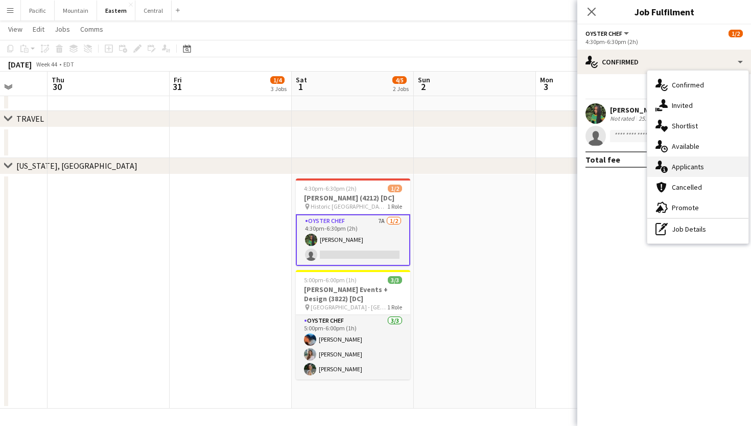
click at [666, 163] on icon "single-neutral-actions-information" at bounding box center [662, 166] width 12 height 12
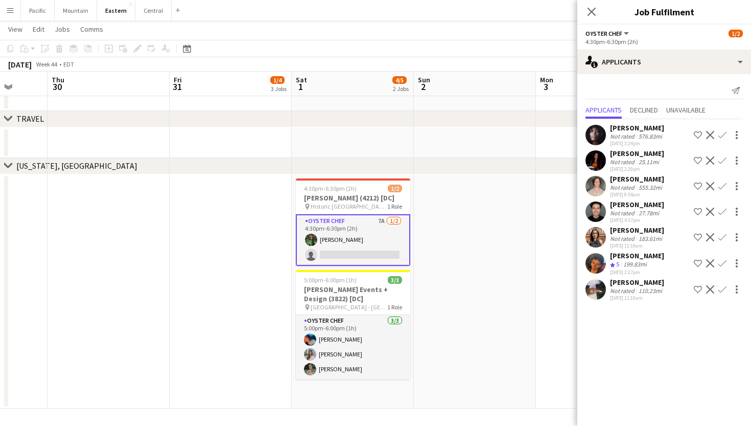
click at [361, 259] on app-card-role "Oyster Chef 7A 1/2 4:30pm-6:30pm (2h) Onyeka Osakwe single-neutral-actions" at bounding box center [353, 240] width 114 height 52
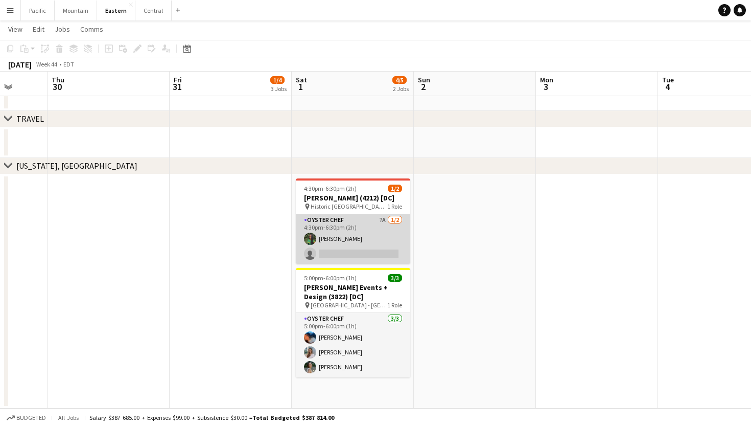
click at [308, 234] on app-user-avatar at bounding box center [310, 239] width 12 height 12
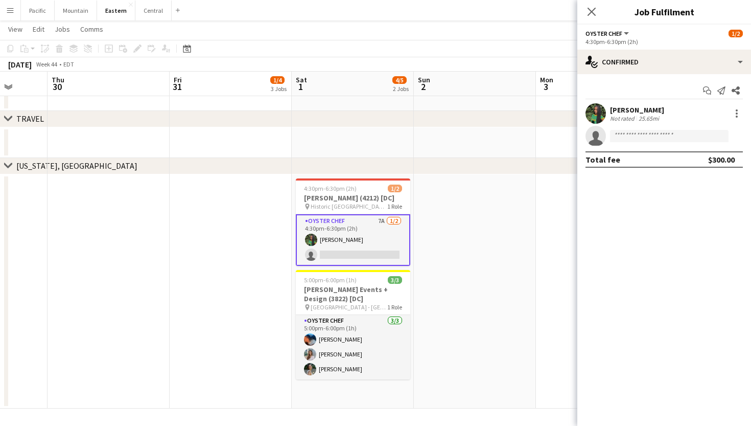
click at [616, 107] on div "[PERSON_NAME]" at bounding box center [637, 109] width 54 height 9
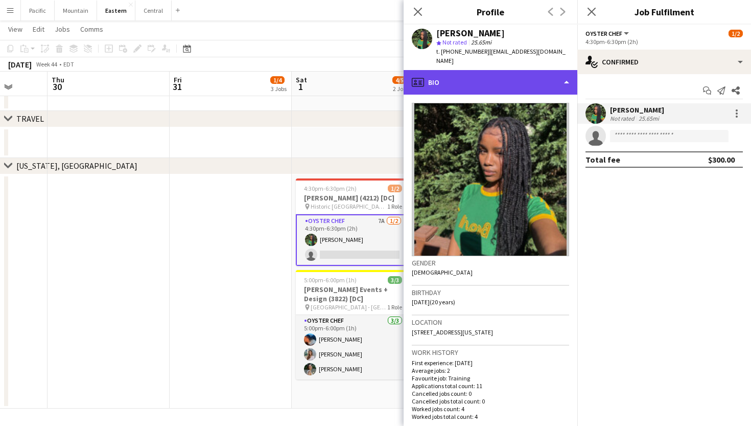
click at [534, 70] on div "profile Bio" at bounding box center [491, 82] width 174 height 25
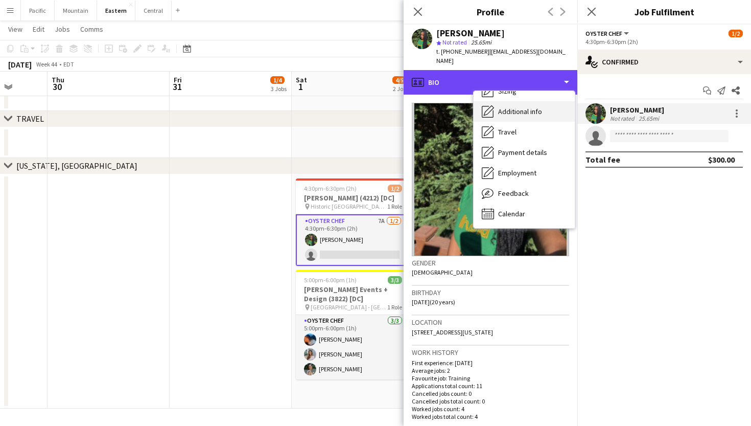
scroll to position [76, 0]
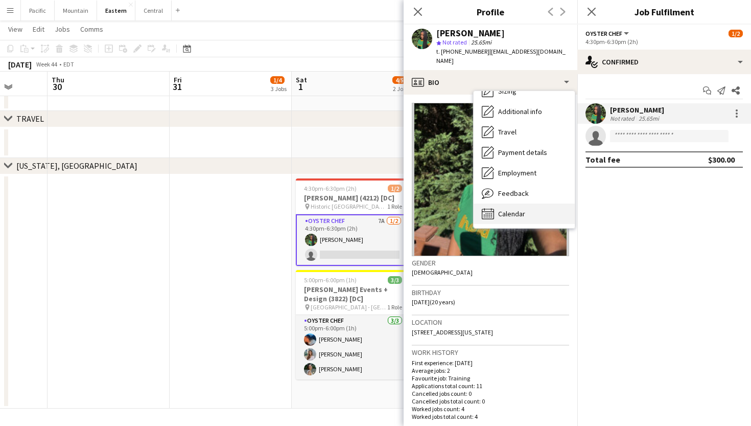
click at [529, 205] on div "Calendar Calendar" at bounding box center [524, 213] width 101 height 20
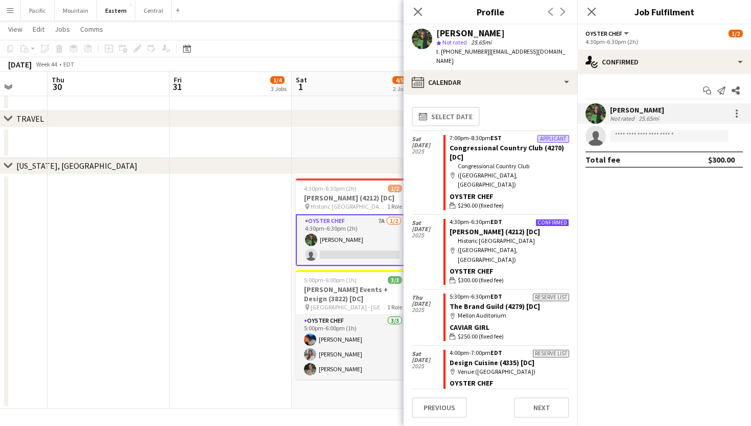
scroll to position [0, 0]
click at [418, 11] on icon at bounding box center [418, 12] width 10 height 10
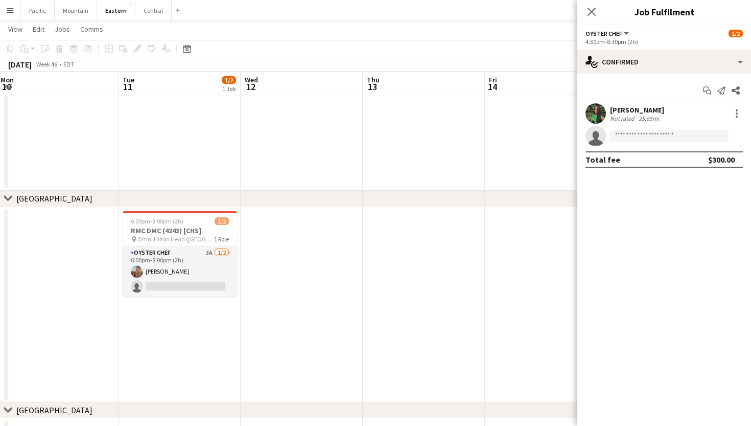
scroll to position [258, 0]
click at [592, 11] on icon at bounding box center [592, 12] width 10 height 10
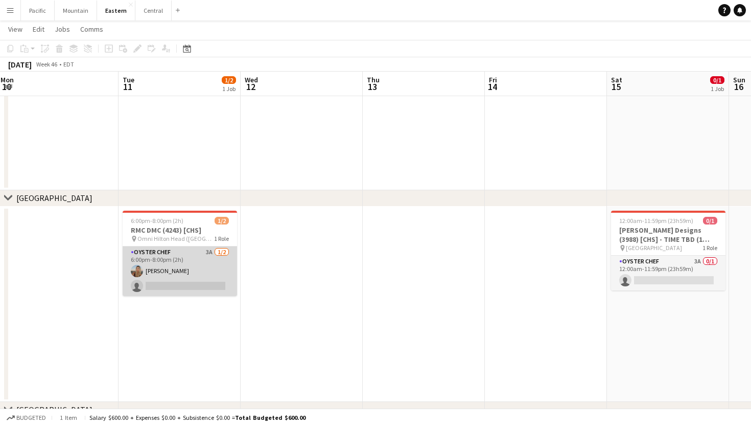
click at [213, 272] on app-card-role "Oyster Chef 3A 1/2 6:00pm-8:00pm (2h) Caelin Crowther single-neutral-actions" at bounding box center [180, 271] width 114 height 50
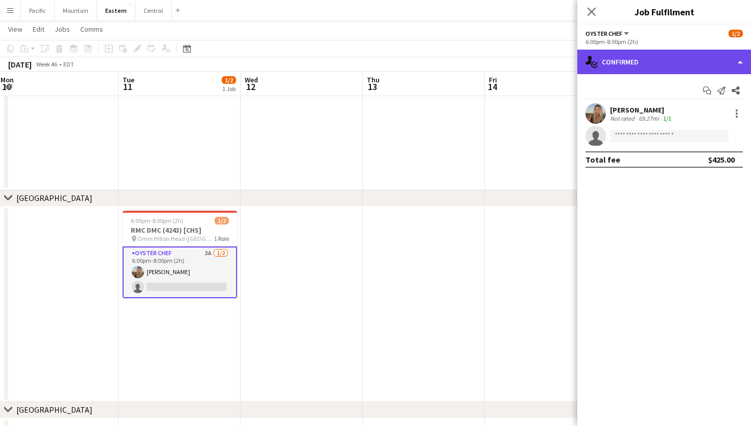
click at [680, 67] on div "single-neutral-actions-check-2 Confirmed" at bounding box center [664, 62] width 174 height 25
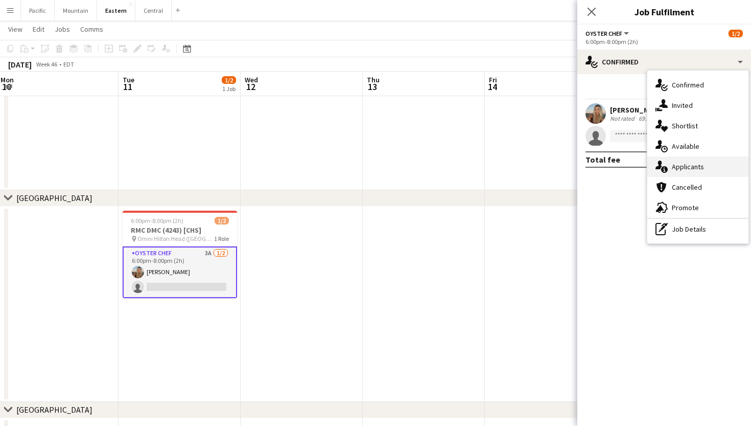
click at [704, 173] on div "single-neutral-actions-information Applicants" at bounding box center [697, 166] width 101 height 20
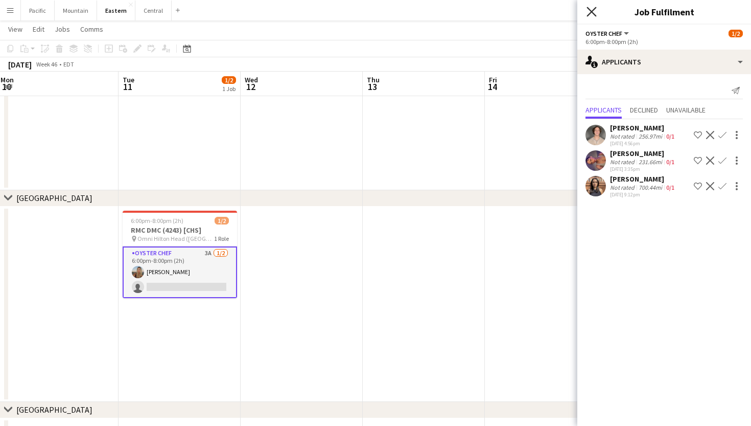
click at [589, 10] on icon "Close pop-in" at bounding box center [592, 12] width 10 height 10
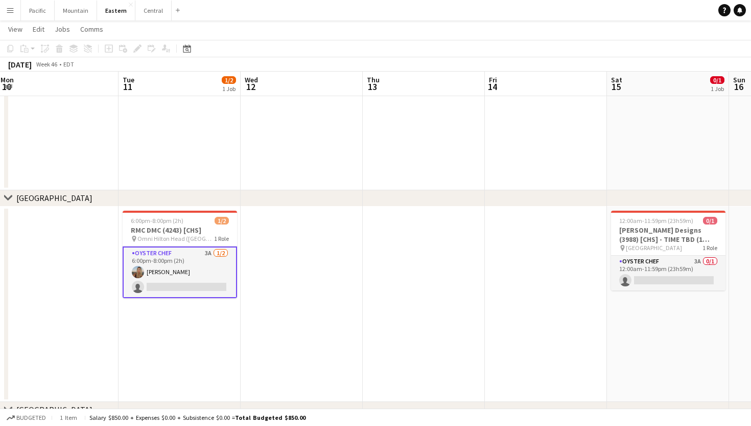
click at [212, 281] on app-card-role "Oyster Chef 3A 1/2 6:00pm-8:00pm (2h) Caelin Crowther single-neutral-actions" at bounding box center [180, 272] width 114 height 52
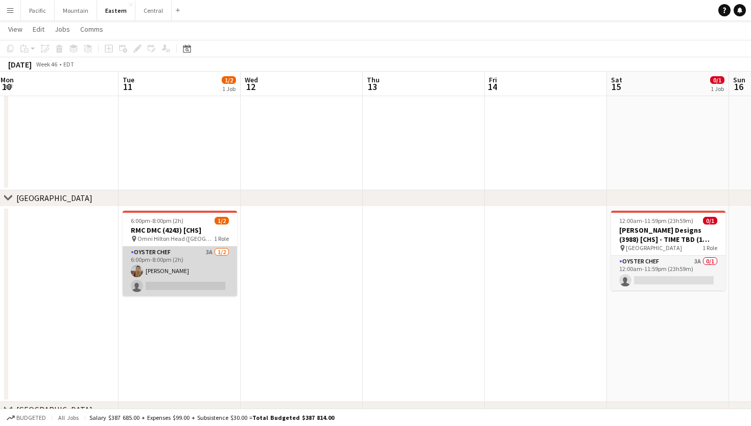
click at [212, 281] on app-card-role "Oyster Chef 3A 1/2 6:00pm-8:00pm (2h) Caelin Crowther single-neutral-actions" at bounding box center [180, 271] width 114 height 50
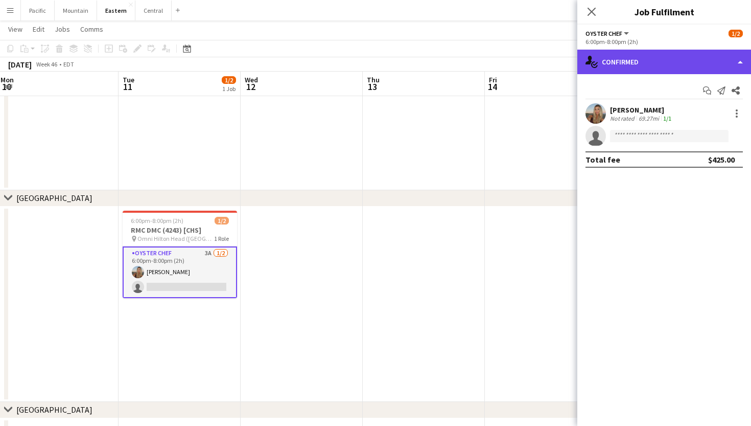
click at [632, 61] on div "single-neutral-actions-check-2 Confirmed" at bounding box center [664, 62] width 174 height 25
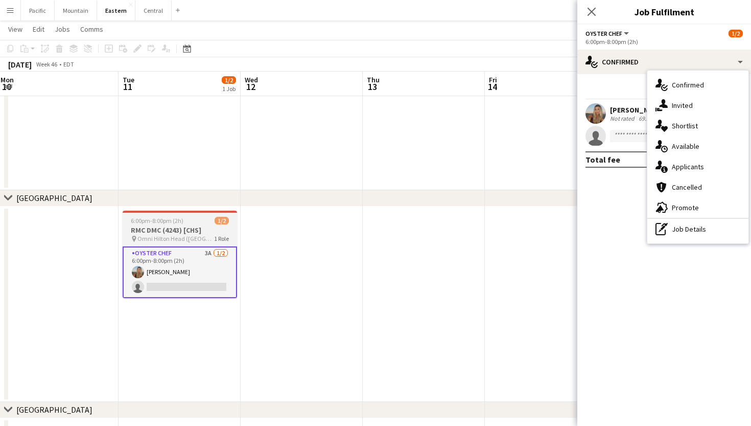
click at [214, 228] on h3 "RMC DMC (4243) [CHS]" at bounding box center [180, 229] width 114 height 9
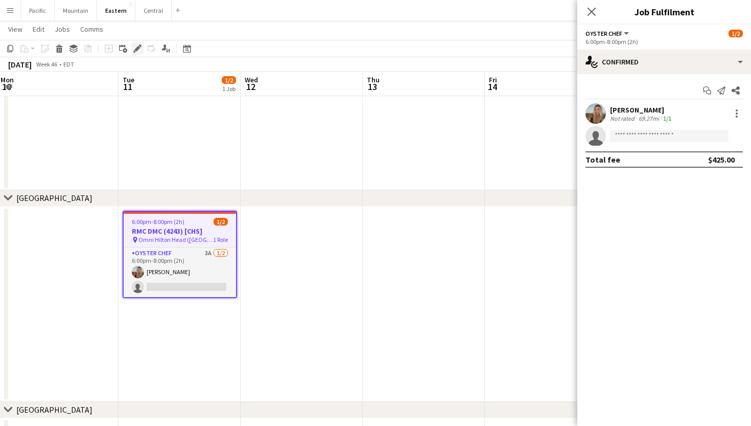
click at [138, 48] on icon at bounding box center [137, 49] width 6 height 6
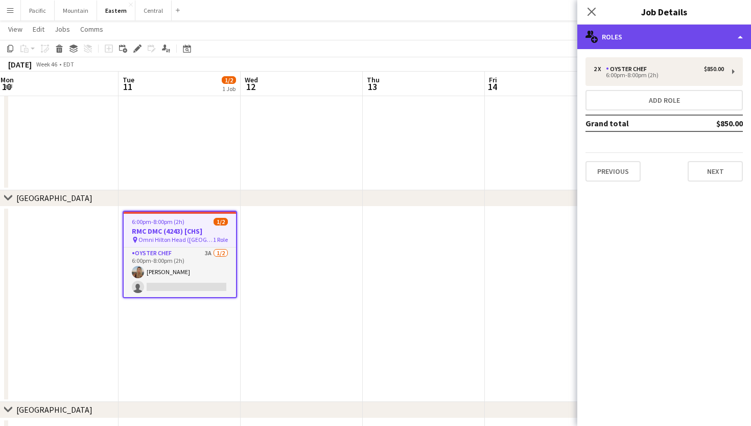
click at [652, 35] on div "multiple-users-add Roles" at bounding box center [664, 37] width 174 height 25
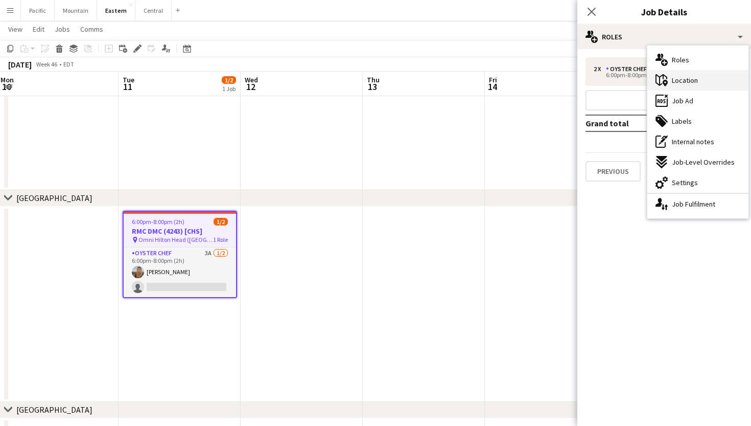
click at [702, 77] on div "maps-pin-1 Location" at bounding box center [697, 80] width 101 height 20
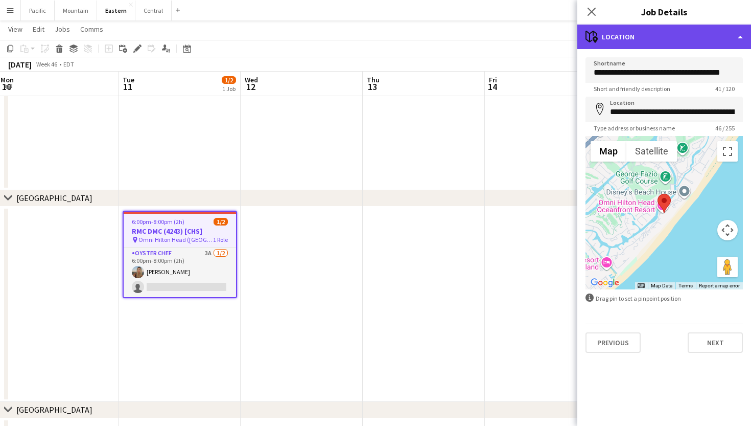
click at [700, 39] on div "maps-pin-1 Location" at bounding box center [664, 37] width 174 height 25
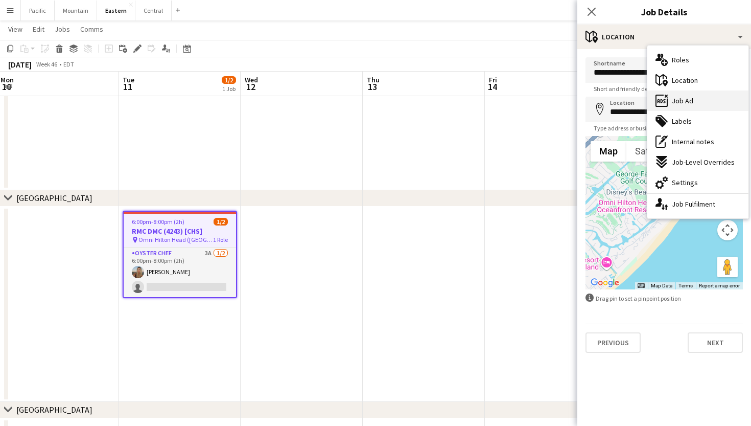
click at [680, 95] on div "ads-window Job Ad" at bounding box center [697, 100] width 101 height 20
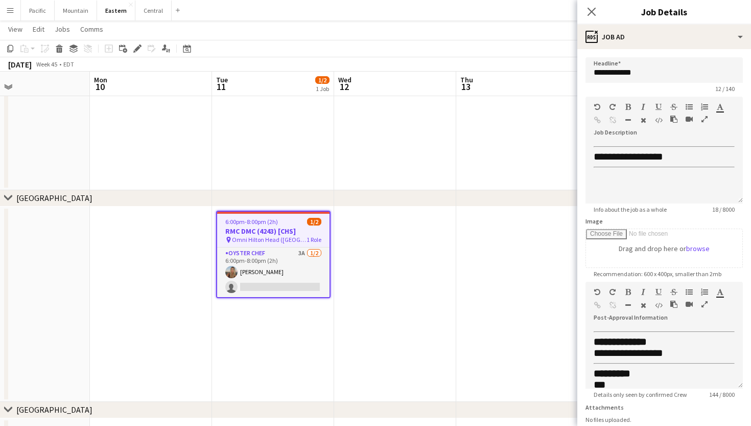
scroll to position [0, 256]
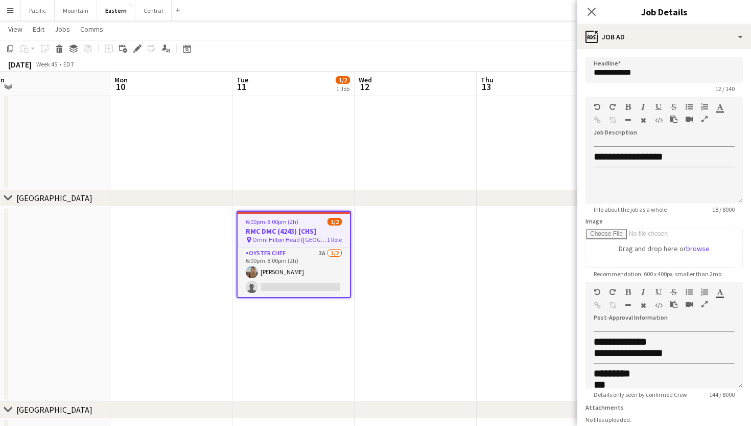
click at [310, 227] on h3 "RMC DMC (4243) [CHS]" at bounding box center [294, 230] width 112 height 9
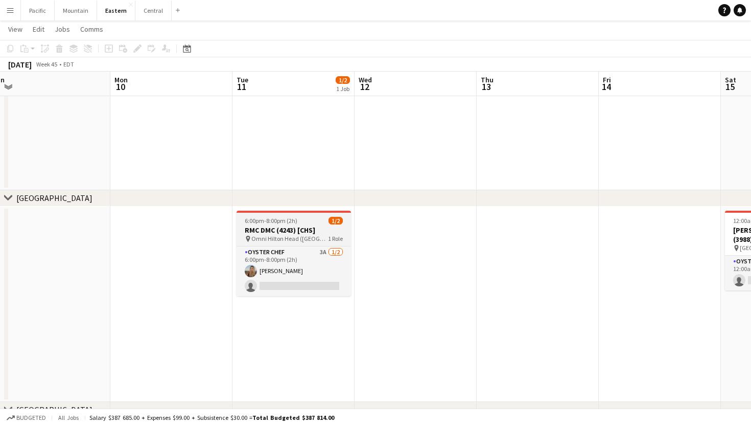
click at [283, 233] on h3 "RMC DMC (4243) [CHS]" at bounding box center [294, 229] width 114 height 9
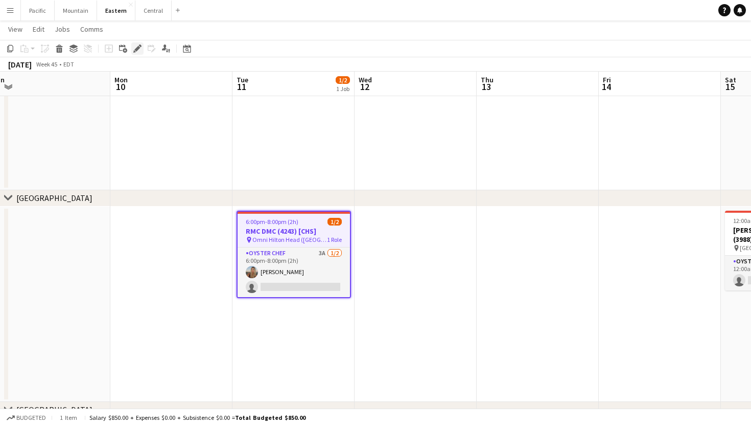
click at [136, 51] on icon at bounding box center [137, 49] width 6 height 6
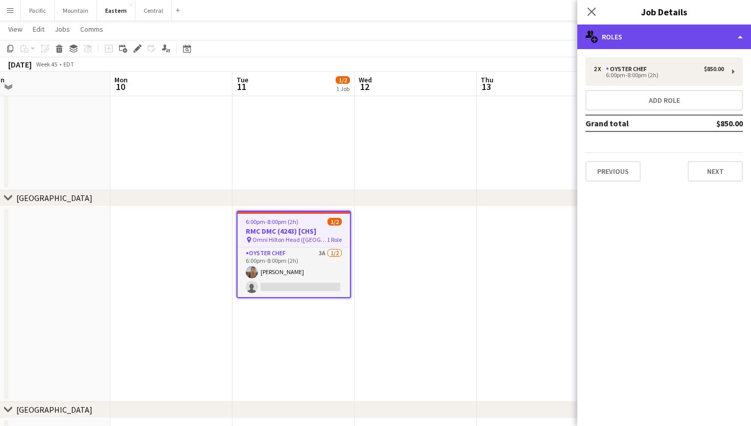
click at [689, 31] on div "multiple-users-add Roles" at bounding box center [664, 37] width 174 height 25
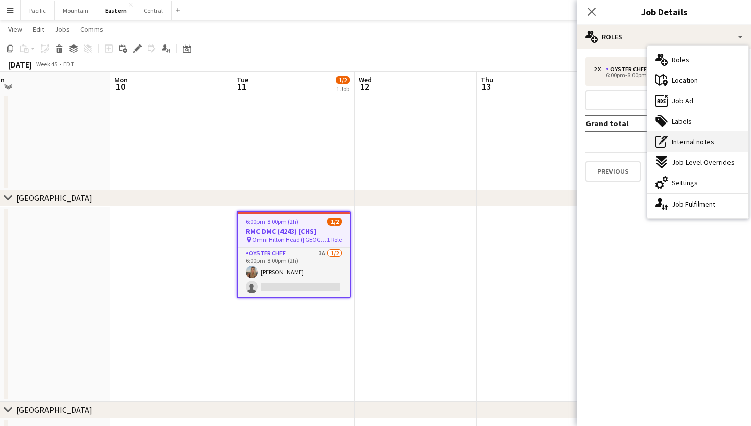
click at [713, 137] on span "Internal notes" at bounding box center [693, 141] width 42 height 9
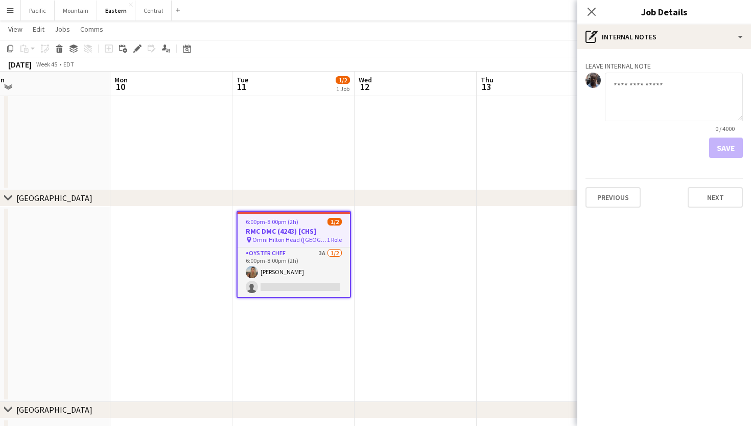
click at [656, 106] on textarea at bounding box center [674, 97] width 138 height 49
type textarea "*"
type textarea "**********"
click at [728, 151] on button "Save" at bounding box center [726, 147] width 34 height 20
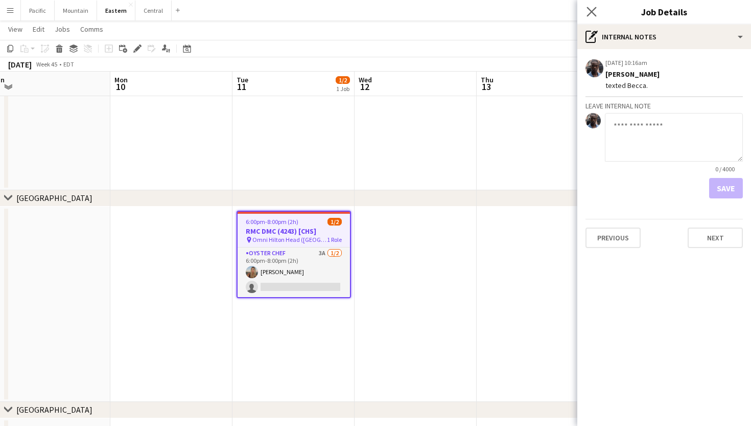
click at [592, 5] on app-icon "Close pop-in" at bounding box center [592, 12] width 15 height 15
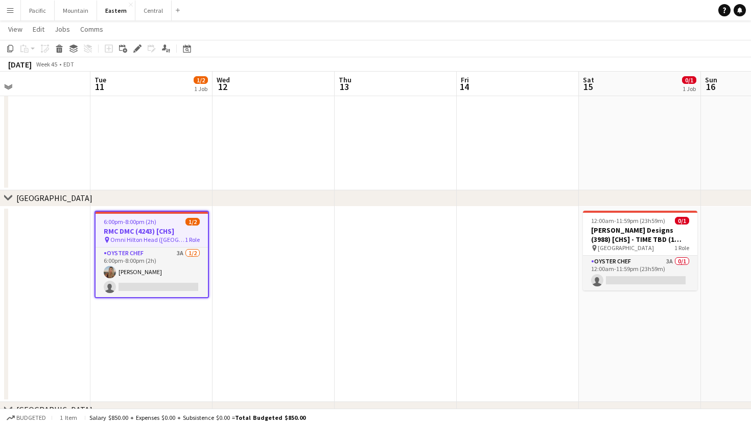
scroll to position [0, 399]
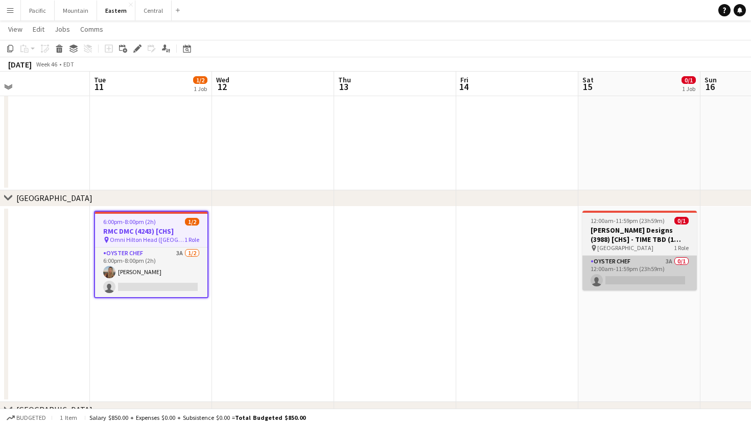
click at [624, 285] on app-card-role "Oyster Chef 3A 0/1 12:00am-11:59pm (23h59m) single-neutral-actions" at bounding box center [640, 273] width 114 height 35
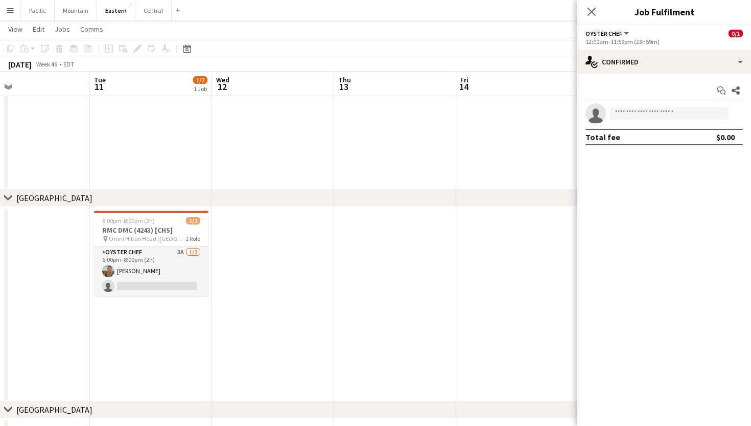
click at [698, 44] on div "12:00am-11:59pm (23h59m)" at bounding box center [664, 42] width 157 height 8
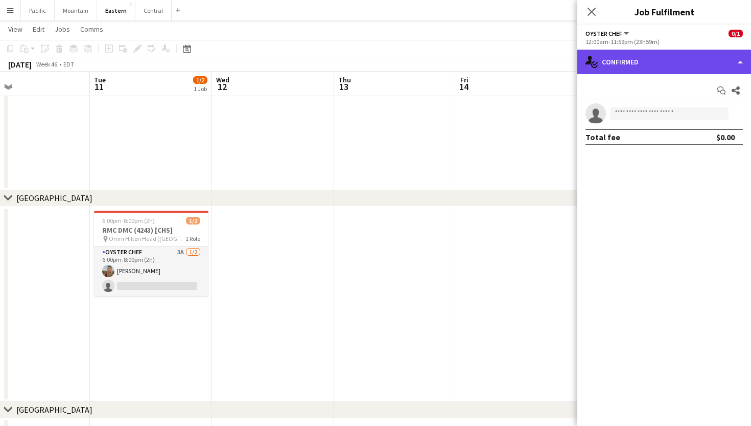
click at [695, 64] on div "single-neutral-actions-check-2 Confirmed" at bounding box center [664, 62] width 174 height 25
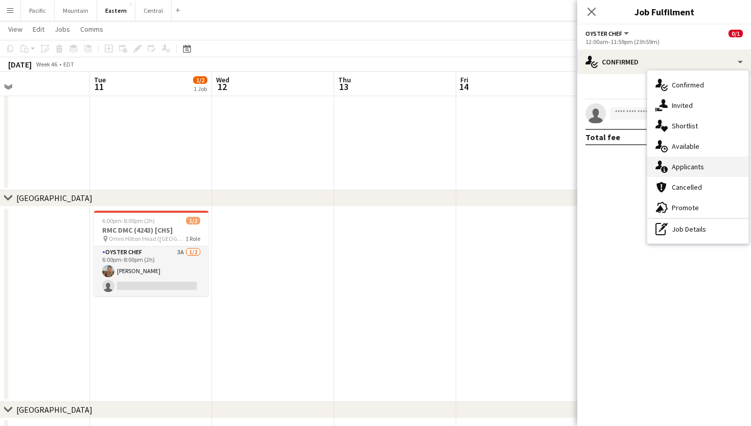
click at [693, 164] on span "Applicants" at bounding box center [688, 166] width 32 height 9
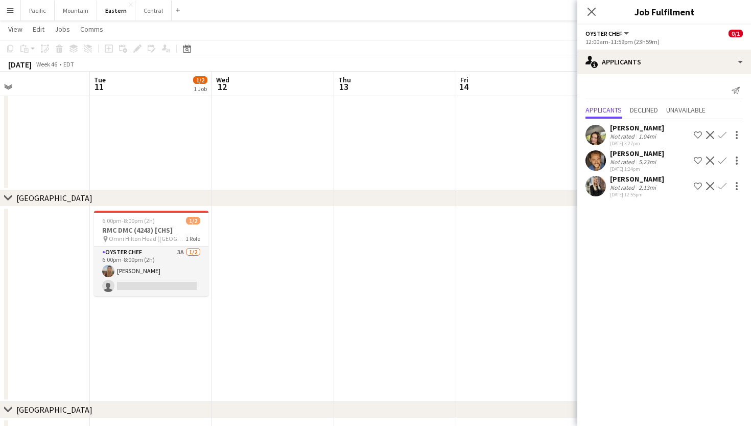
click at [506, 229] on app-date-cell at bounding box center [517, 303] width 122 height 195
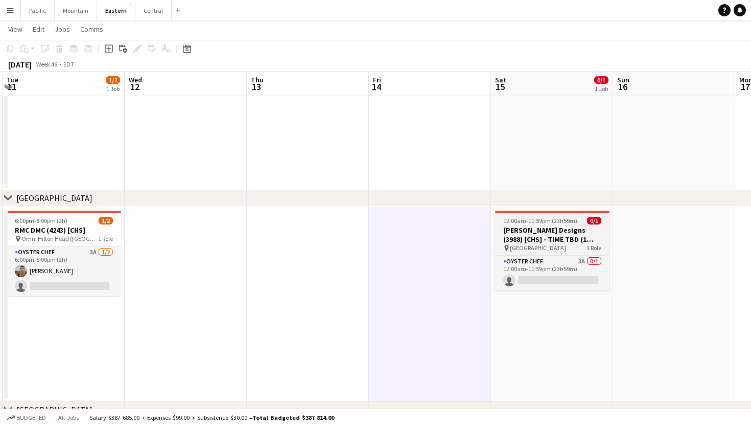
click at [543, 238] on h3 "[PERSON_NAME] Designs (3988) [CHS] - TIME TBD (1 hour)" at bounding box center [552, 234] width 114 height 18
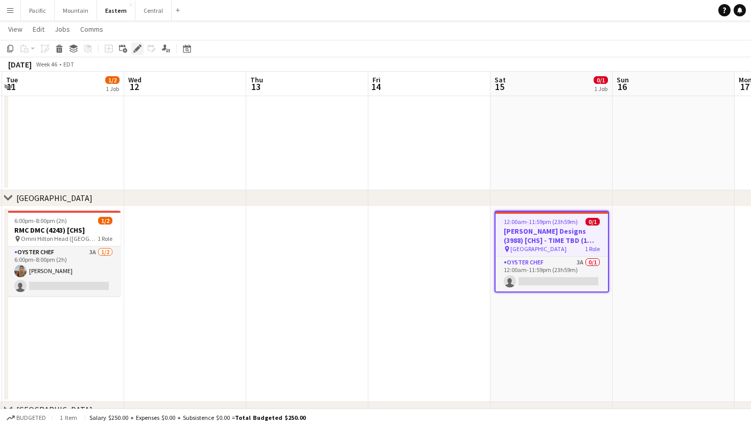
click at [133, 50] on icon "Edit" at bounding box center [137, 48] width 8 height 8
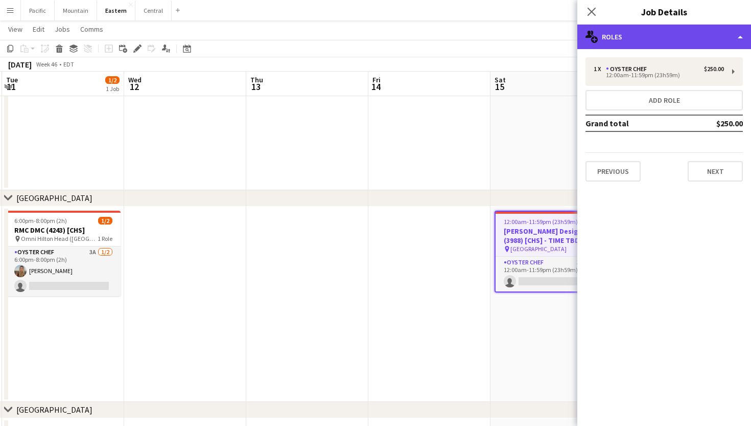
click at [698, 38] on div "multiple-users-add Roles" at bounding box center [664, 37] width 174 height 25
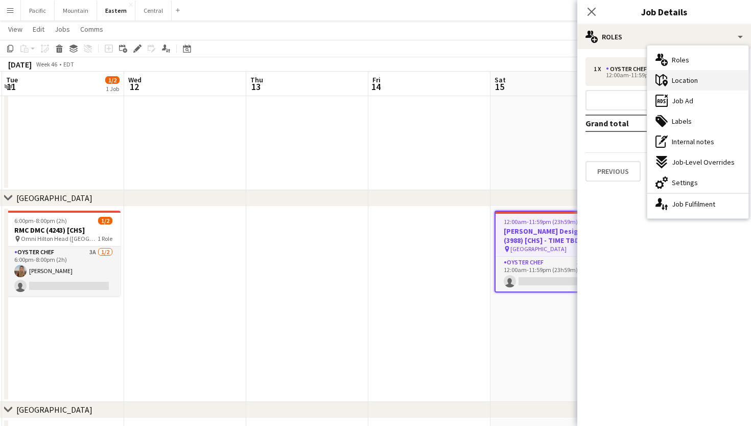
click at [709, 78] on div "maps-pin-1 Location" at bounding box center [697, 80] width 101 height 20
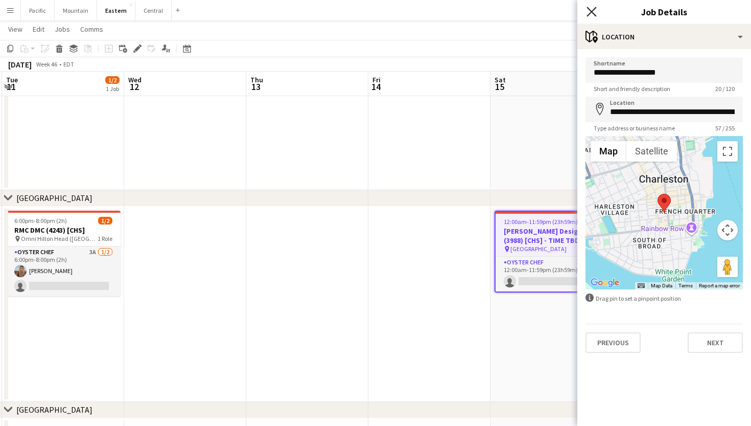
click at [590, 13] on icon "Close pop-in" at bounding box center [592, 12] width 10 height 10
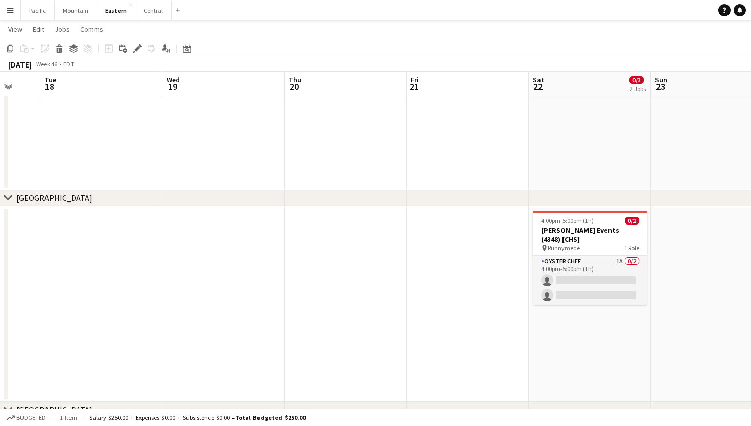
scroll to position [0, 326]
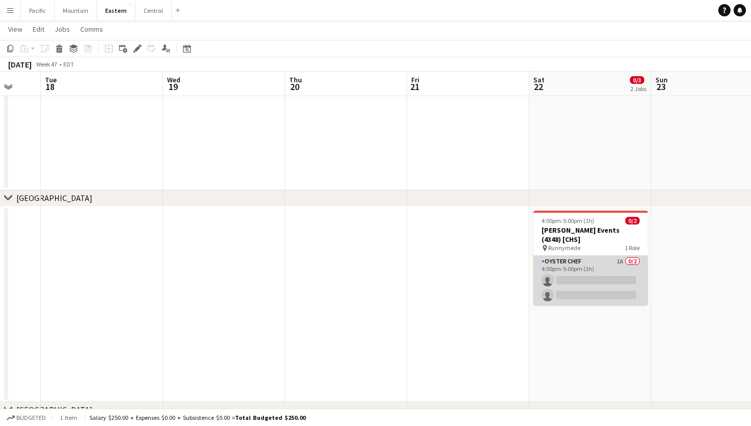
click at [591, 258] on app-card-role "Oyster Chef 1A 0/2 4:00pm-5:00pm (1h) single-neutral-actions single-neutral-act…" at bounding box center [591, 281] width 114 height 50
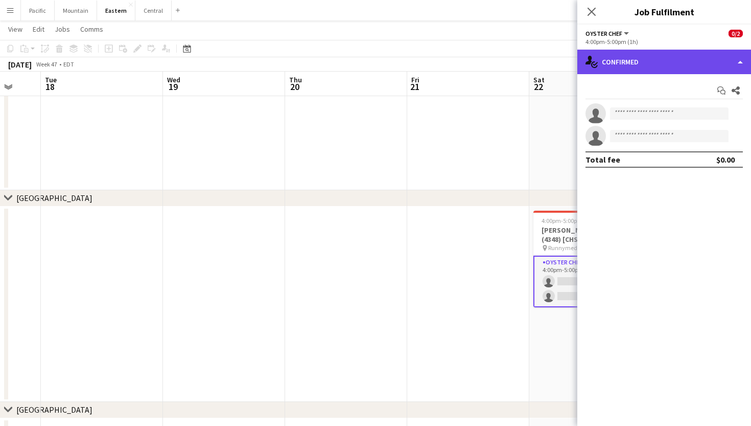
click at [692, 63] on div "single-neutral-actions-check-2 Confirmed" at bounding box center [664, 62] width 174 height 25
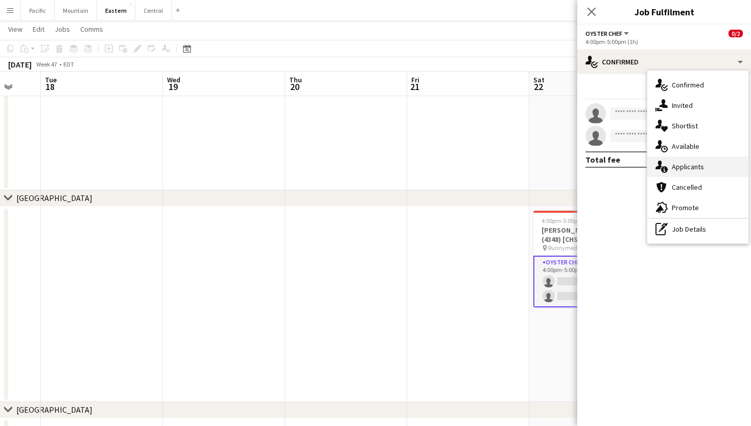
click at [689, 163] on span "Applicants" at bounding box center [688, 166] width 32 height 9
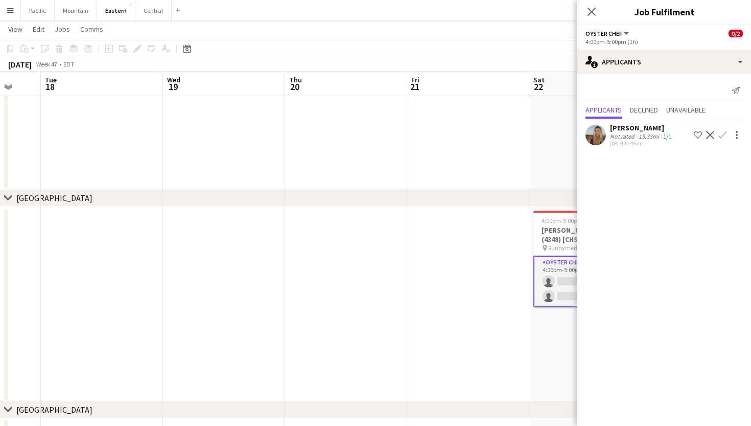
click at [723, 131] on app-icon "Confirm" at bounding box center [723, 135] width 8 height 8
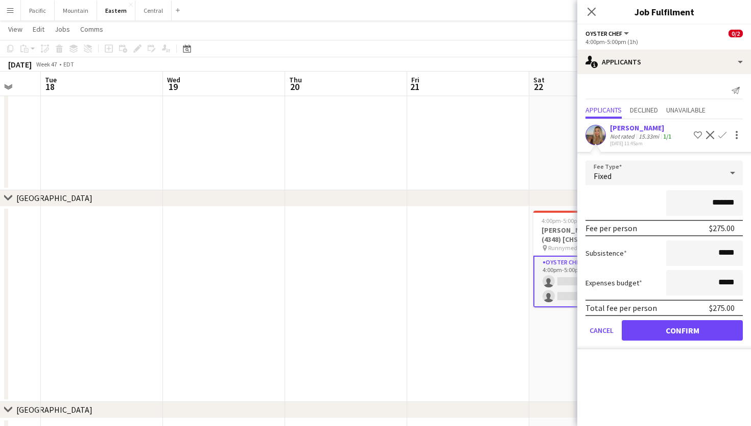
click at [678, 333] on button "Confirm" at bounding box center [682, 330] width 121 height 20
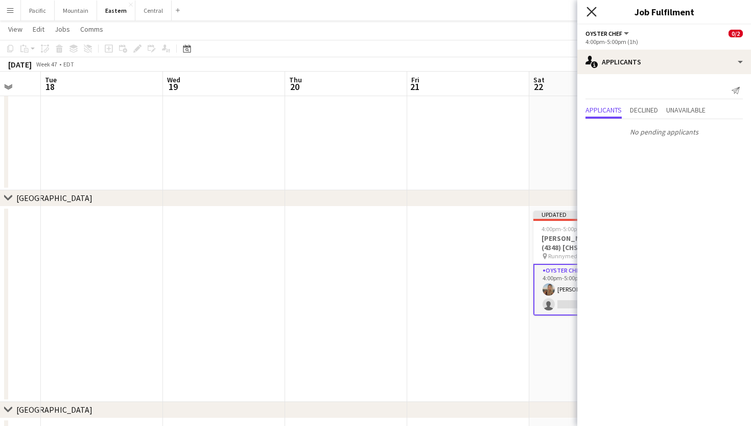
click at [592, 12] on icon at bounding box center [592, 12] width 10 height 10
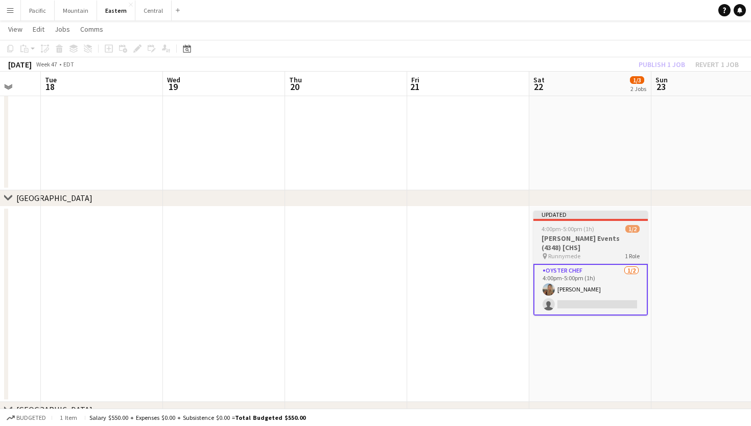
click at [595, 252] on div "pin Runnymede 1 Role" at bounding box center [591, 256] width 114 height 8
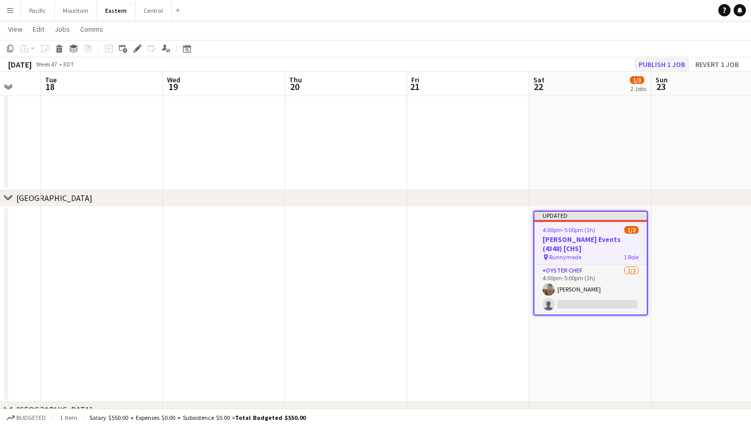
click at [672, 63] on button "Publish 1 job" at bounding box center [662, 64] width 55 height 13
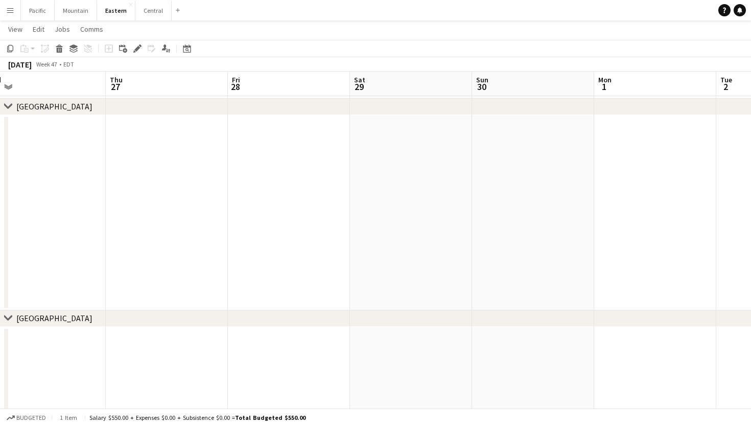
scroll to position [0, 504]
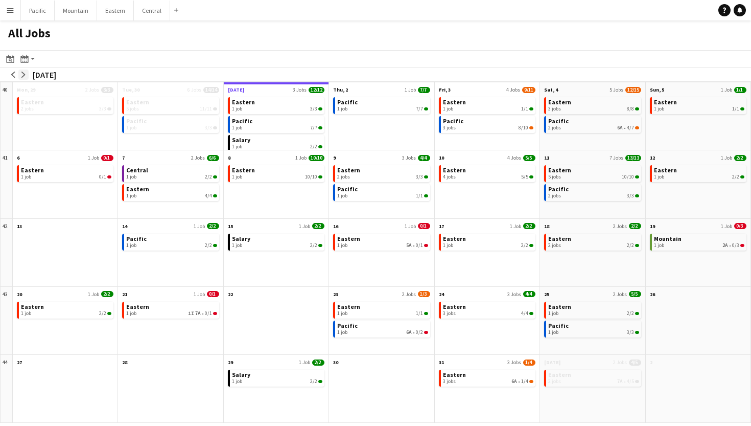
click at [24, 75] on app-icon "arrow-right" at bounding box center [23, 75] width 6 height 6
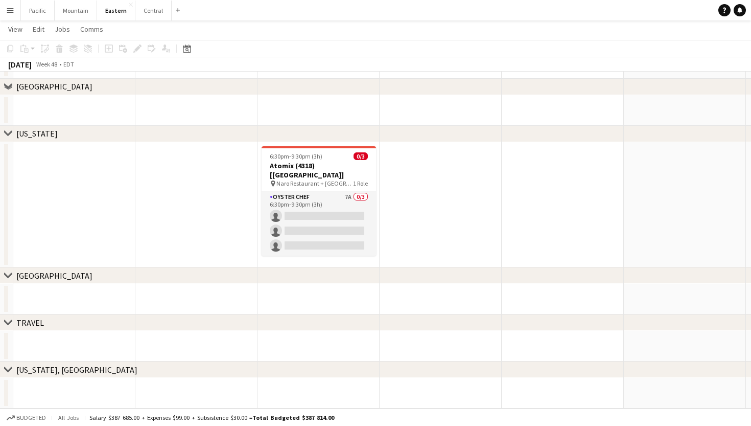
scroll to position [66, 0]
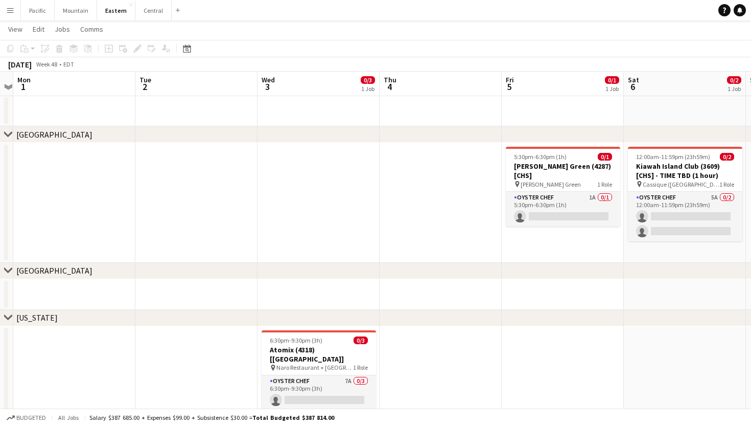
click at [14, 11] on app-icon "Menu" at bounding box center [10, 10] width 8 height 8
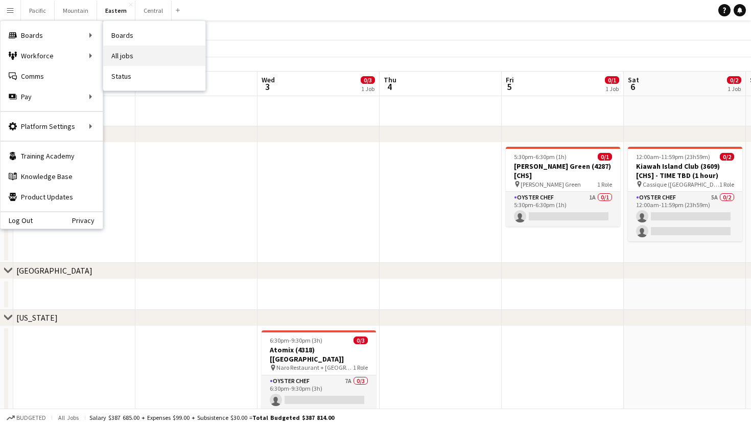
click at [124, 55] on link "All jobs" at bounding box center [154, 55] width 102 height 20
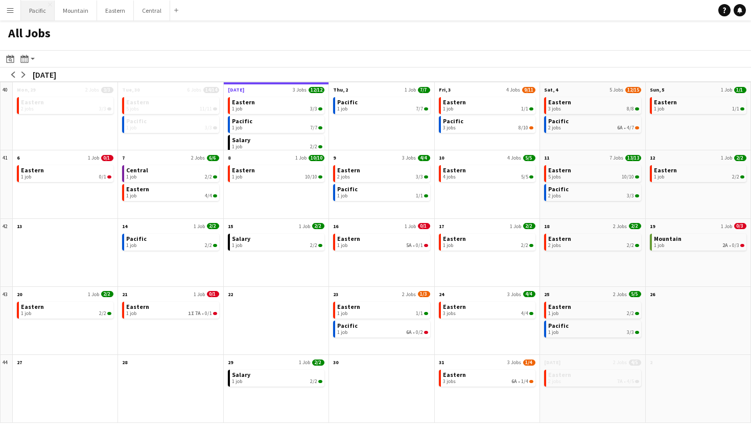
click at [44, 15] on button "Pacific Close" at bounding box center [38, 11] width 34 height 20
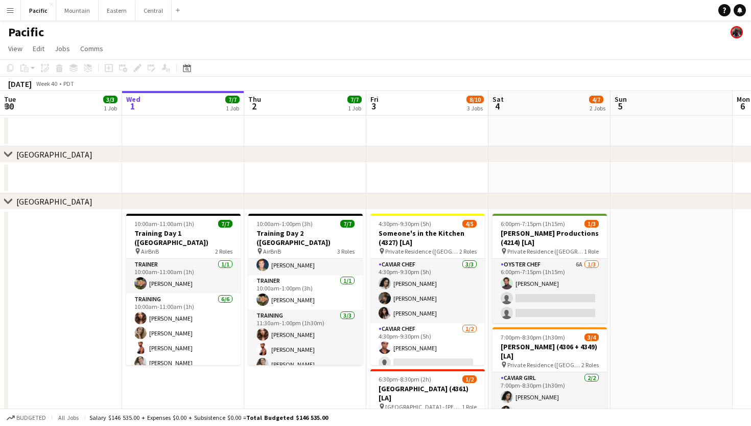
scroll to position [0, 250]
